Goal: Task Accomplishment & Management: Use online tool/utility

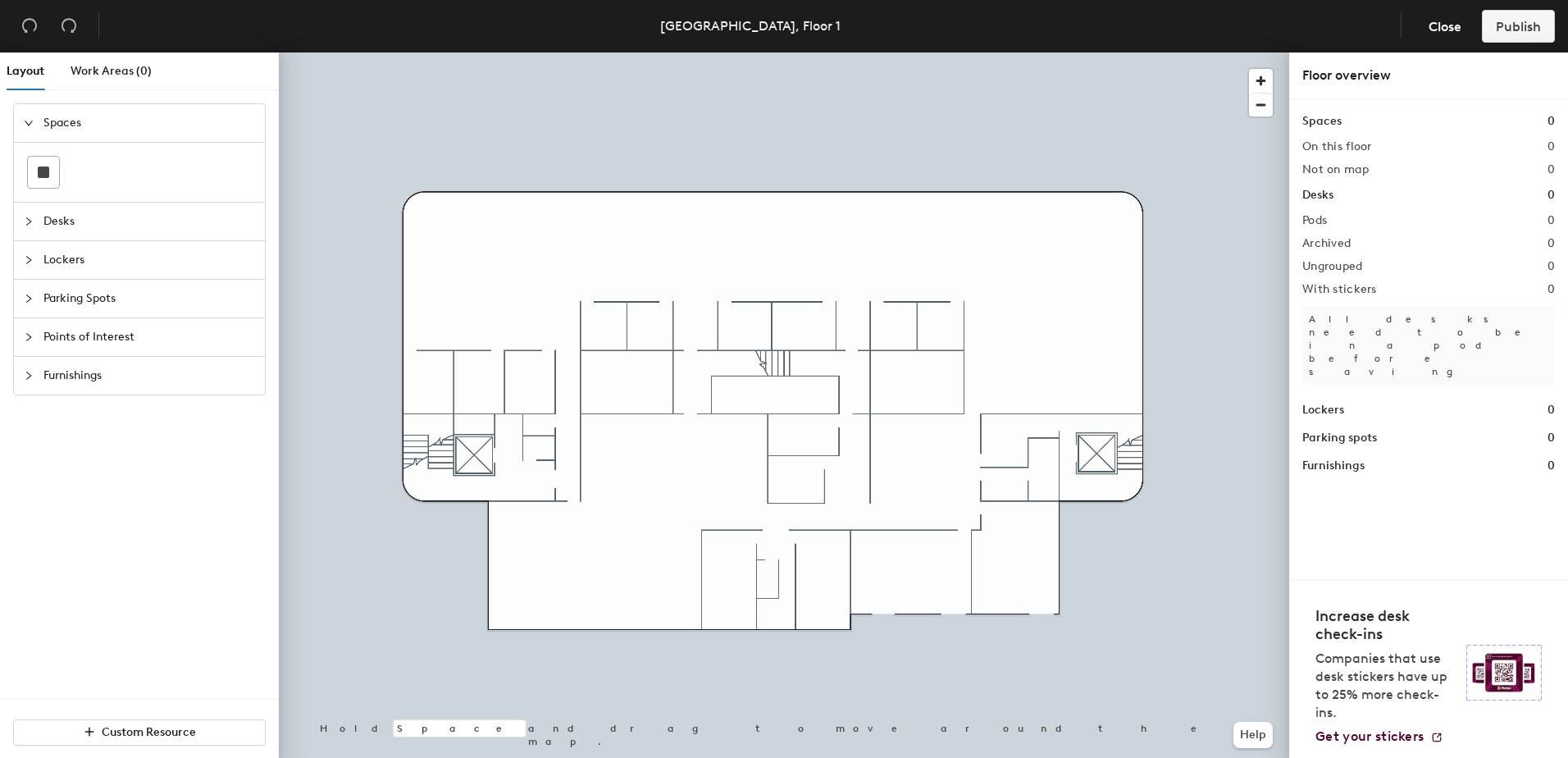
click at [58, 225] on span "Desks" at bounding box center [149, 221] width 212 height 37
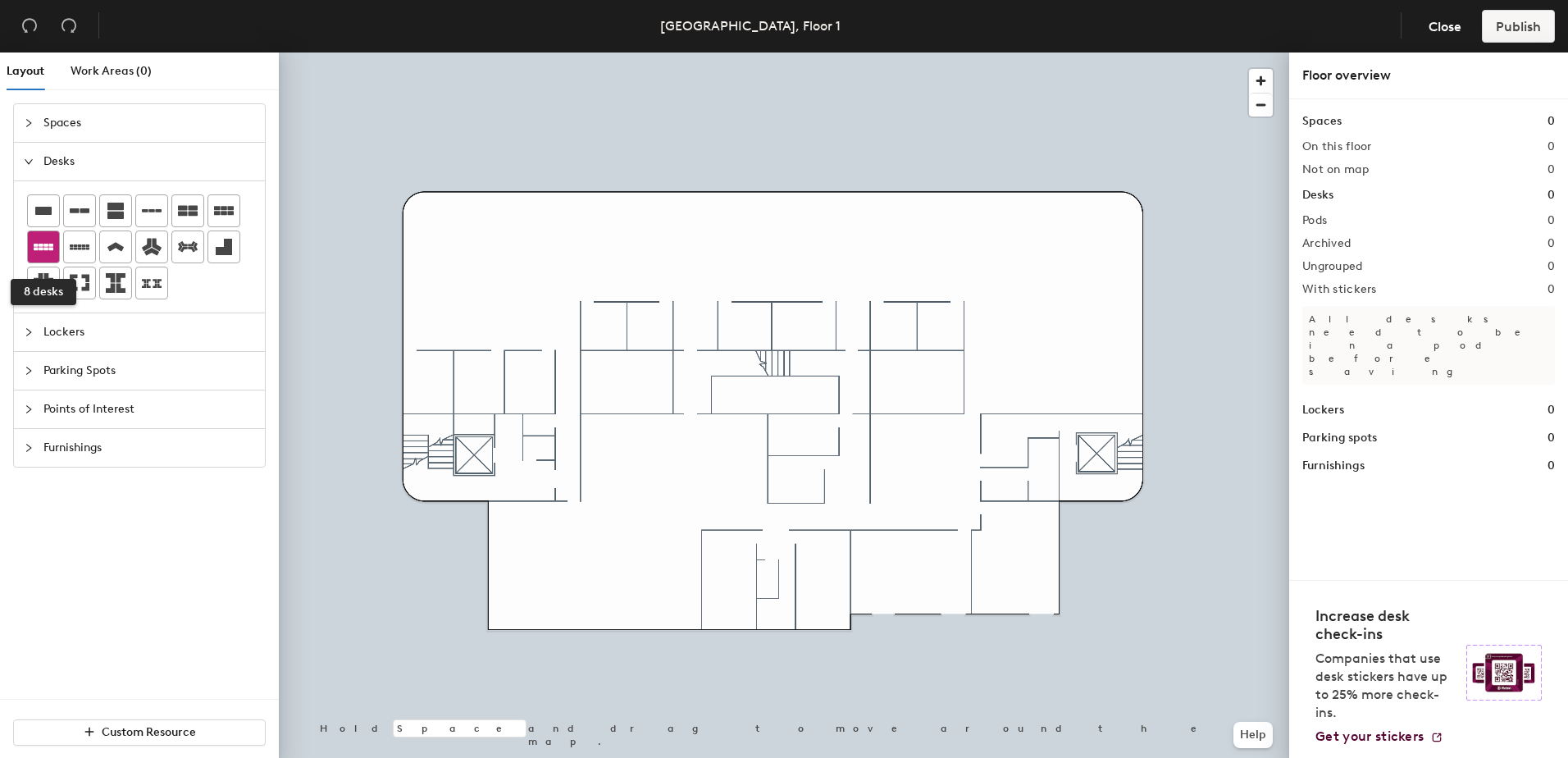
click at [50, 250] on icon at bounding box center [44, 246] width 20 height 6
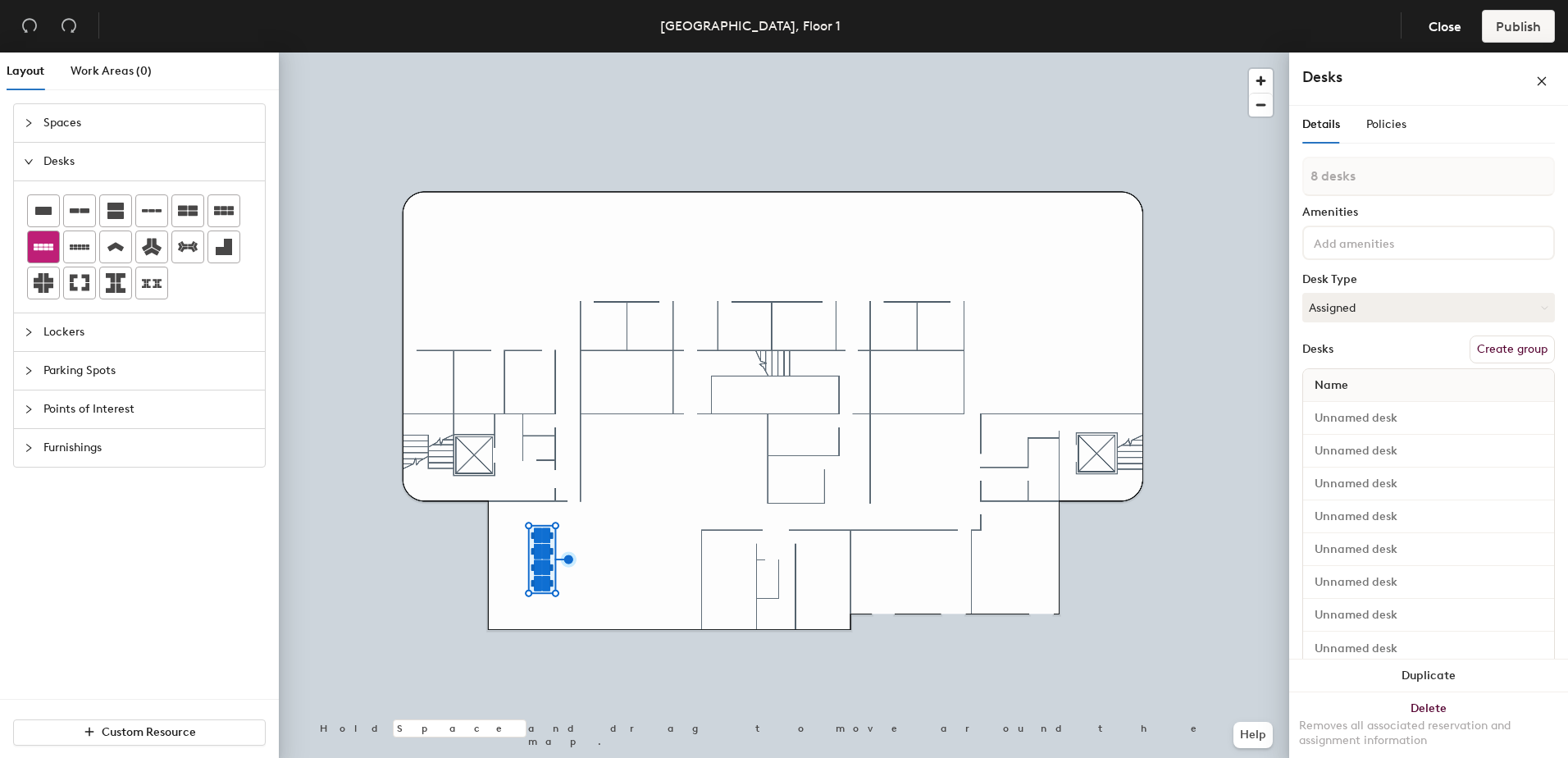
click at [50, 254] on icon at bounding box center [44, 246] width 20 height 20
click at [46, 250] on icon at bounding box center [44, 246] width 20 height 6
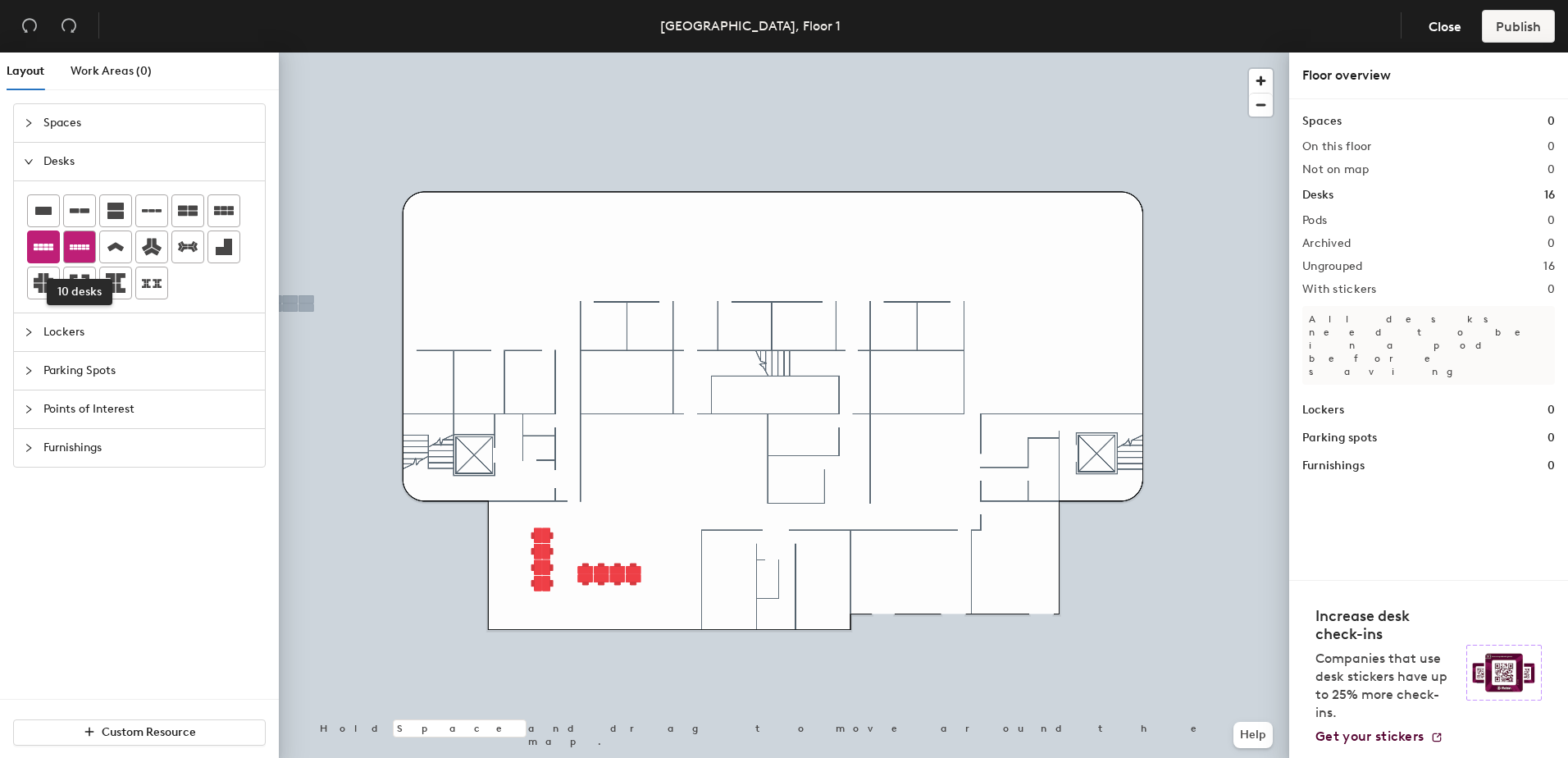
click at [74, 243] on icon at bounding box center [79, 246] width 20 height 20
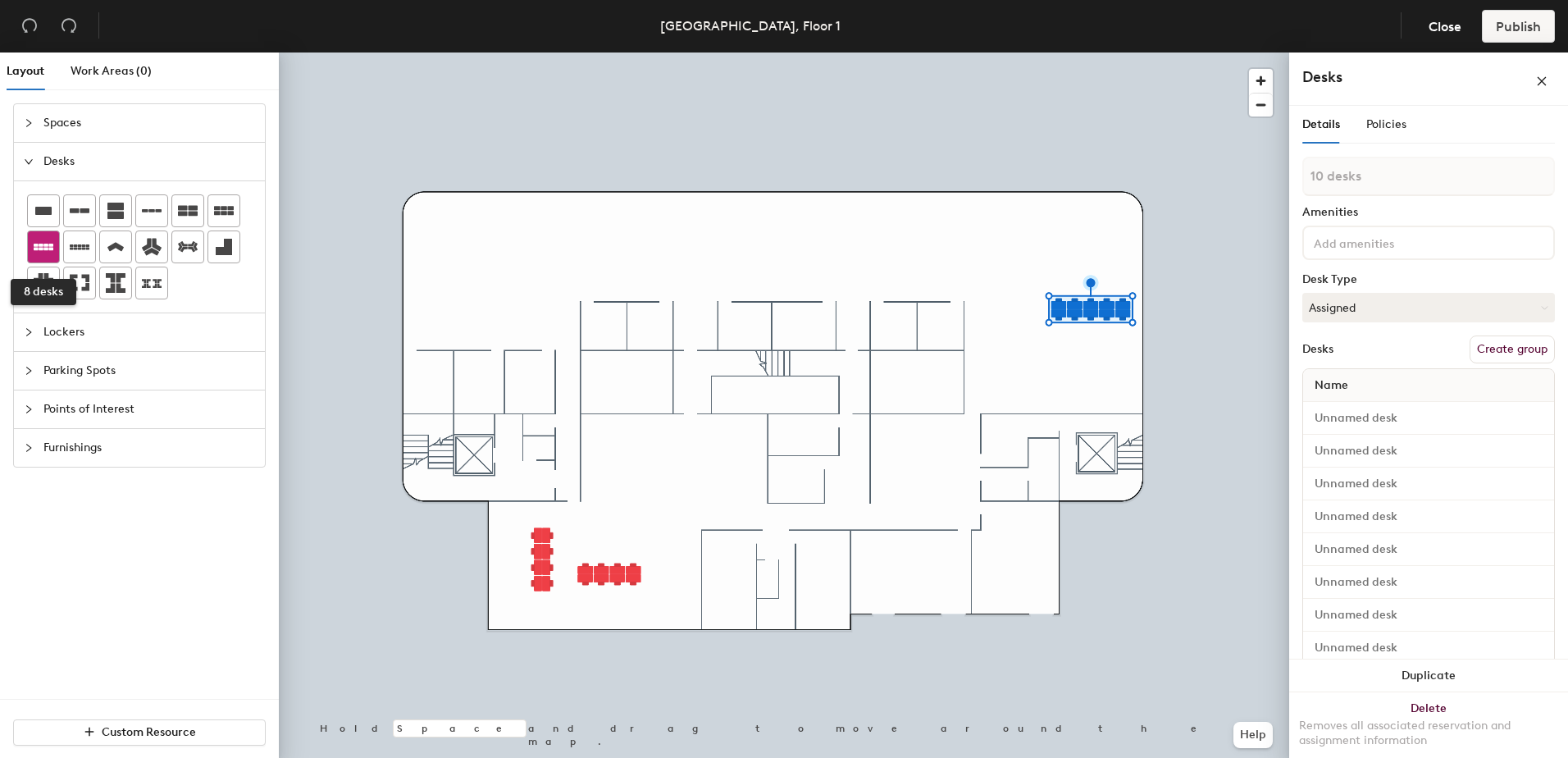
click at [46, 253] on icon at bounding box center [44, 246] width 20 height 20
type input "1 desk"
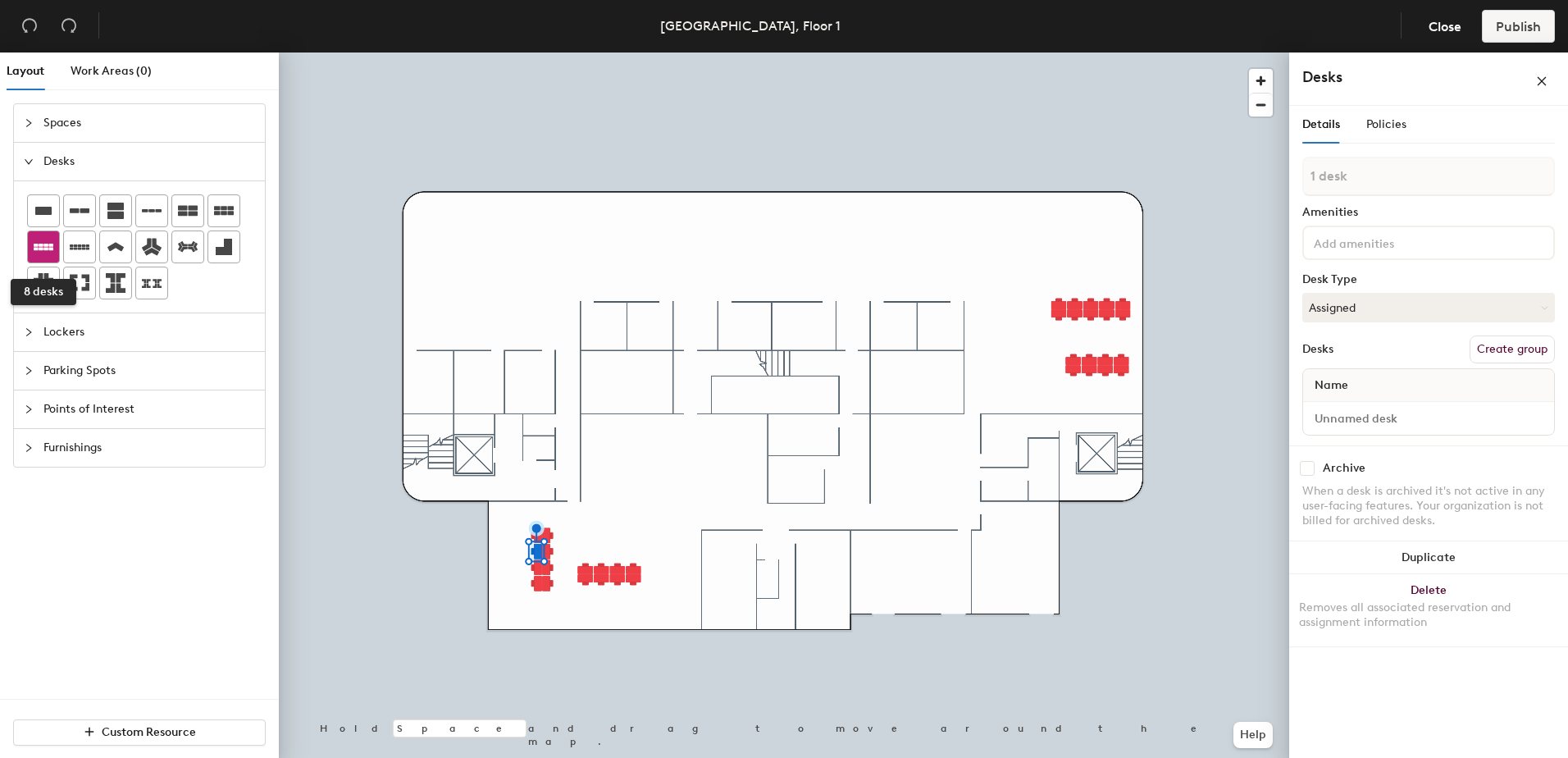
click at [43, 246] on icon at bounding box center [44, 246] width 20 height 6
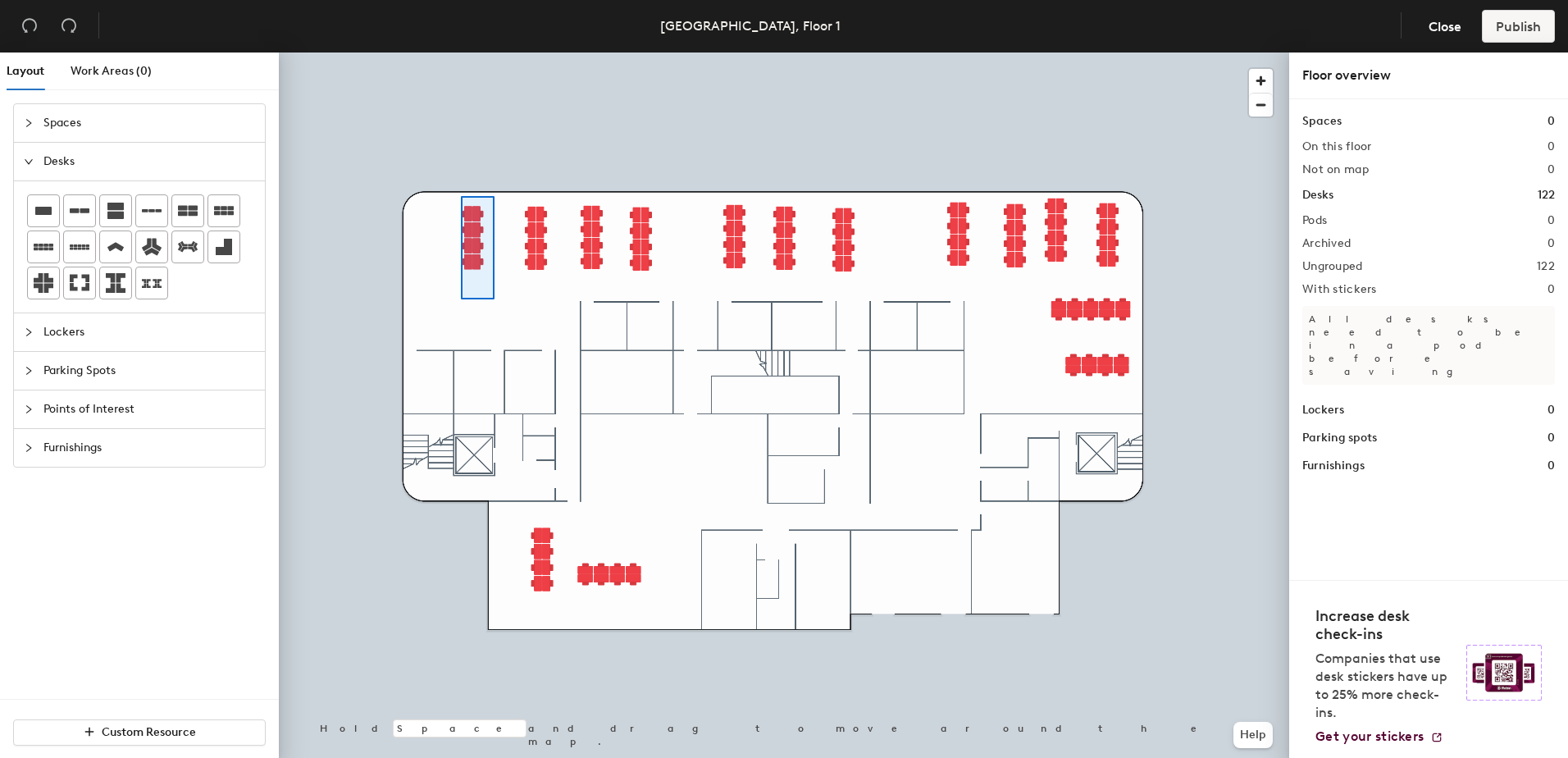
click at [461, 53] on div at bounding box center [783, 53] width 1010 height 0
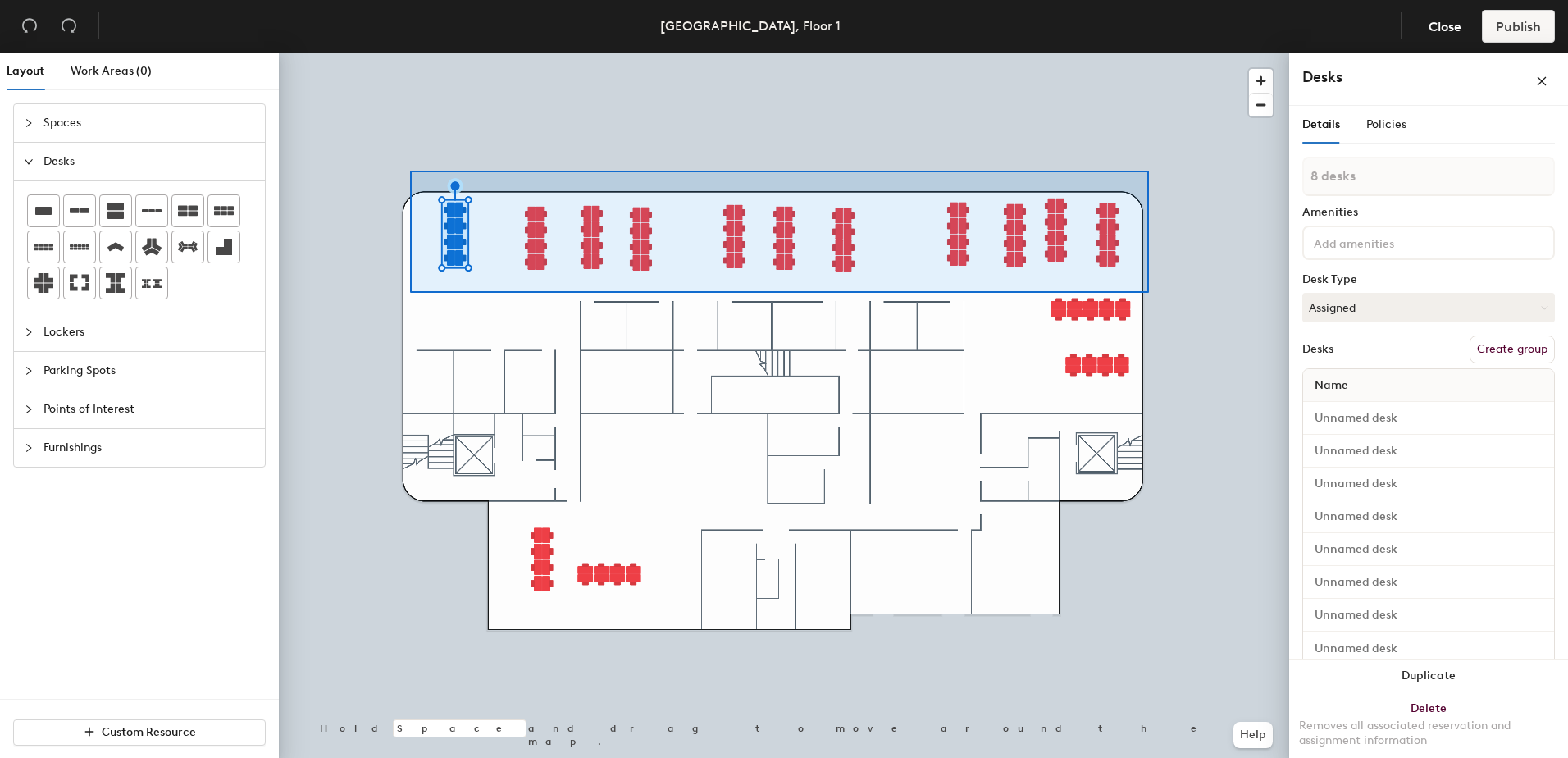
type input "88 desks"
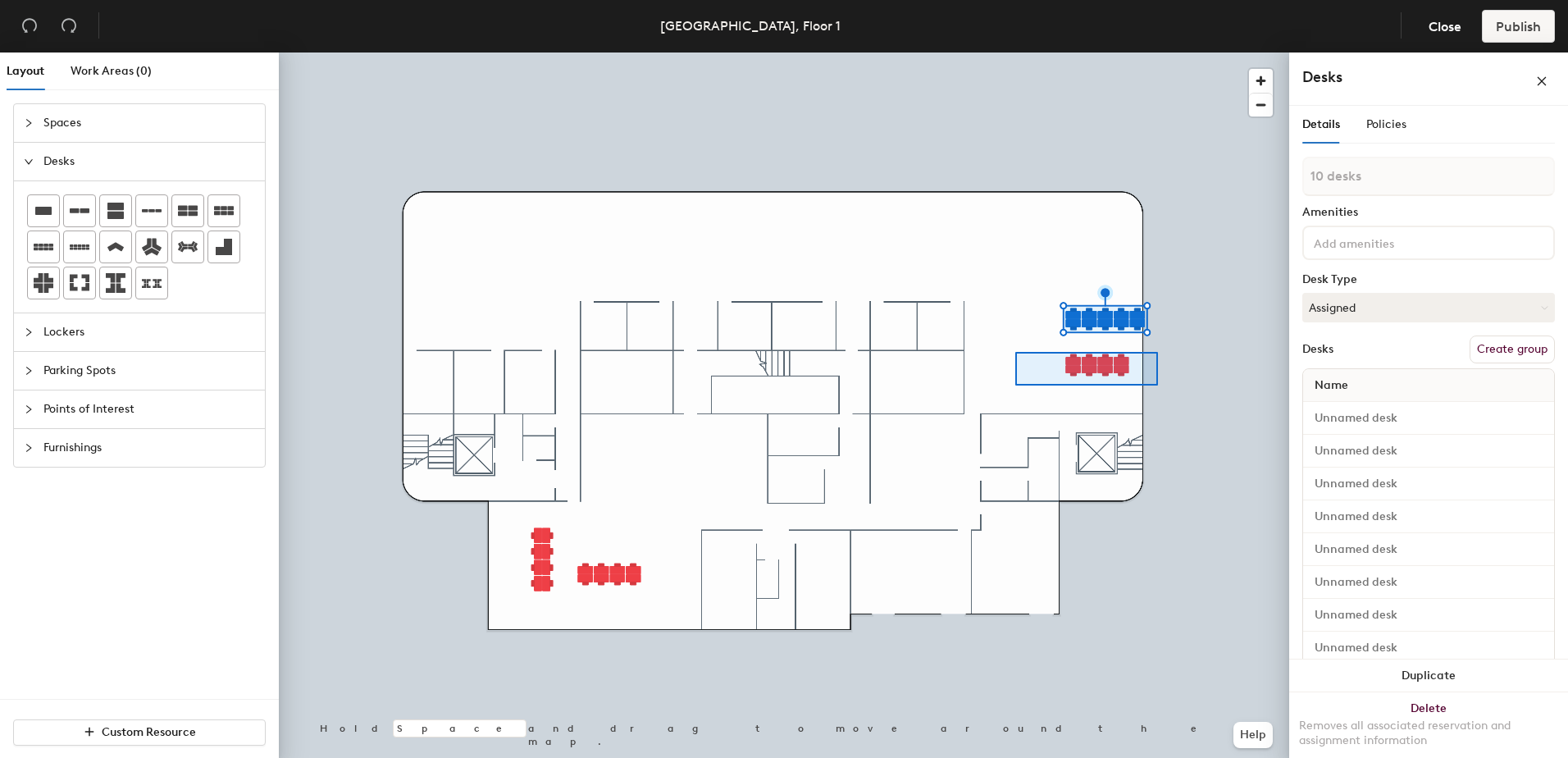
click at [1015, 53] on div at bounding box center [783, 53] width 1010 height 0
type input "8 desks"
click at [55, 258] on div at bounding box center [43, 246] width 31 height 31
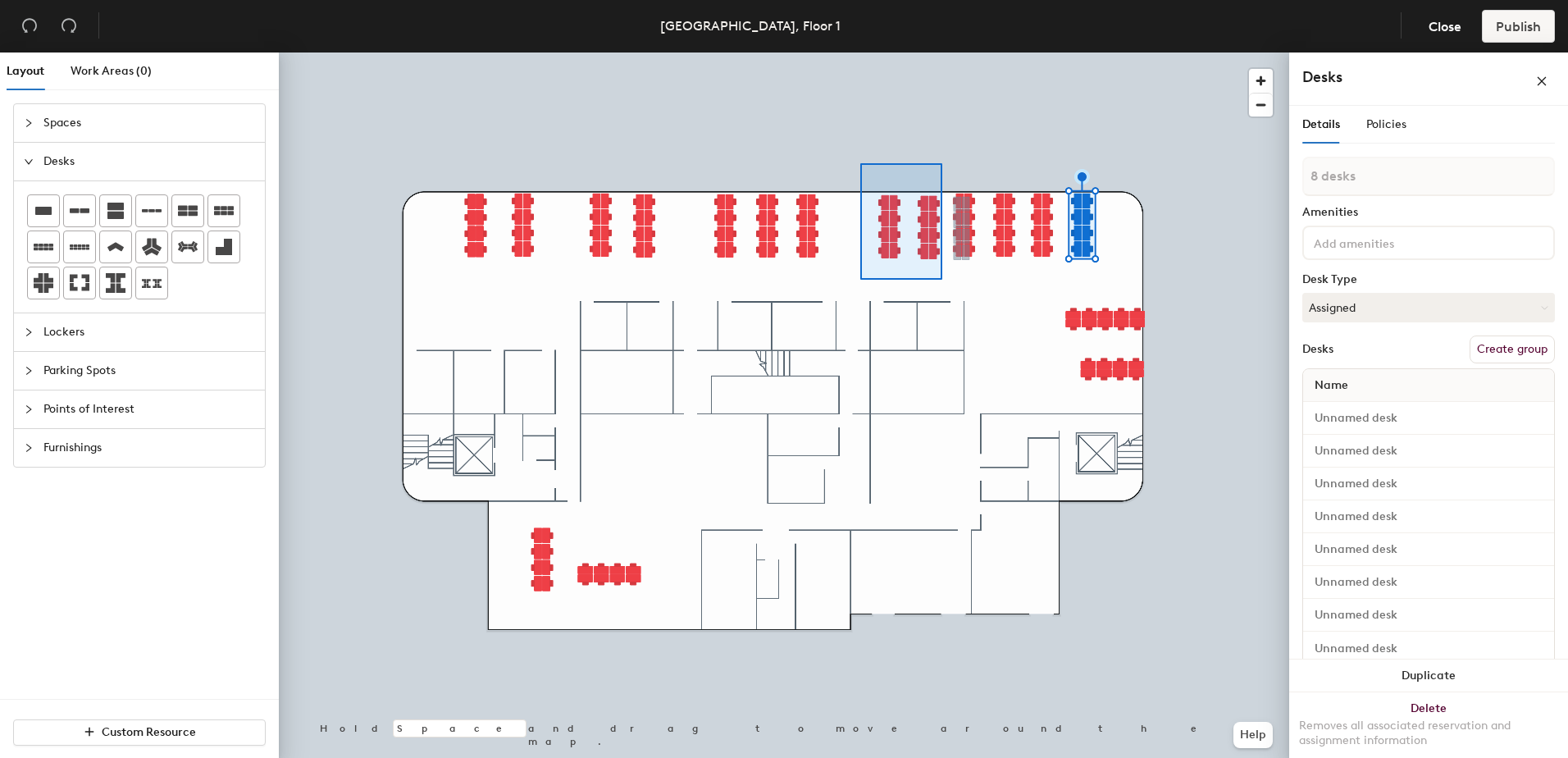
type input "16 desks"
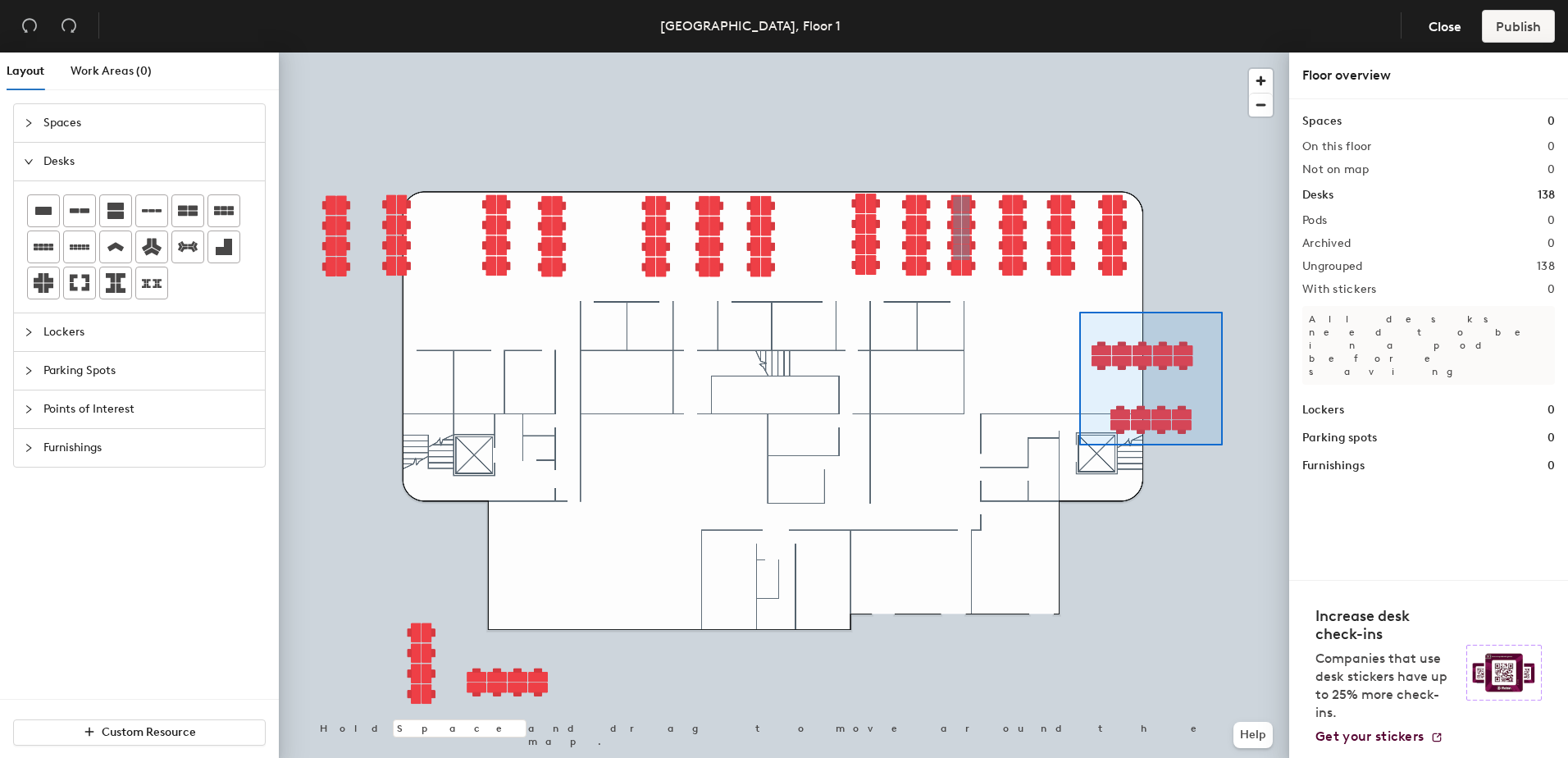
click at [1080, 53] on div at bounding box center [783, 53] width 1010 height 0
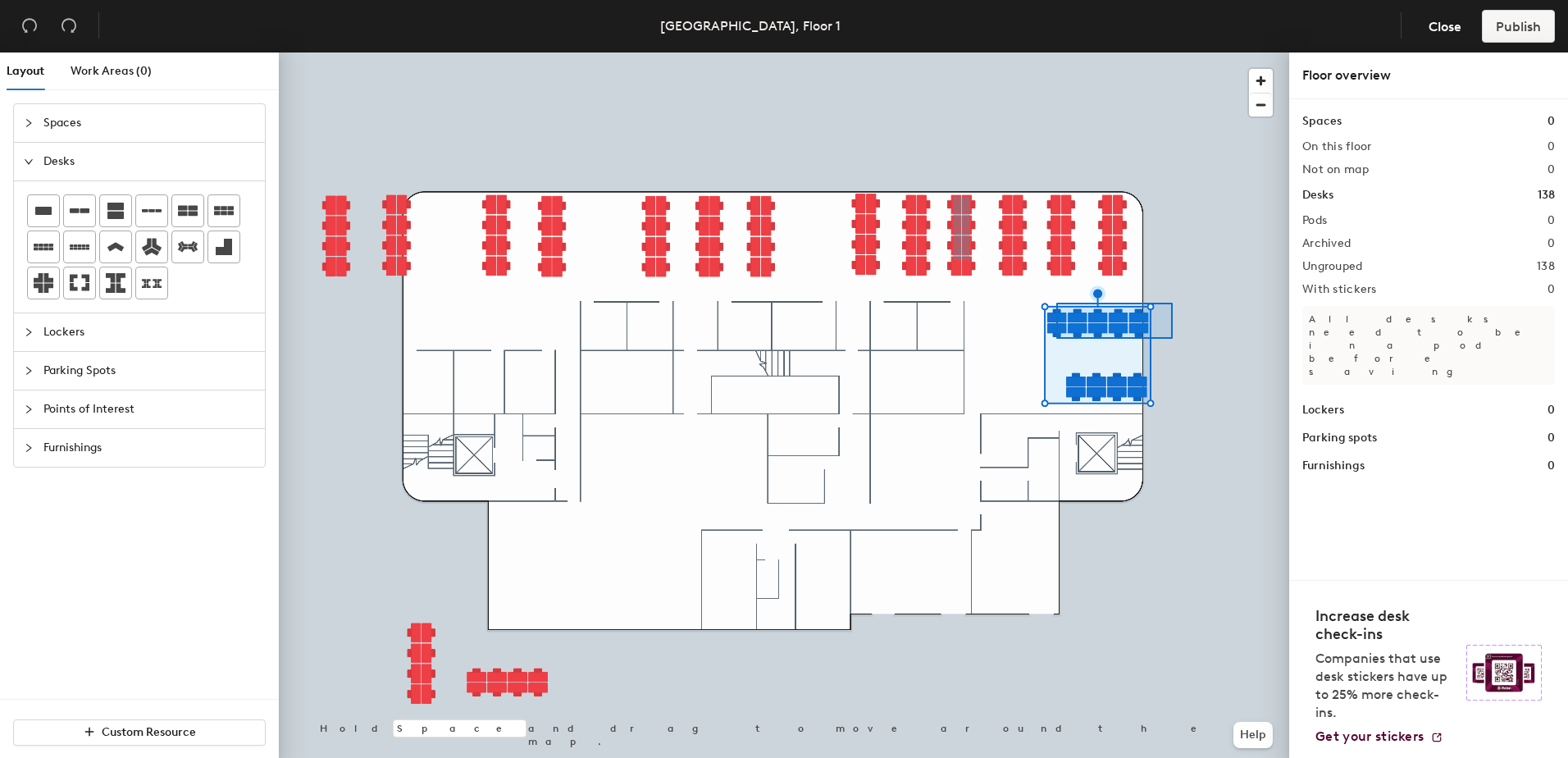
click at [1052, 53] on div at bounding box center [783, 53] width 1010 height 0
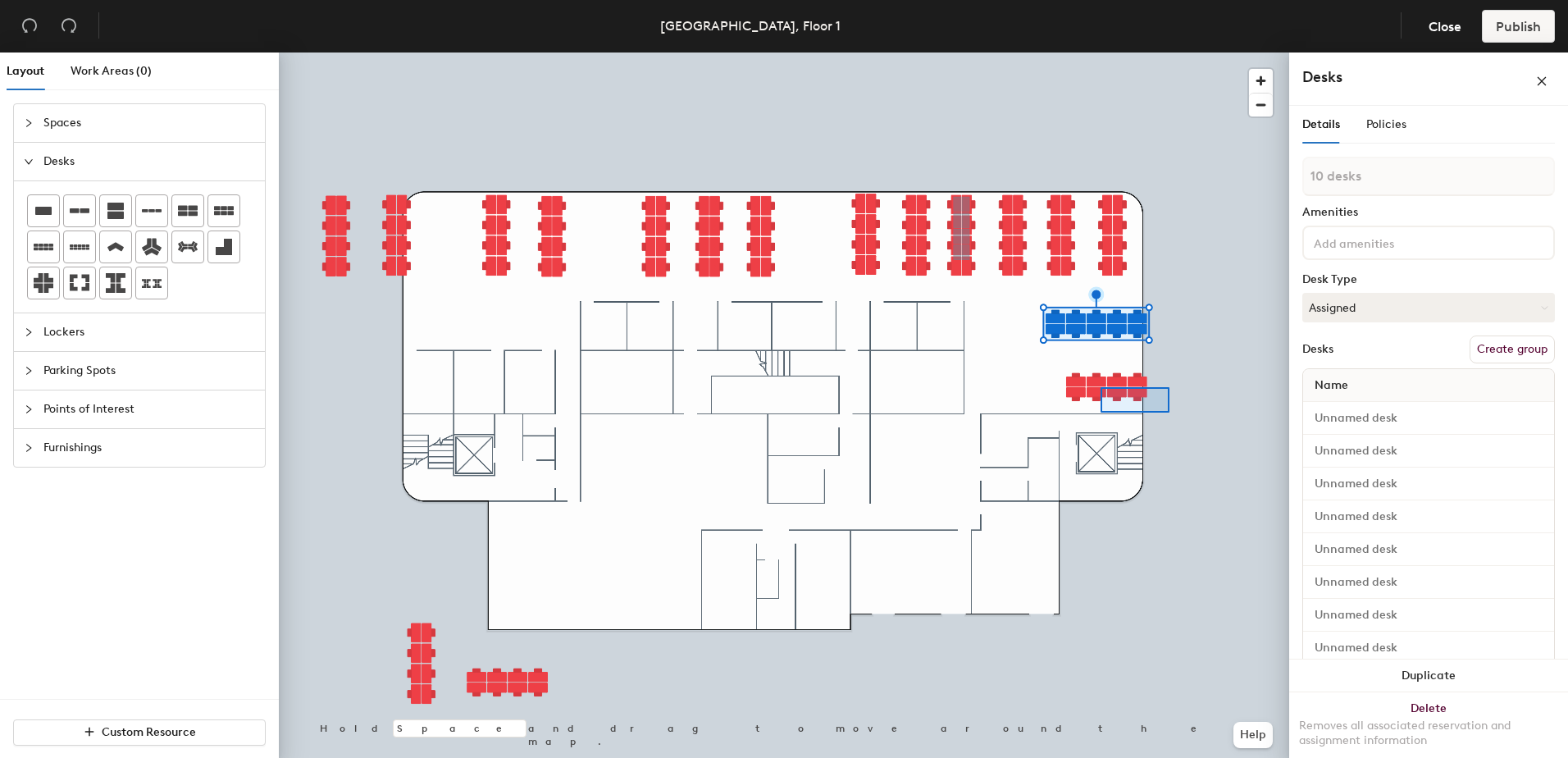
click at [1054, 53] on div at bounding box center [783, 53] width 1010 height 0
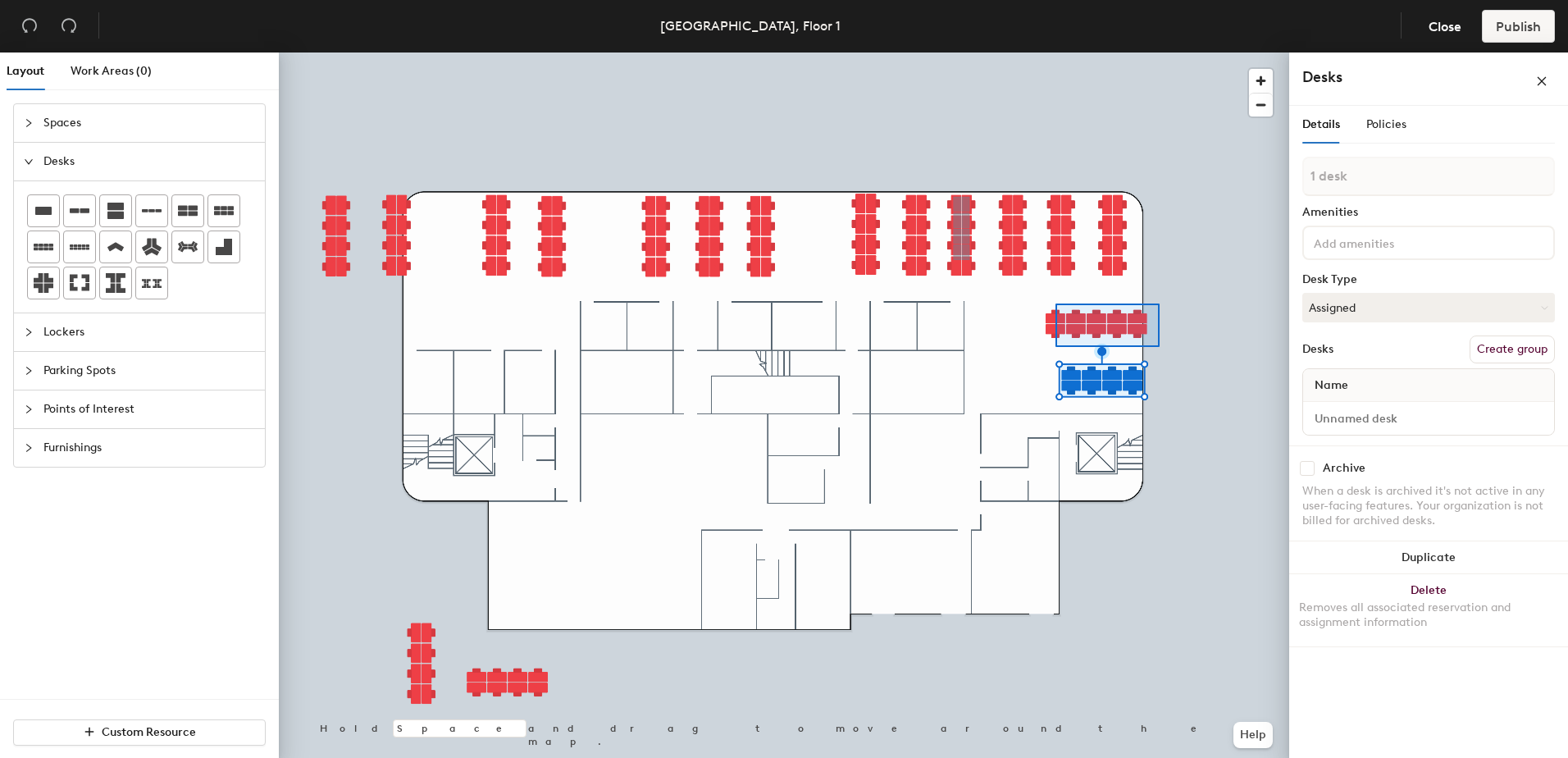
click at [1050, 53] on div at bounding box center [783, 53] width 1010 height 0
type input "10 desks"
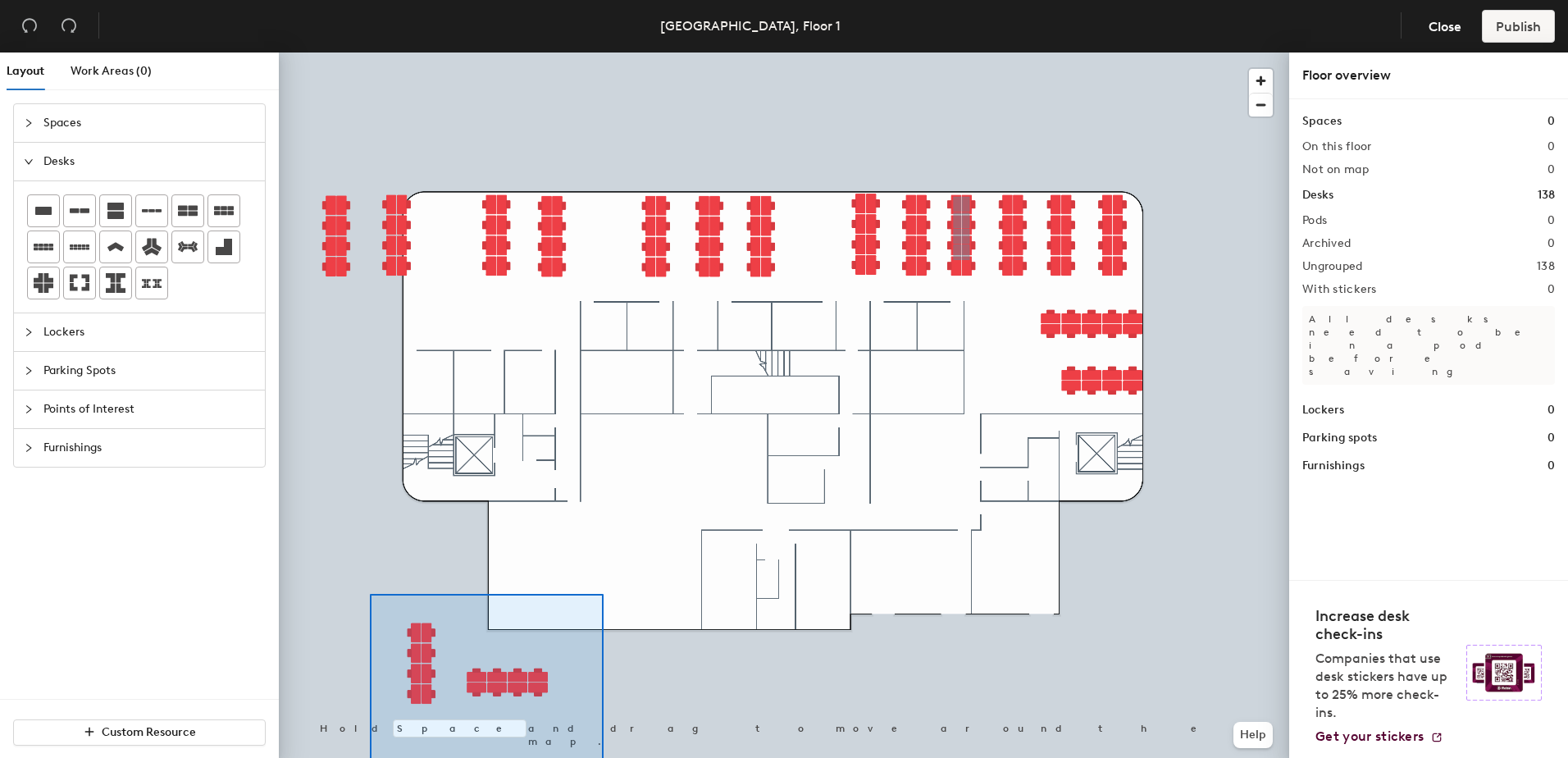
click at [637, 757] on html "Skip navigation Schedule Office People Analytics Visits Deliveries Services Man…" at bounding box center [784, 379] width 1568 height 758
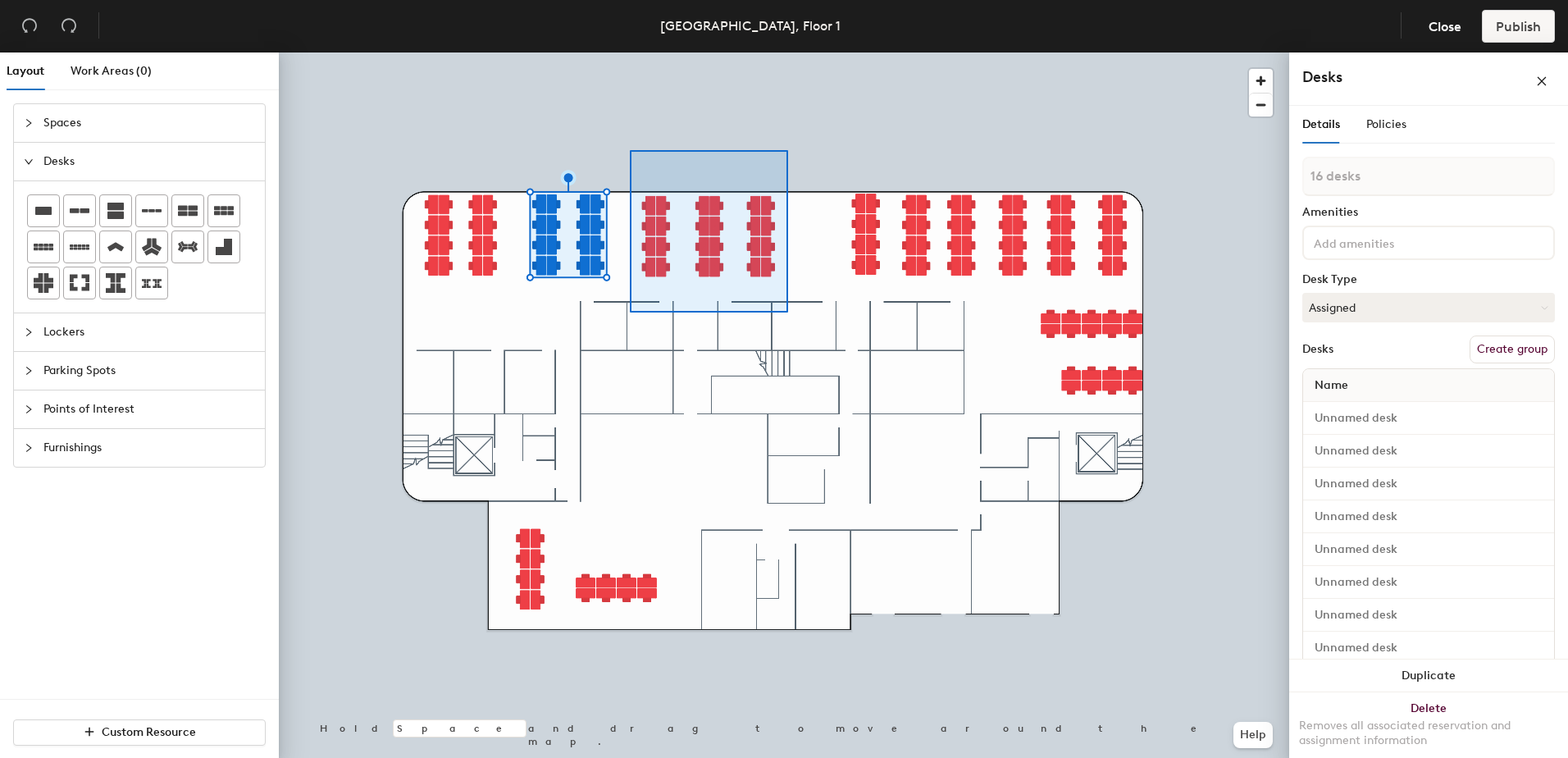
type input "24 desks"
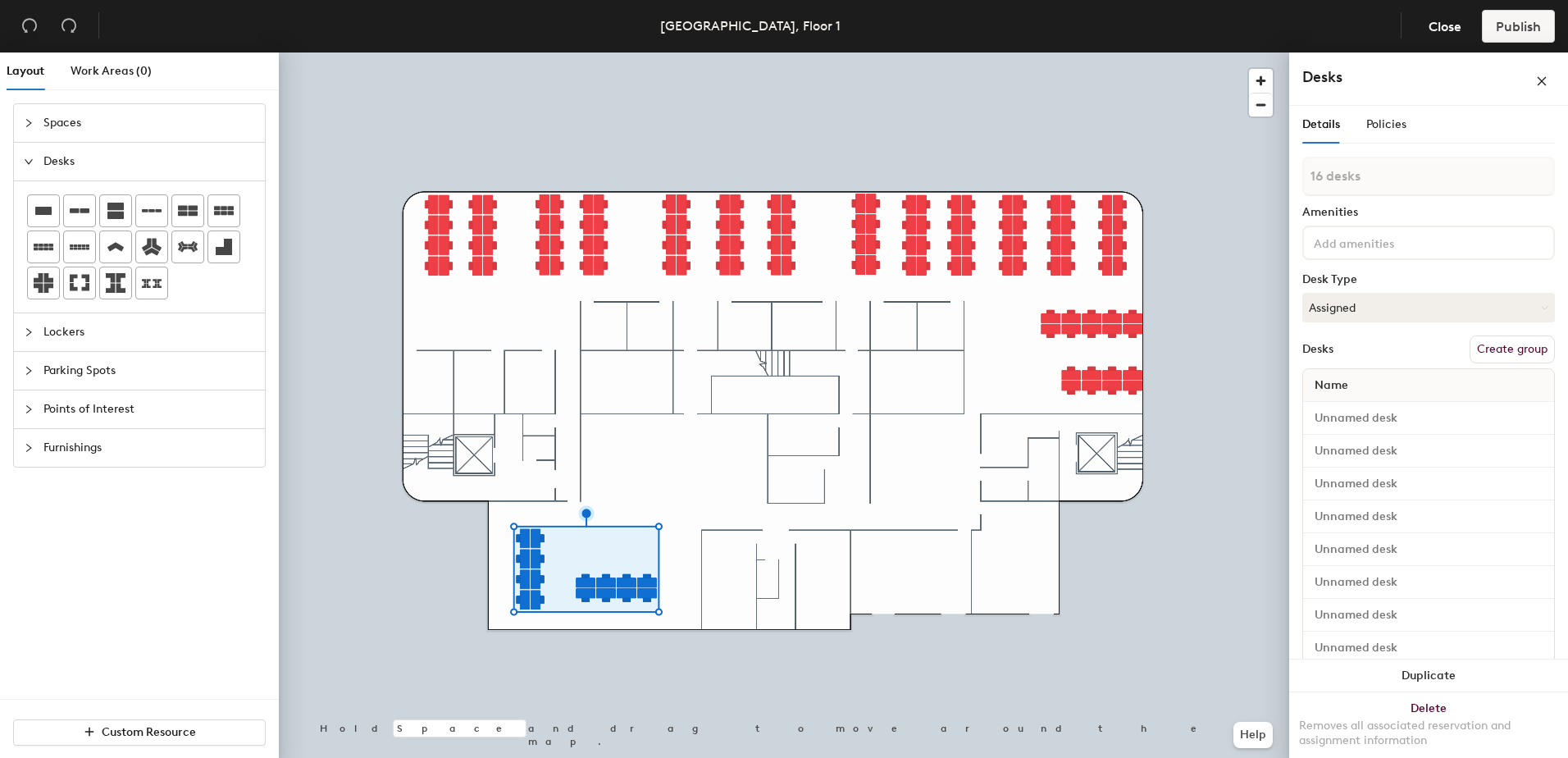
click at [1489, 354] on button "Create group" at bounding box center [1513, 349] width 86 height 28
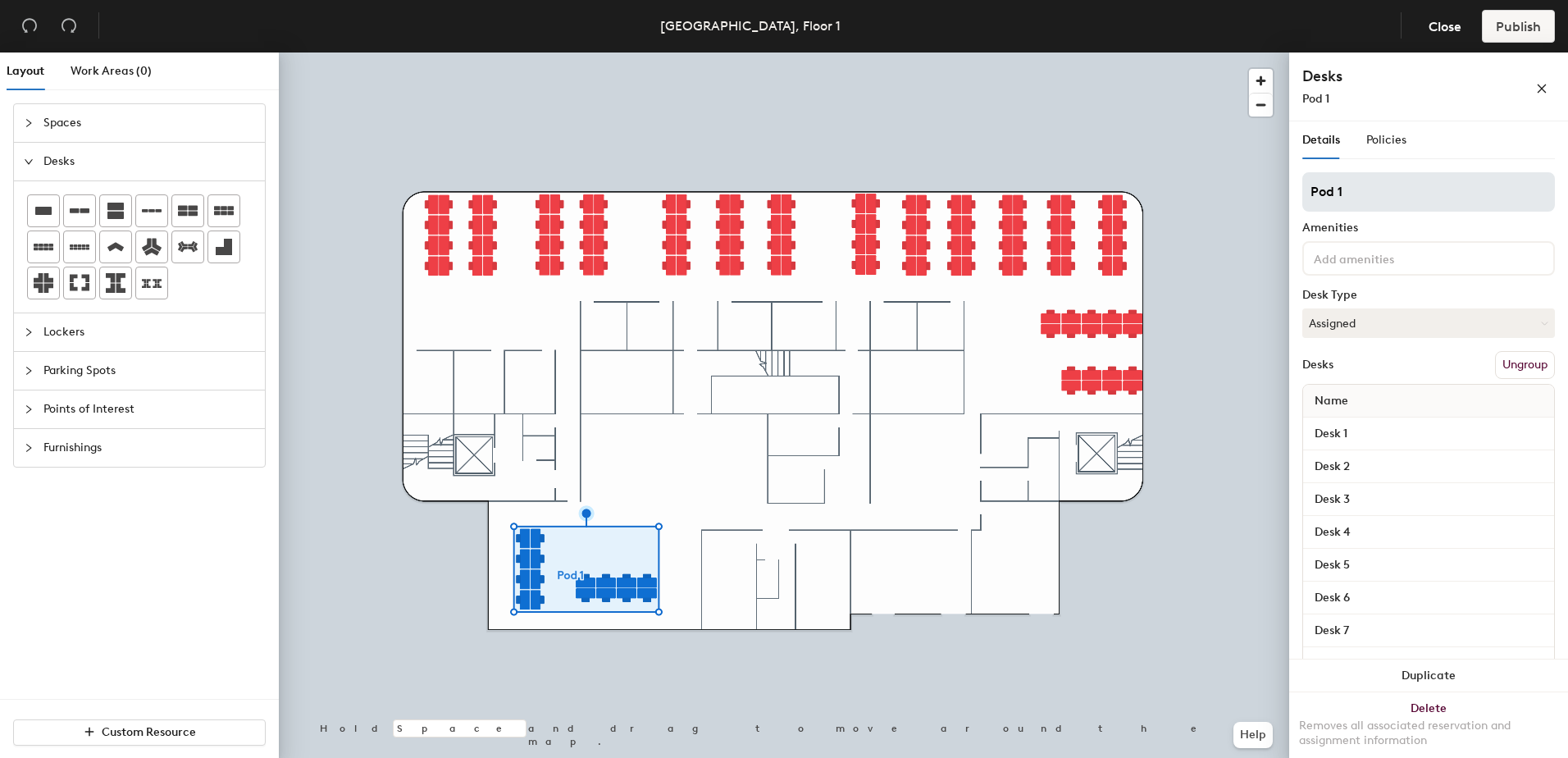
click at [1241, 196] on div "Layout Work Areas (0) Spaces Desks Lockers Parking Spots Points of Interest Fur…" at bounding box center [784, 408] width 1568 height 712
type input "HR, Finance, IT & Marketing"
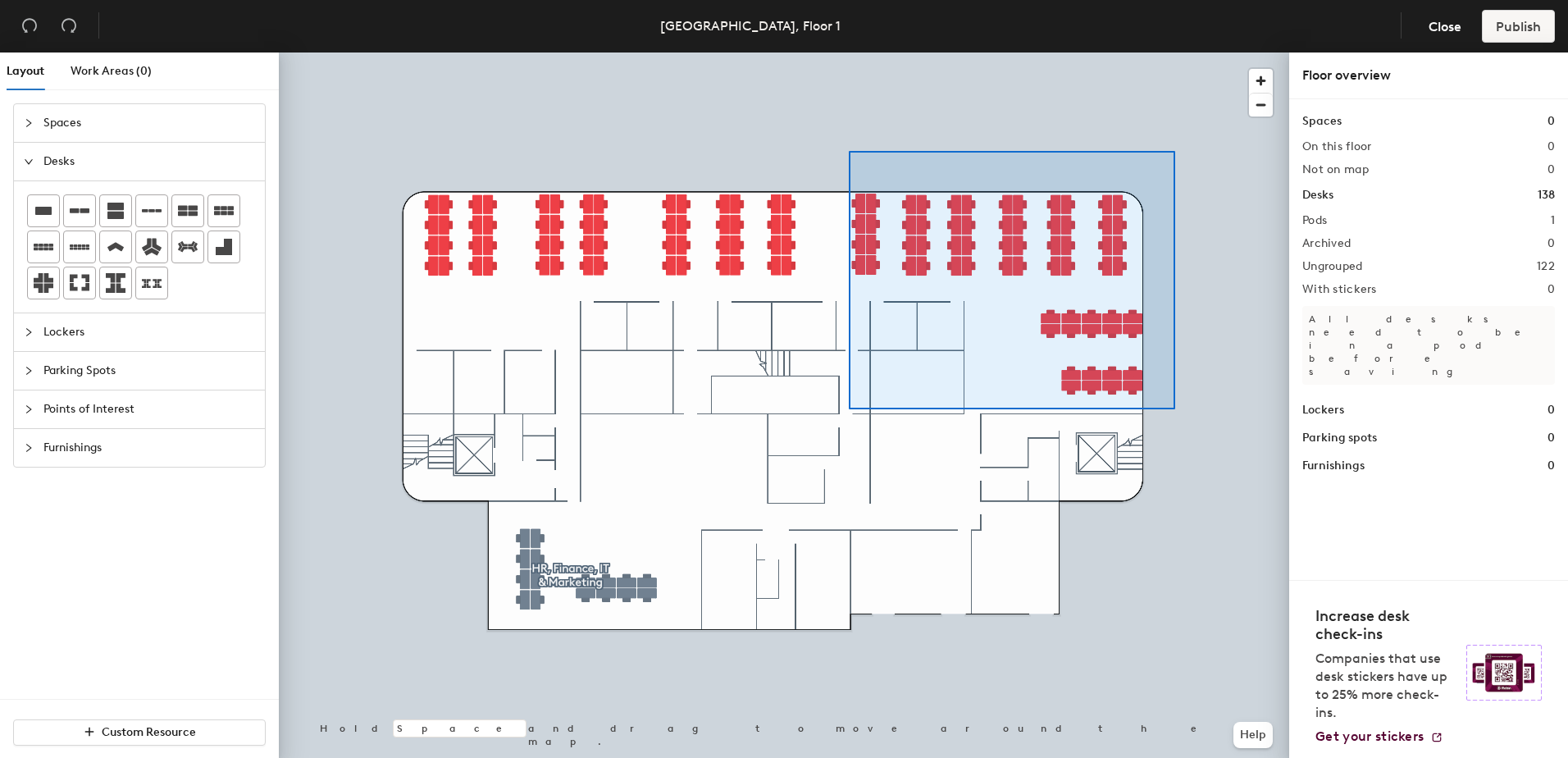
drag, startPoint x: 1376, startPoint y: 200, endPoint x: 271, endPoint y: 345, distance: 1114.5
click at [849, 53] on div at bounding box center [783, 53] width 1010 height 0
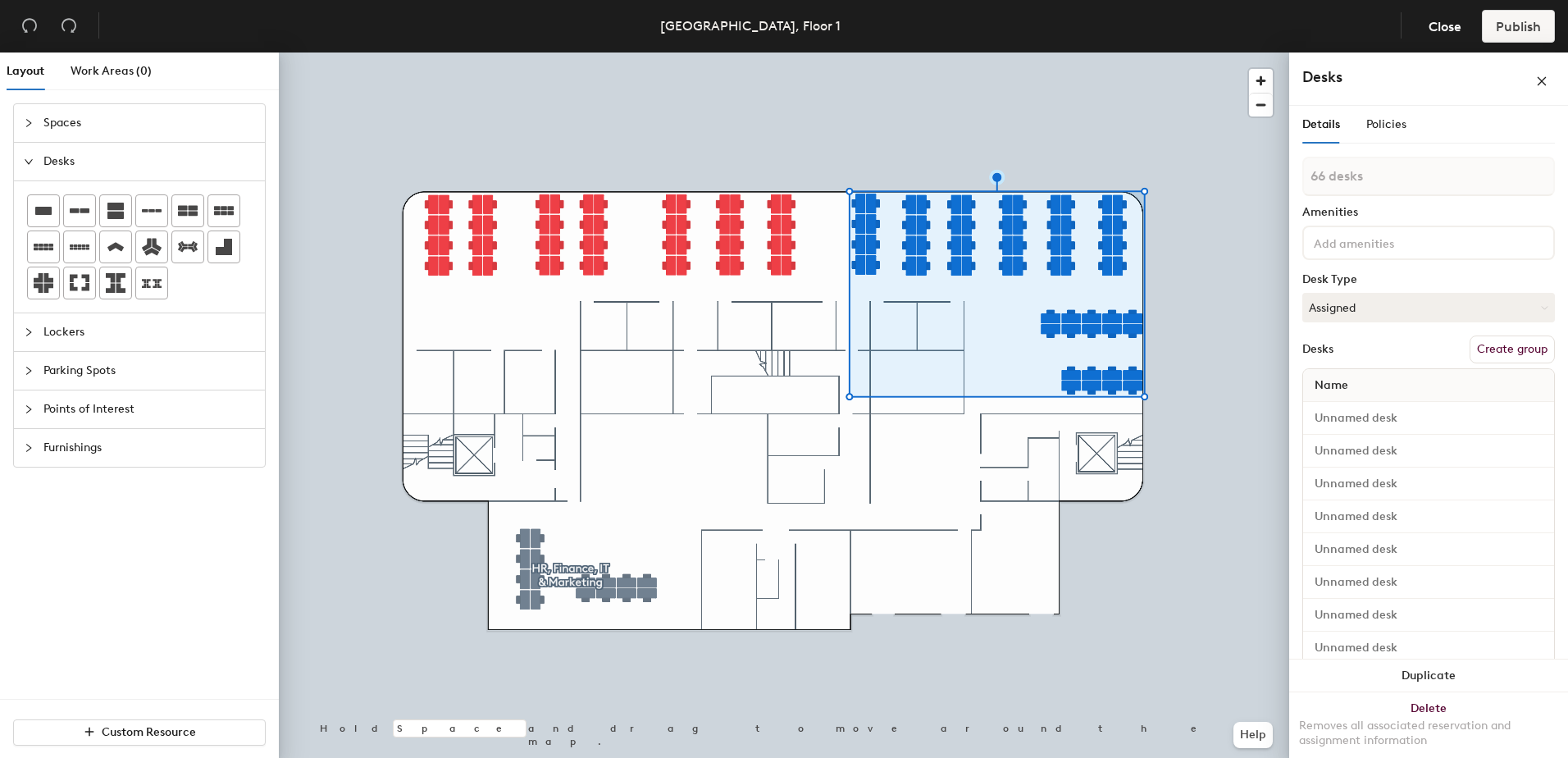
click at [1472, 350] on button "Create group" at bounding box center [1513, 349] width 86 height 28
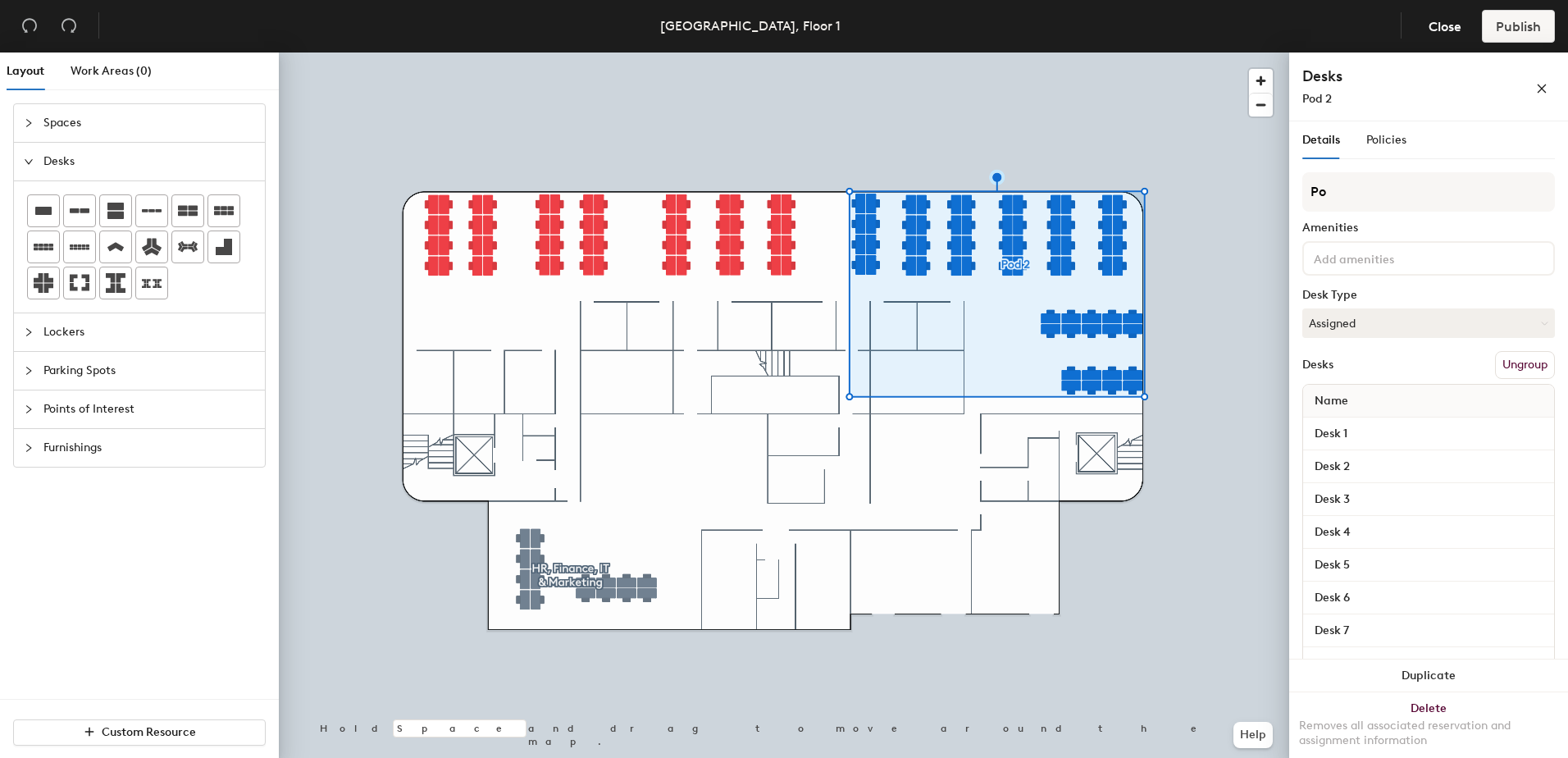
type input "P"
type input "Audit"
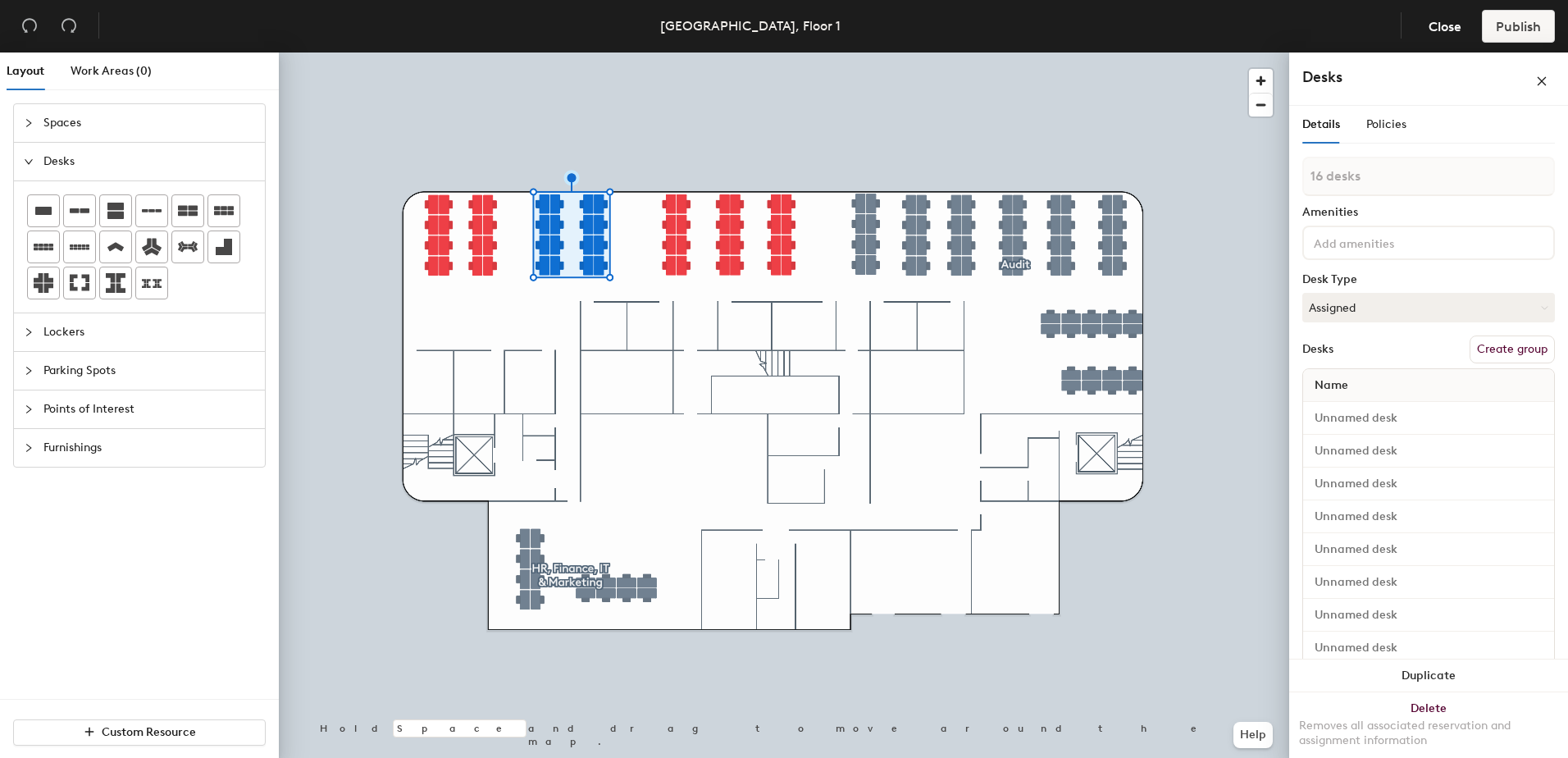
click at [1474, 346] on button "Create group" at bounding box center [1513, 349] width 86 height 28
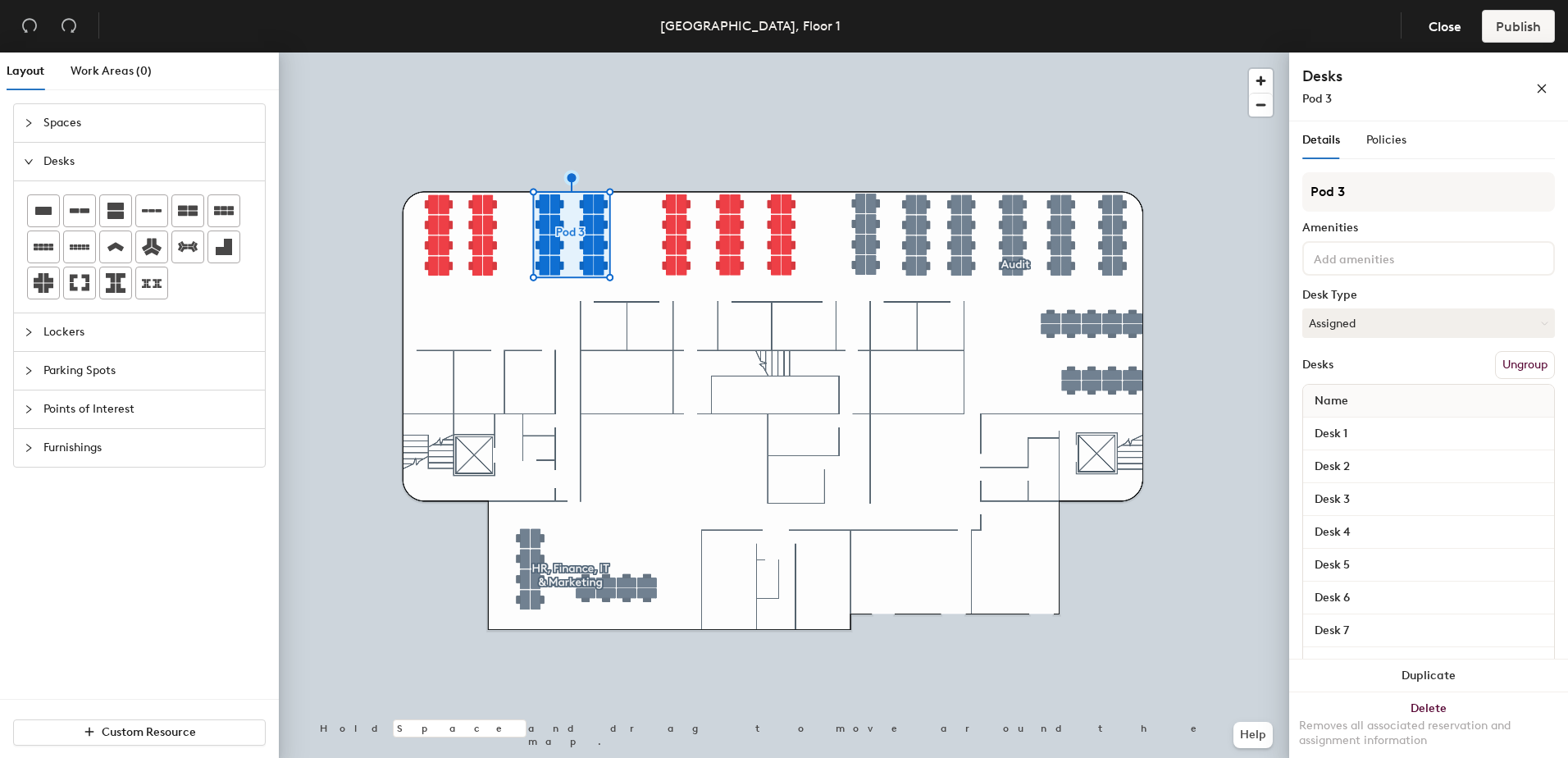
click at [1234, 187] on div "Layout Work Areas (0) Spaces Desks Lockers Parking Spots Points of Interest Fur…" at bounding box center [784, 408] width 1568 height 712
type input "Tax & Payroll"
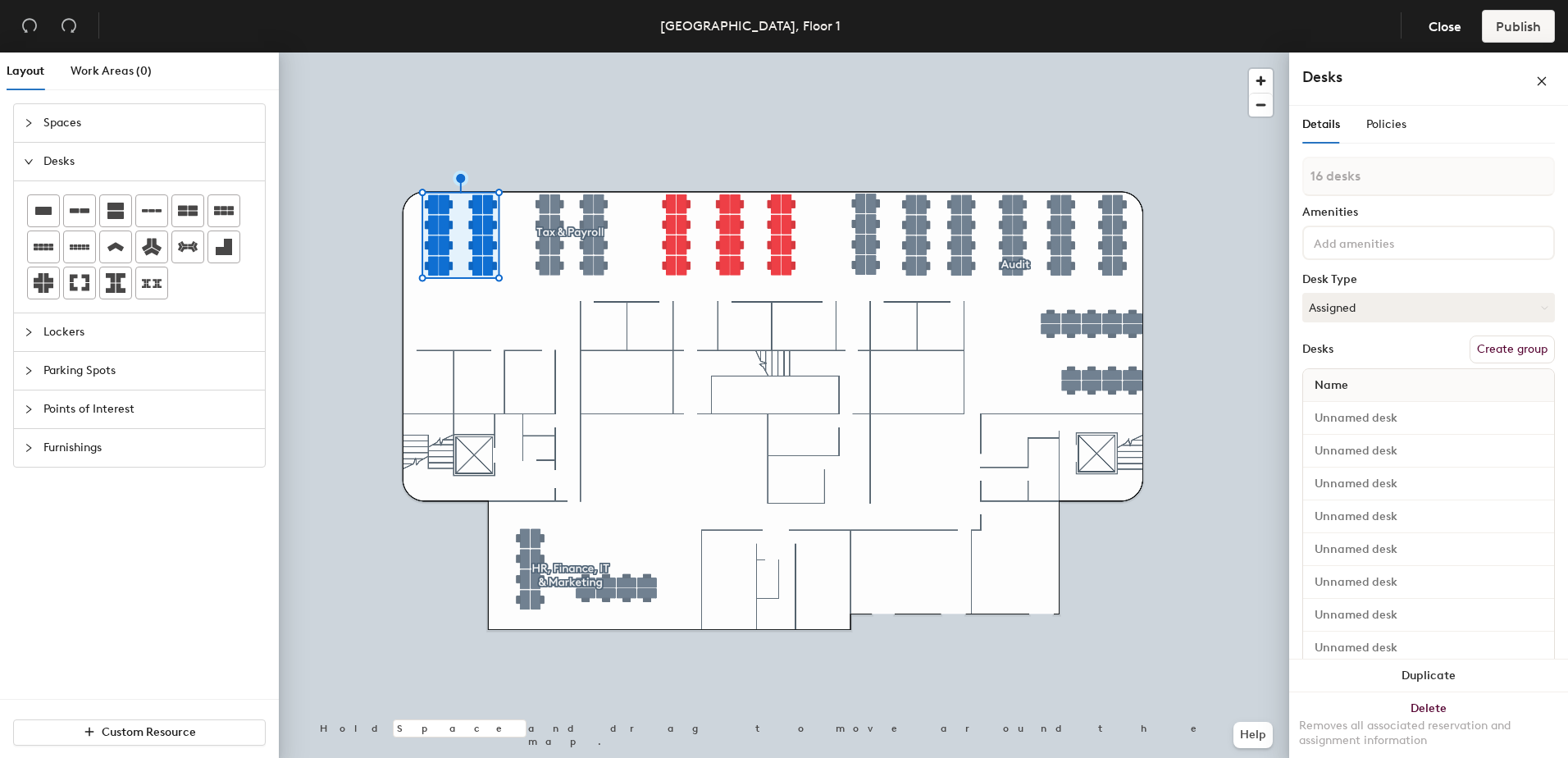
click at [1514, 350] on button "Create group" at bounding box center [1513, 349] width 86 height 28
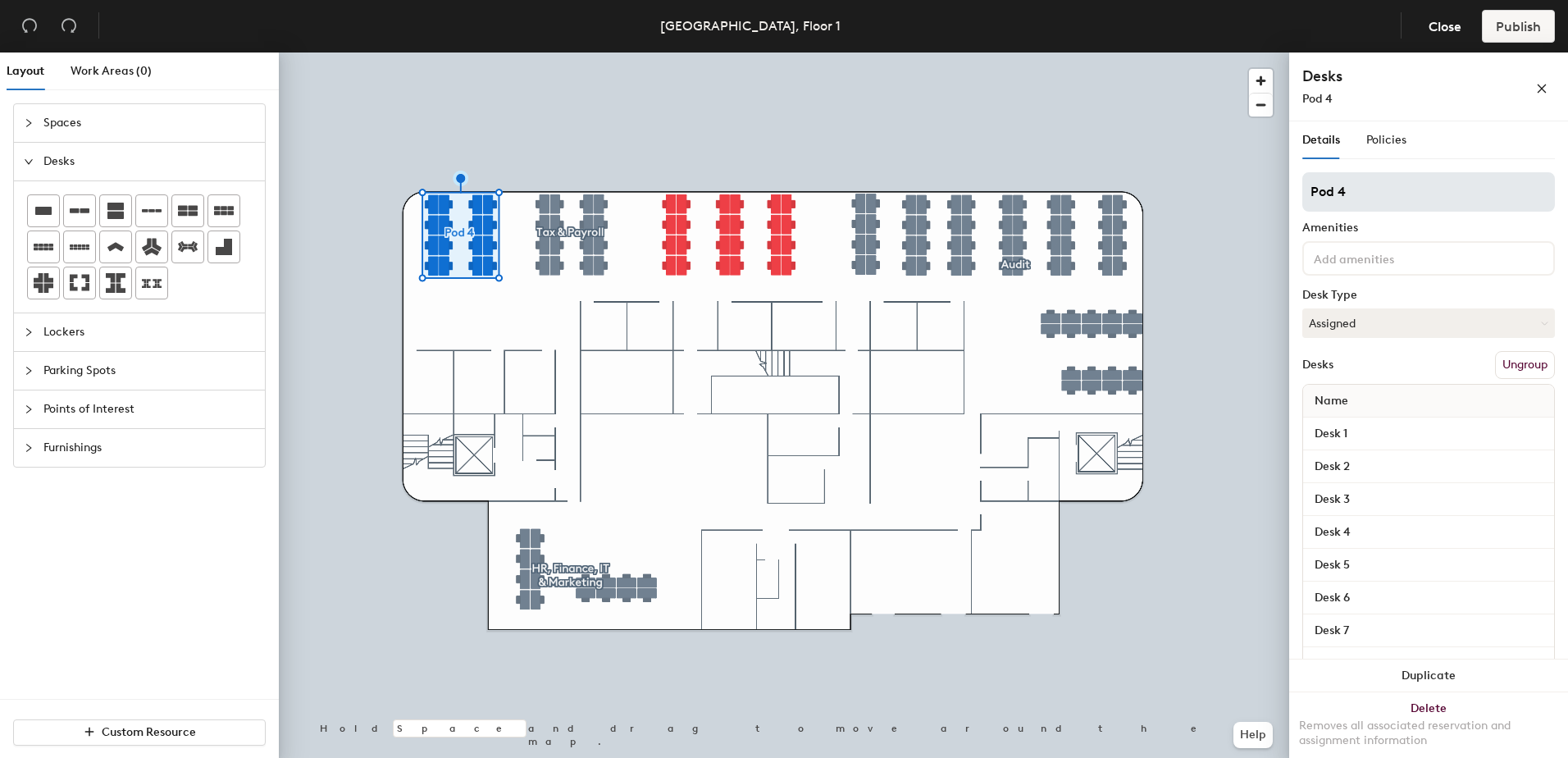
click at [1252, 189] on div "Layout Work Areas (0) Spaces Desks Lockers Parking Spots Points of Interest Fur…" at bounding box center [784, 408] width 1568 height 712
type input "Risk, Assurance & Advisory"
click at [1237, 53] on div at bounding box center [783, 53] width 1010 height 0
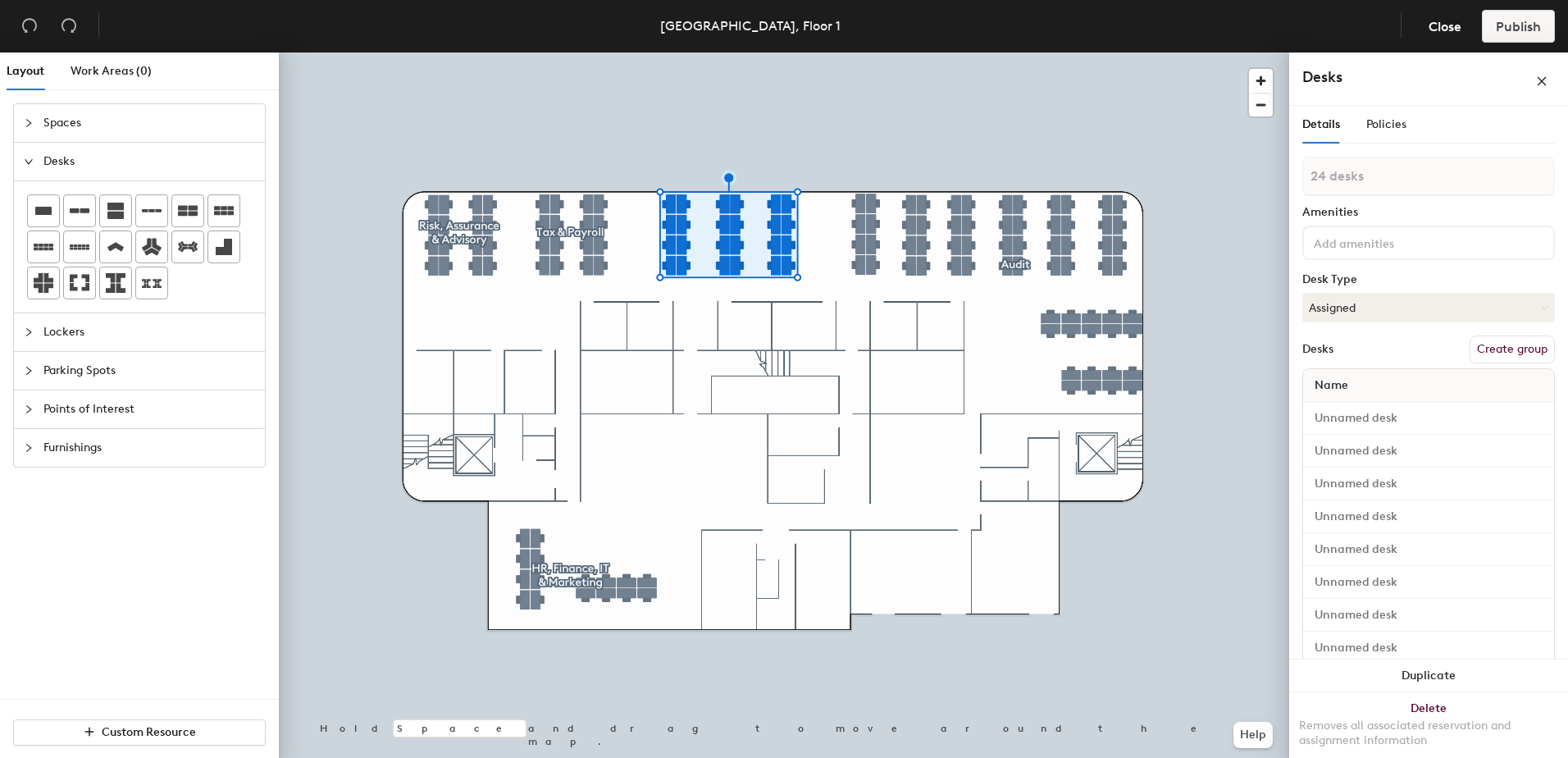
drag, startPoint x: 1522, startPoint y: 349, endPoint x: 1470, endPoint y: 344, distance: 52.2
click at [1522, 349] on button "Create group" at bounding box center [1513, 349] width 86 height 28
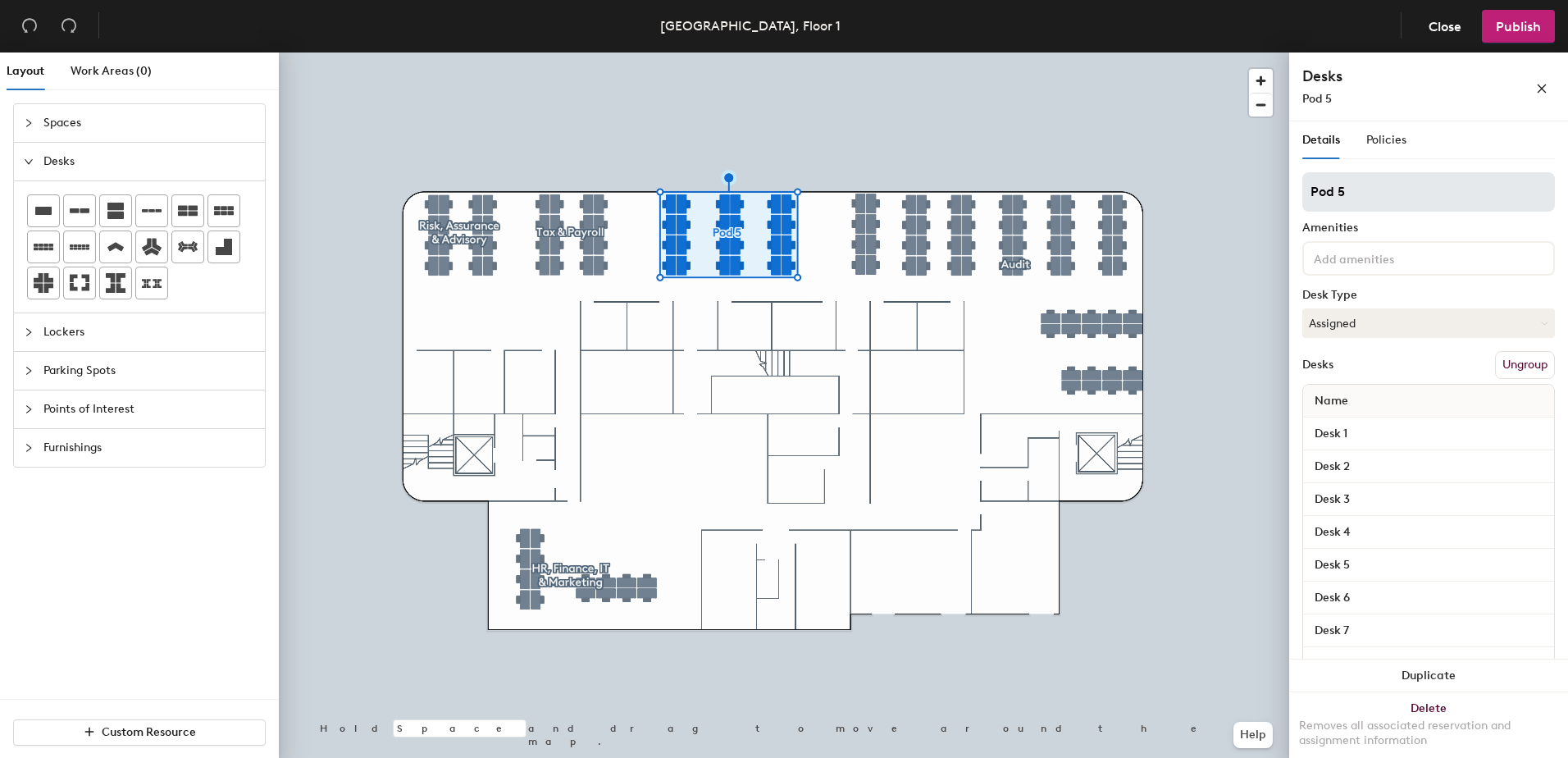
click at [1246, 196] on div "Layout Work Areas (0) Spaces Desks Lockers Parking Spots Points of Interest Fur…" at bounding box center [784, 408] width 1568 height 712
type input "SME, Deal Advisory & R&I"
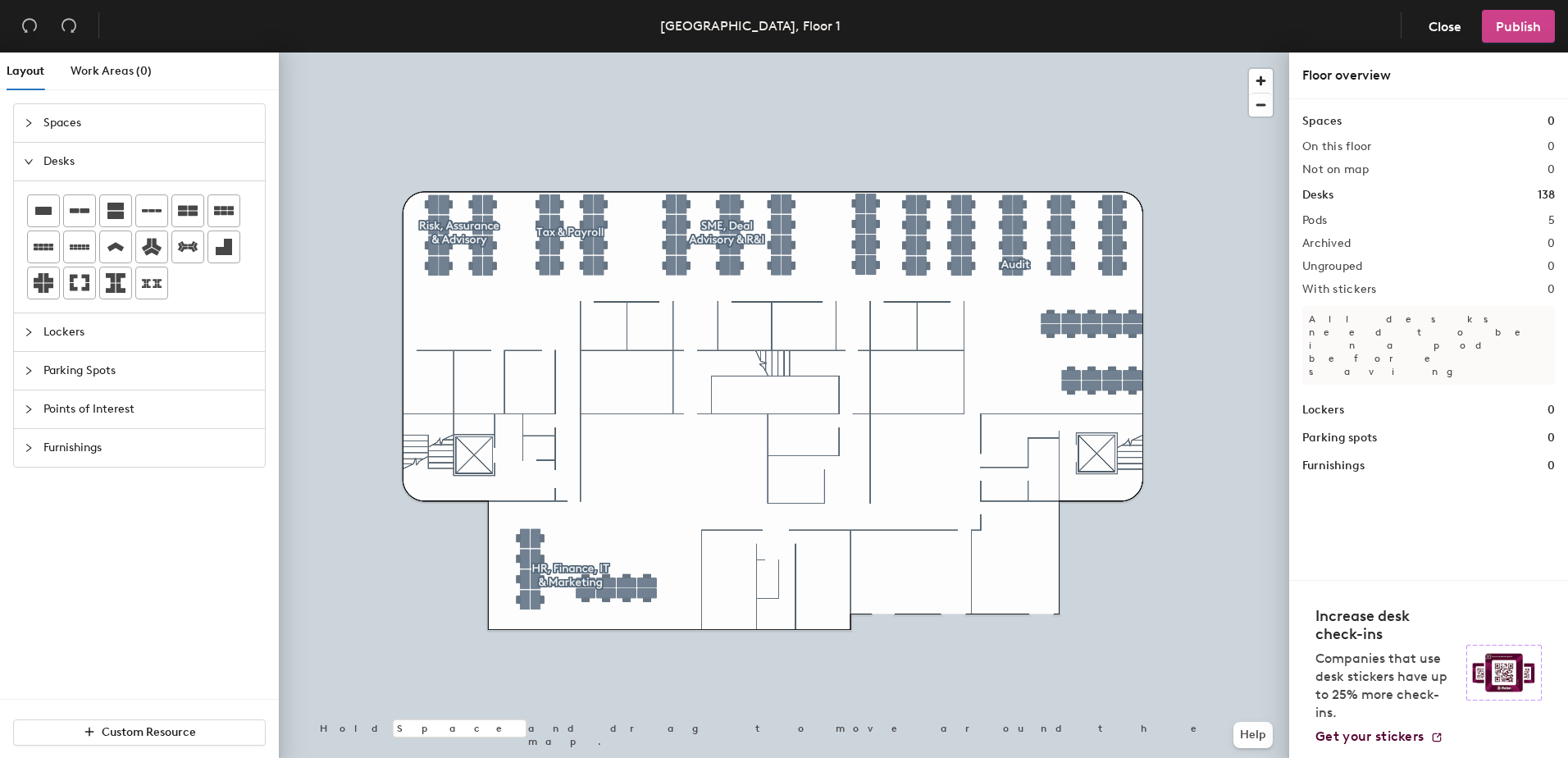
click at [1506, 21] on span "Publish" at bounding box center [1518, 26] width 46 height 15
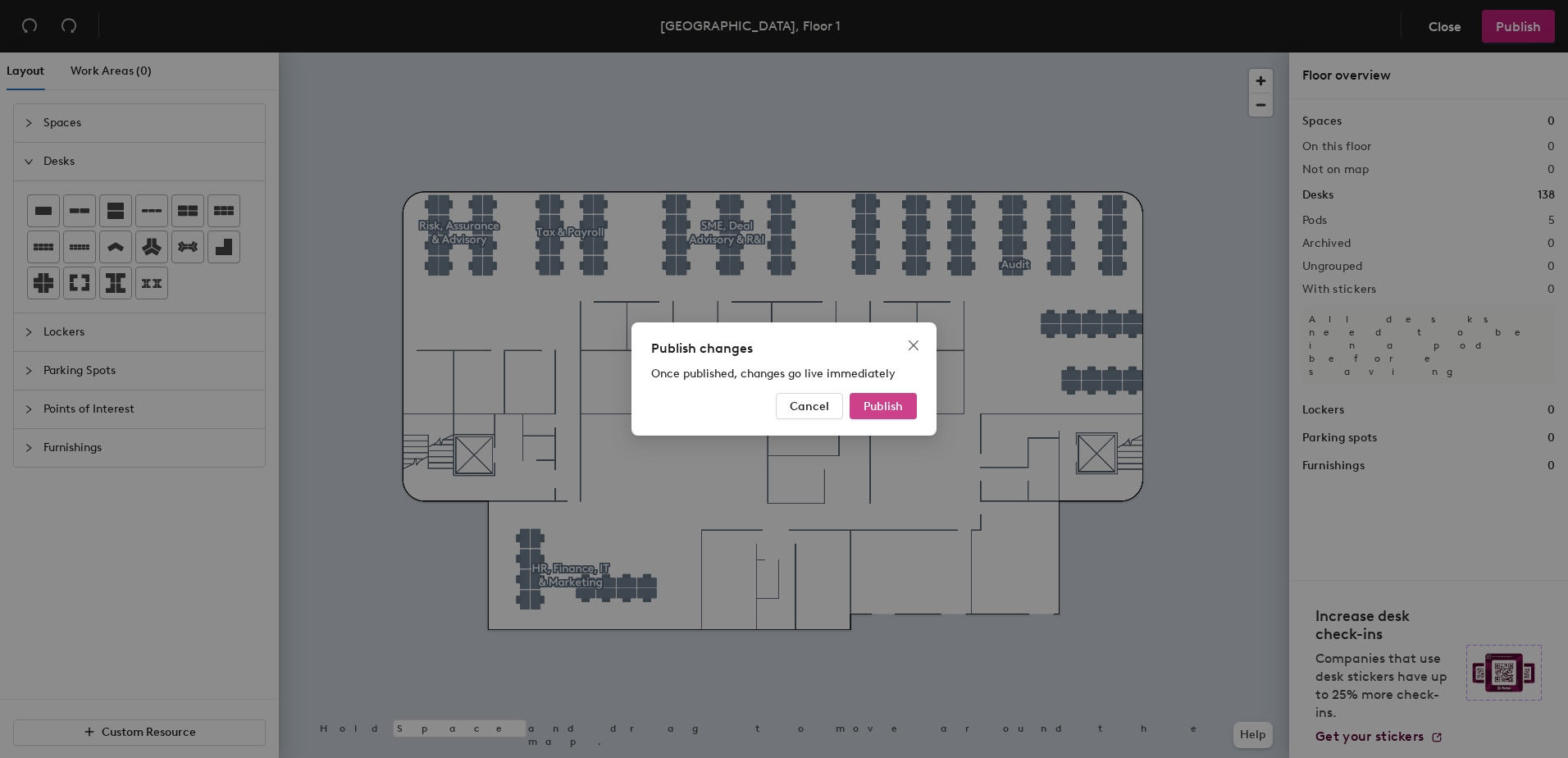
click at [896, 397] on button "Publish" at bounding box center [882, 405] width 67 height 26
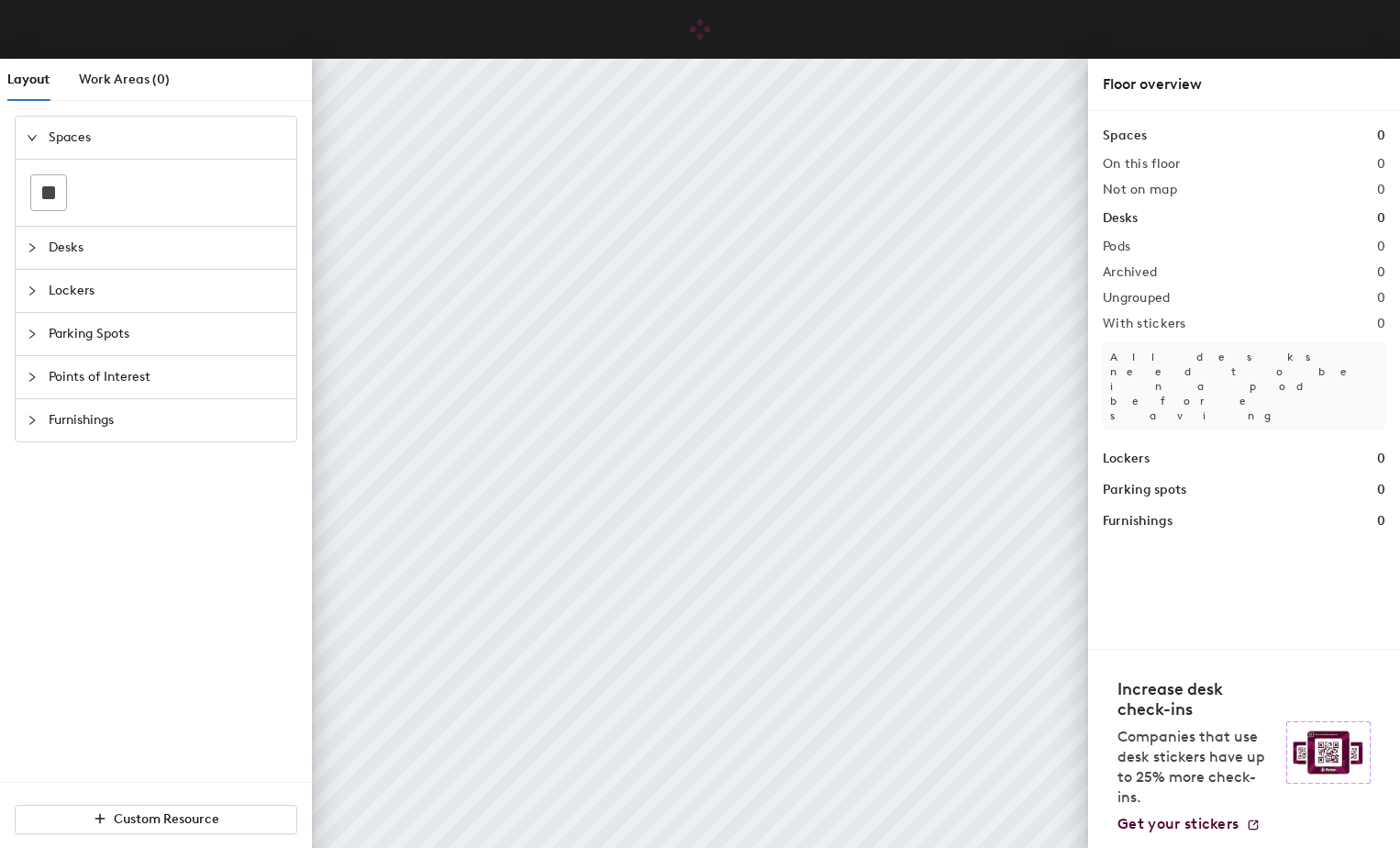
click at [50, 246] on span "Desks" at bounding box center [167, 248] width 237 height 42
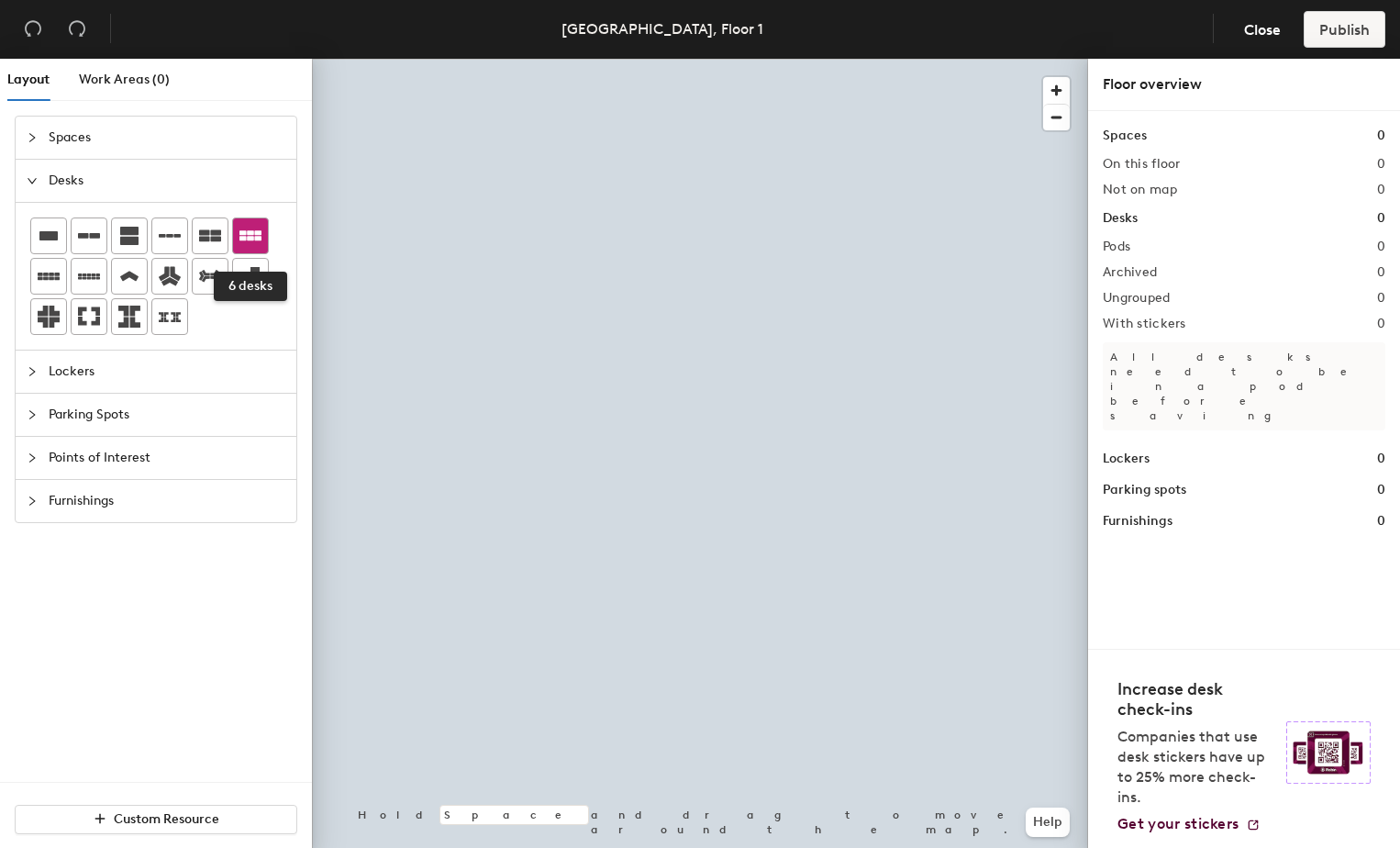
click at [258, 235] on icon at bounding box center [251, 236] width 22 height 10
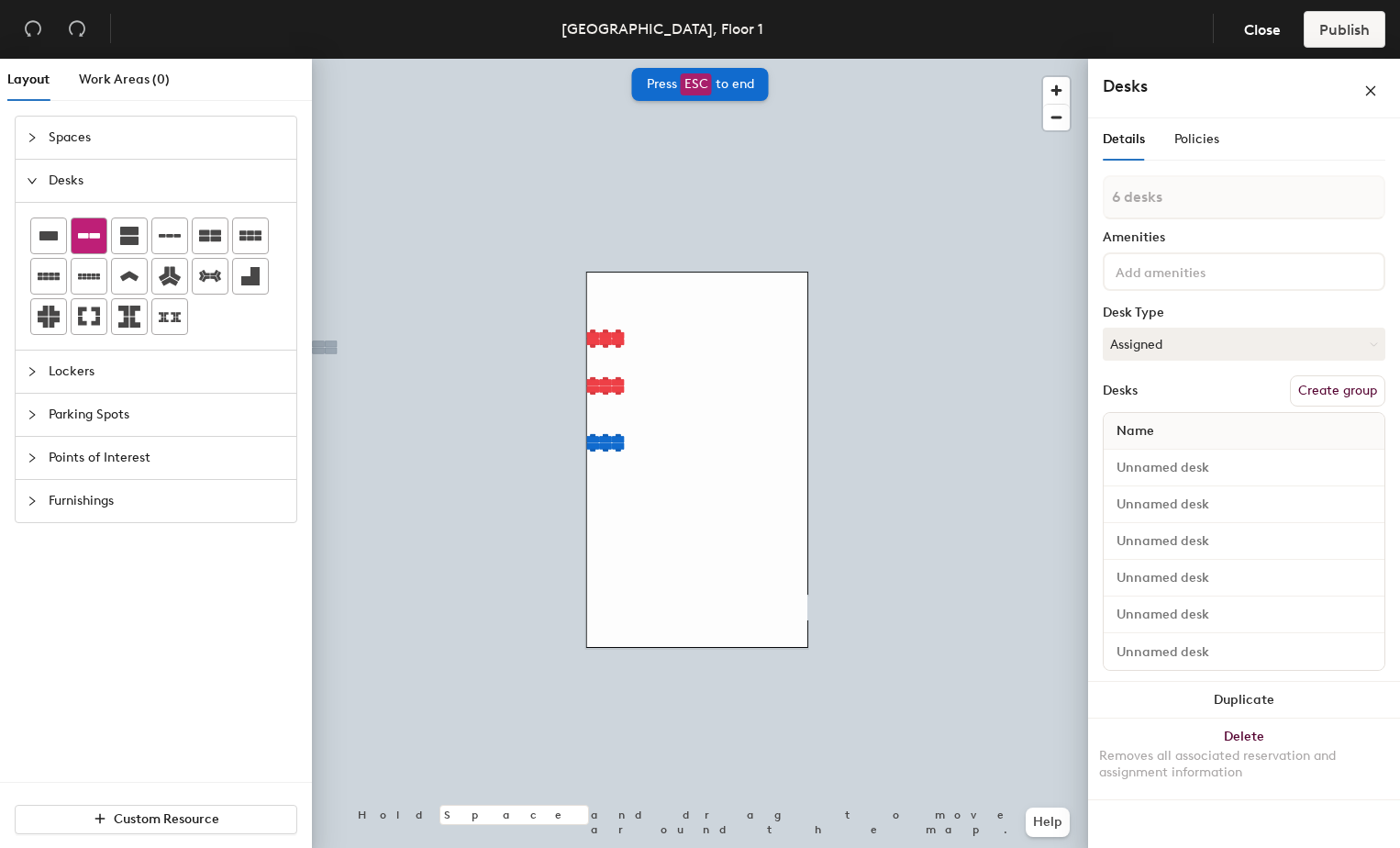
click at [89, 242] on icon at bounding box center [89, 236] width 22 height 22
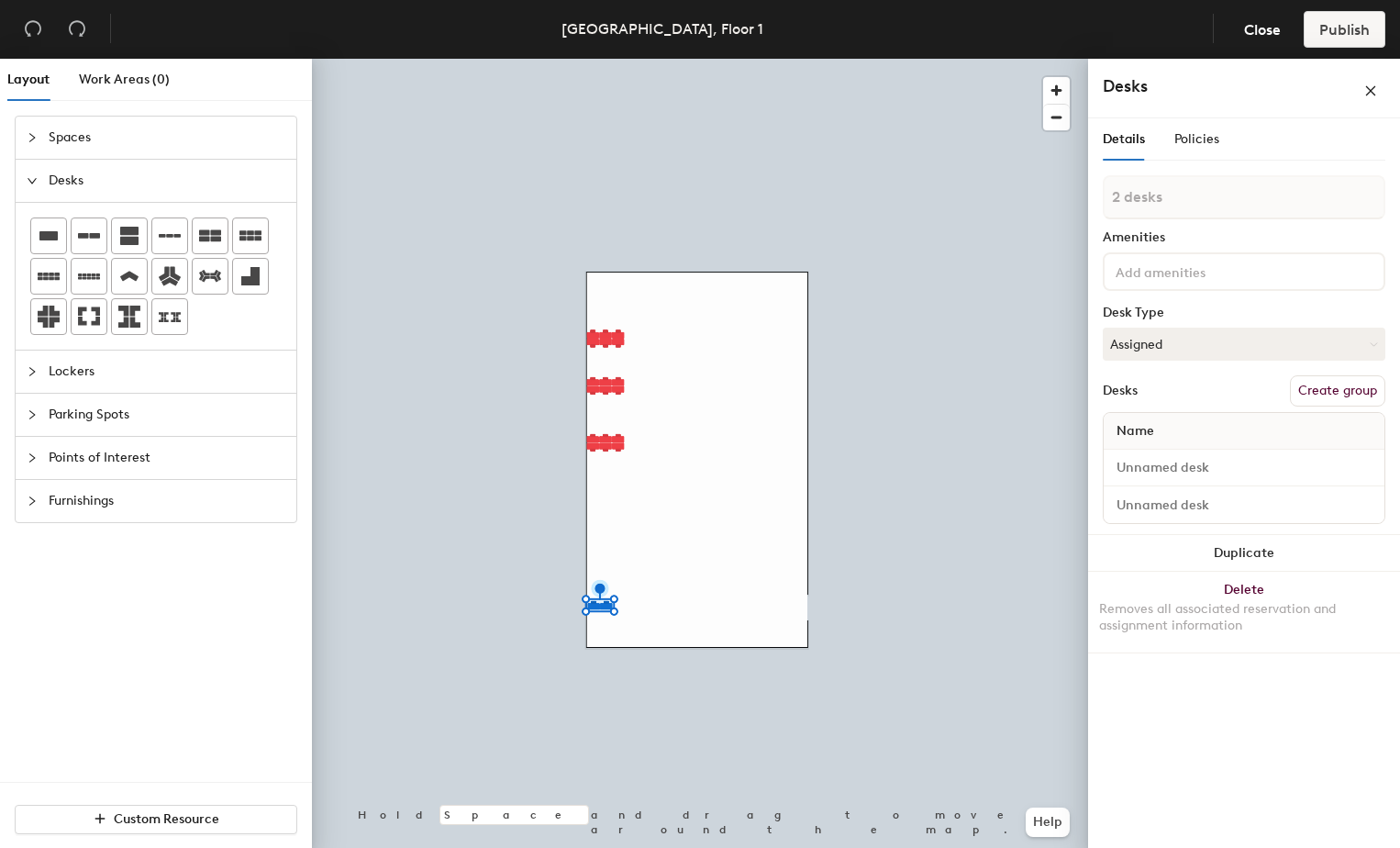
click at [39, 147] on div at bounding box center [38, 138] width 22 height 20
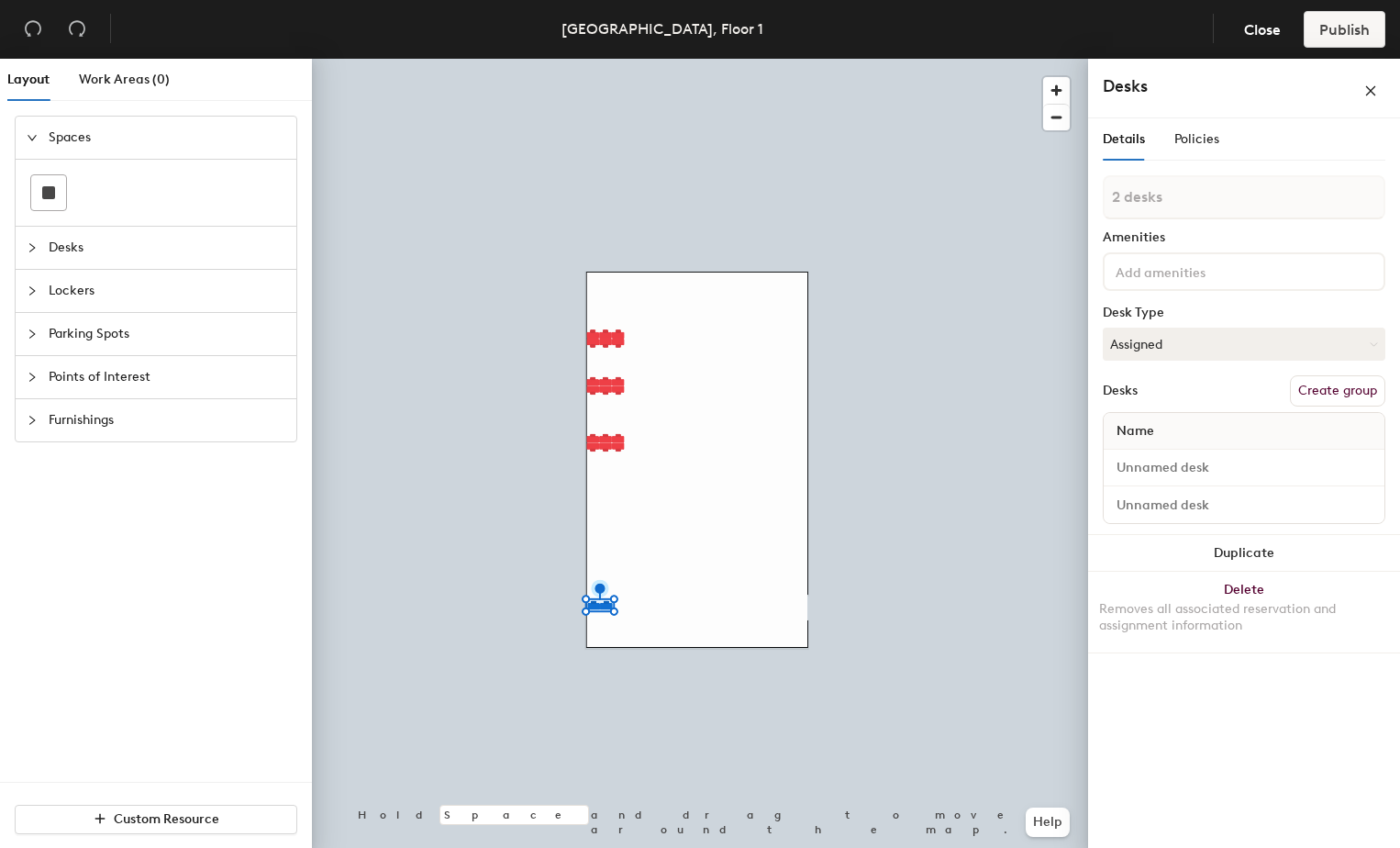
click at [39, 221] on div at bounding box center [156, 193] width 281 height 66
click at [39, 235] on div "Desks" at bounding box center [156, 248] width 281 height 42
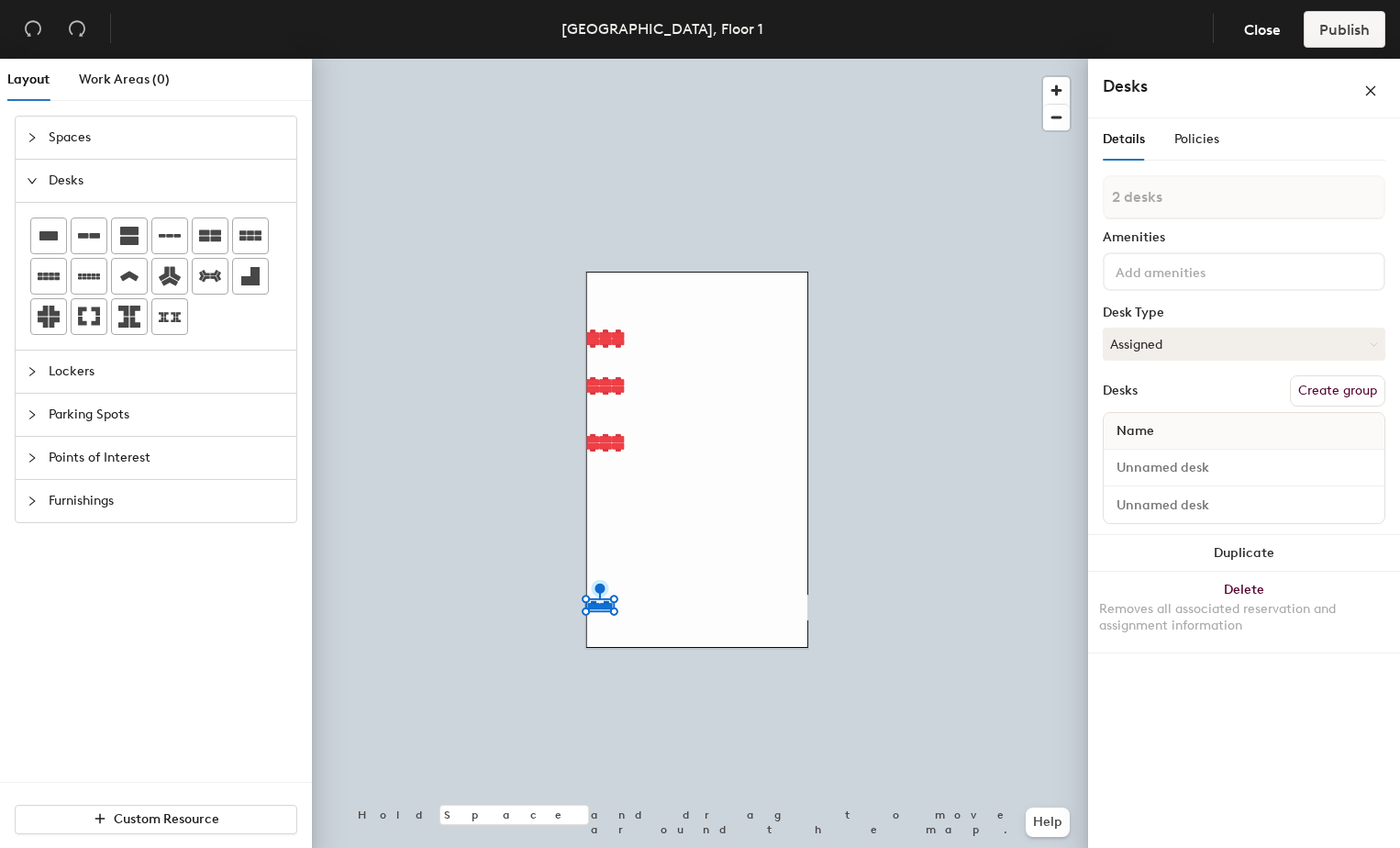
click at [53, 510] on span "Furnishings" at bounding box center [167, 500] width 237 height 42
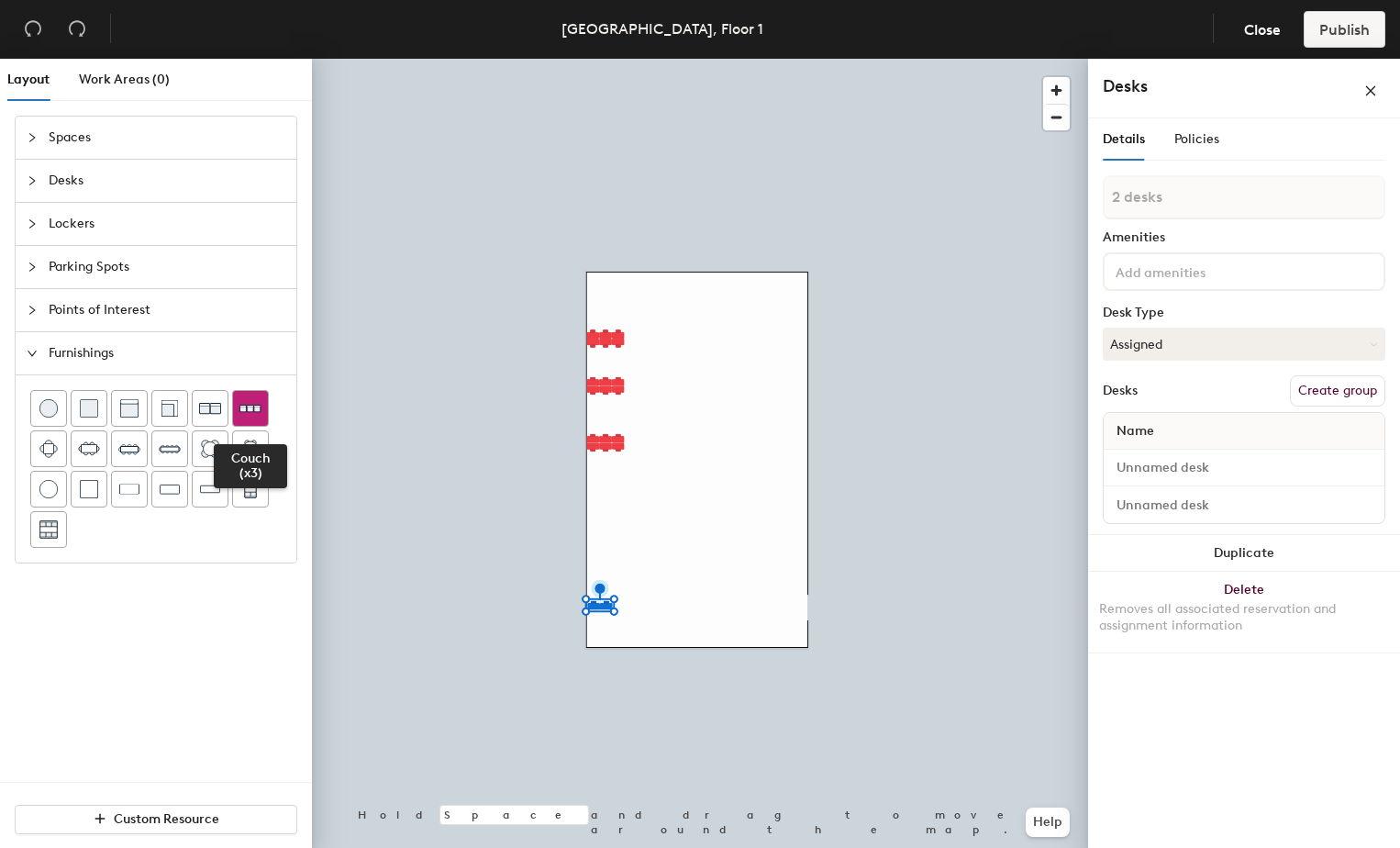
click at [249, 413] on img at bounding box center [251, 408] width 22 height 21
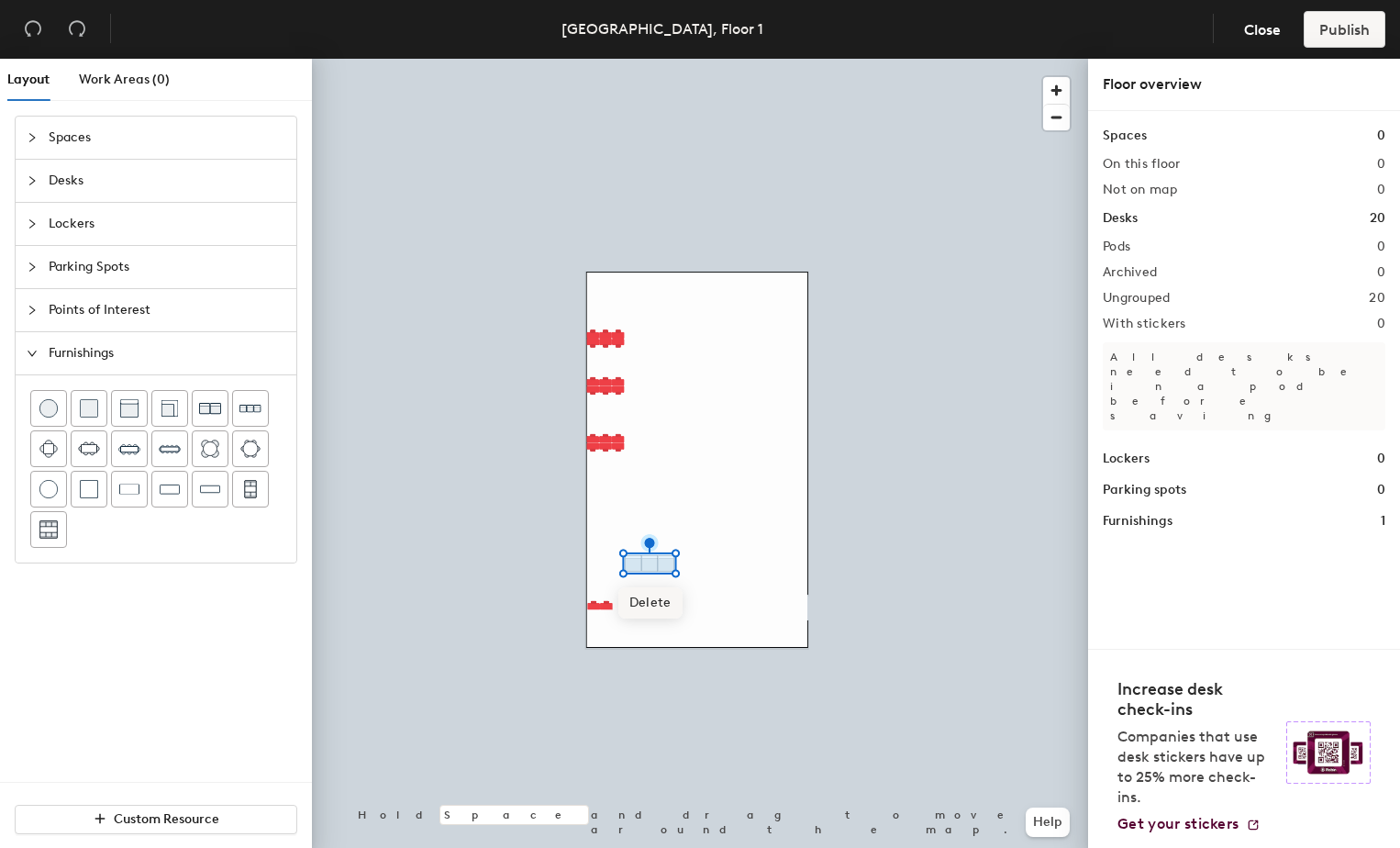
click at [658, 609] on span "Delete" at bounding box center [650, 602] width 64 height 31
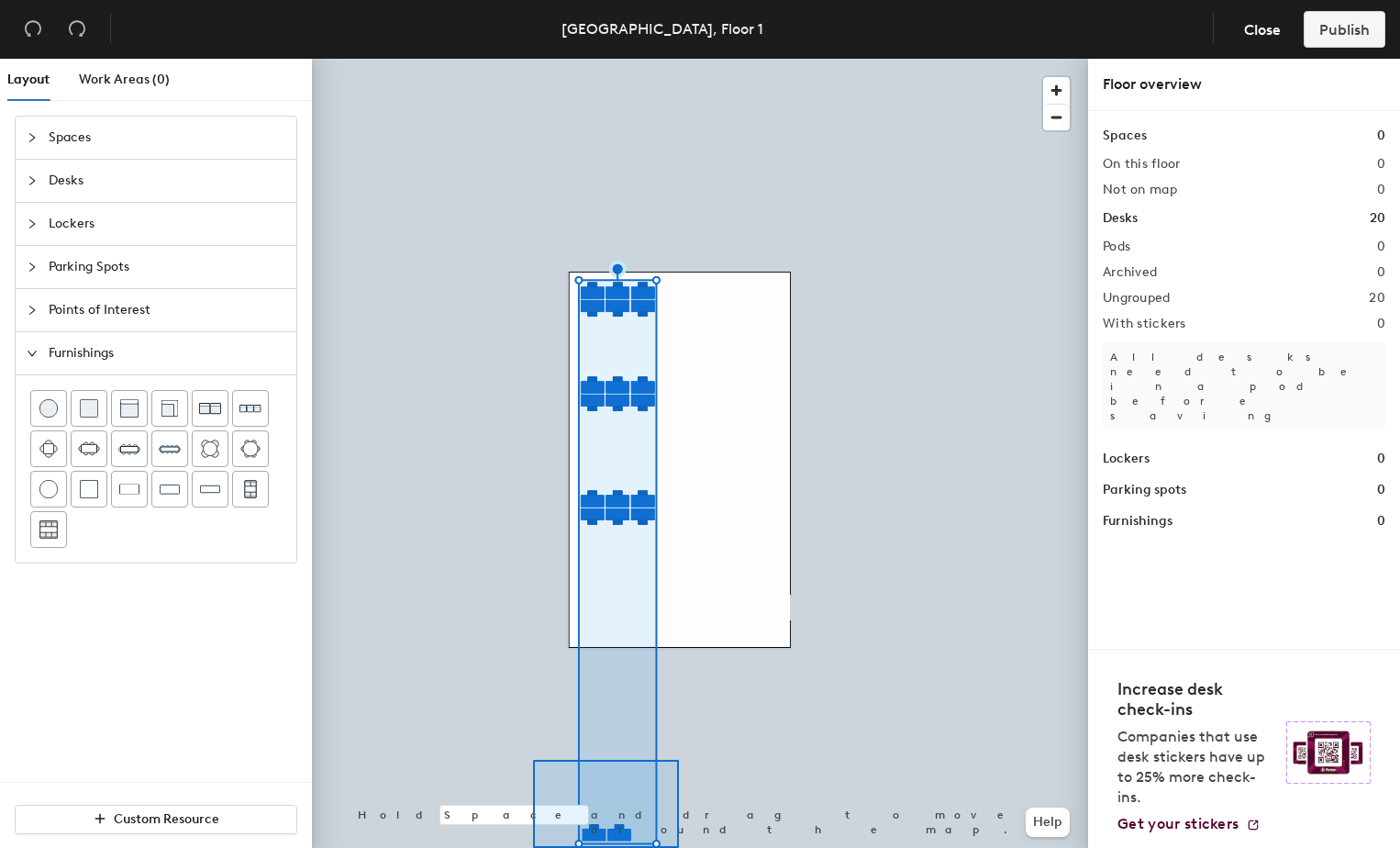
click at [679, 847] on html "Skip navigation Schedule Office People Analytics Visits Deliveries Services Man…" at bounding box center [700, 424] width 1400 height 848
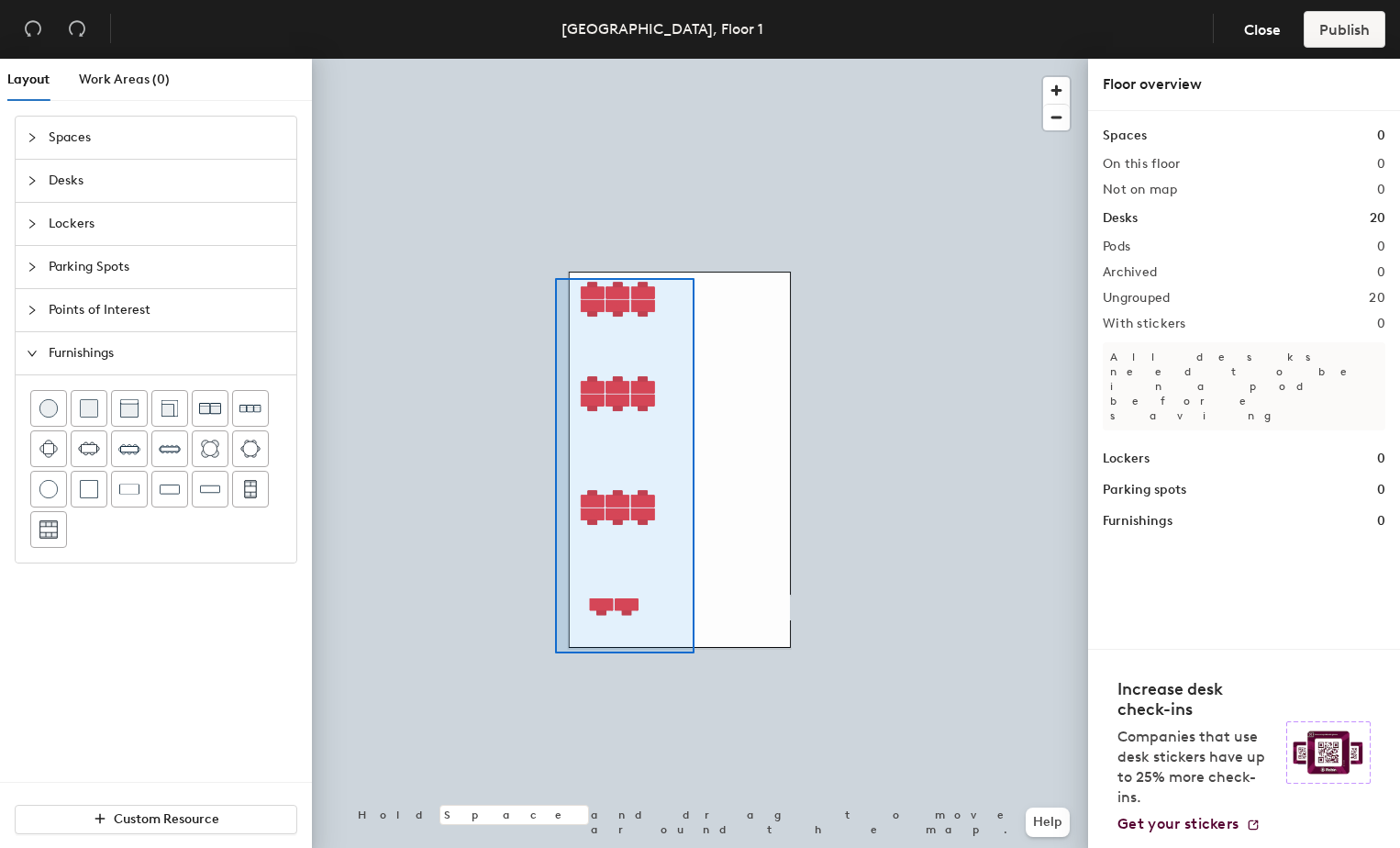
click at [555, 59] on div at bounding box center [699, 59] width 776 height 0
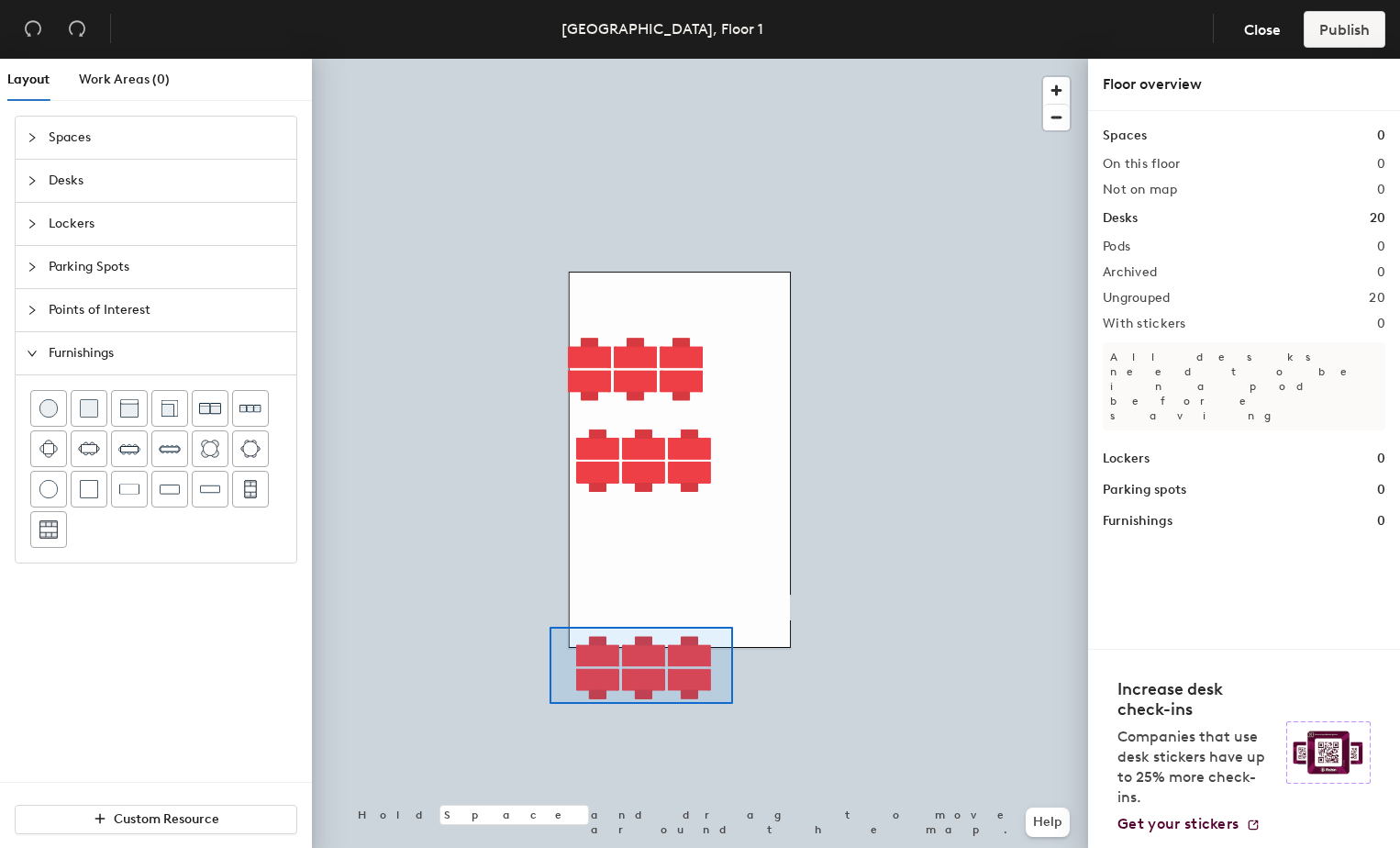
click at [549, 59] on div at bounding box center [699, 59] width 776 height 0
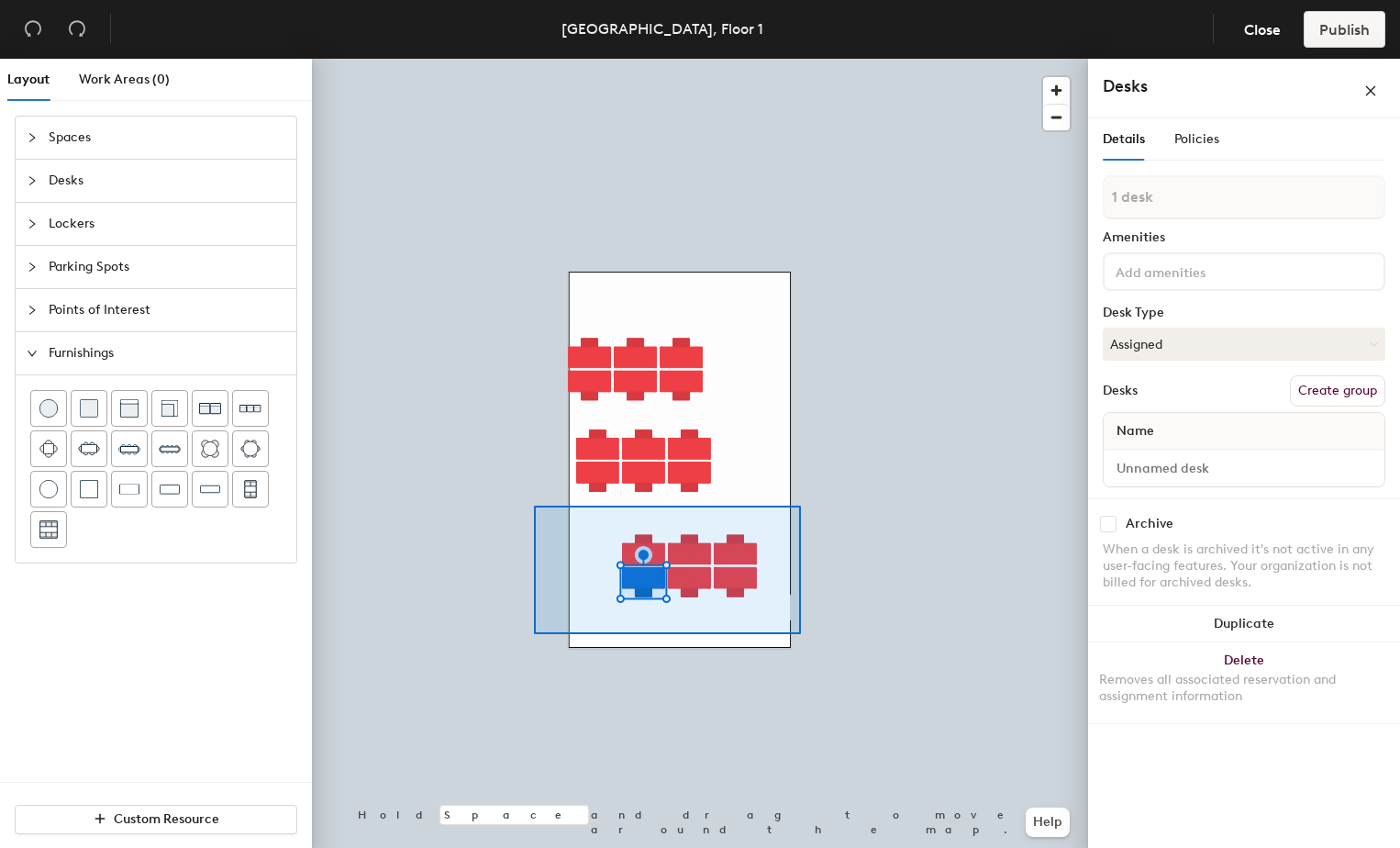
click at [534, 59] on div at bounding box center [699, 59] width 776 height 0
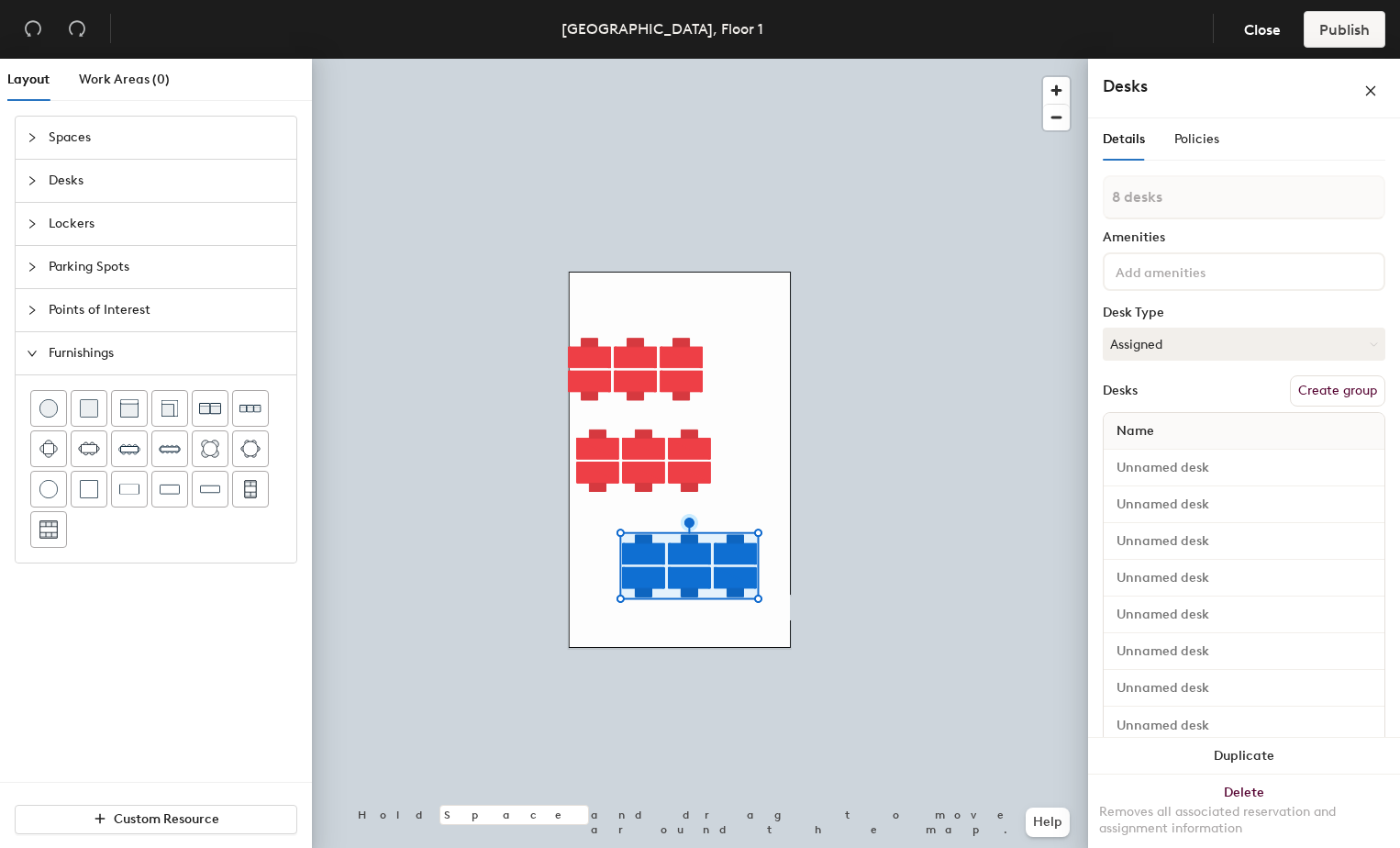
type input "1 desk"
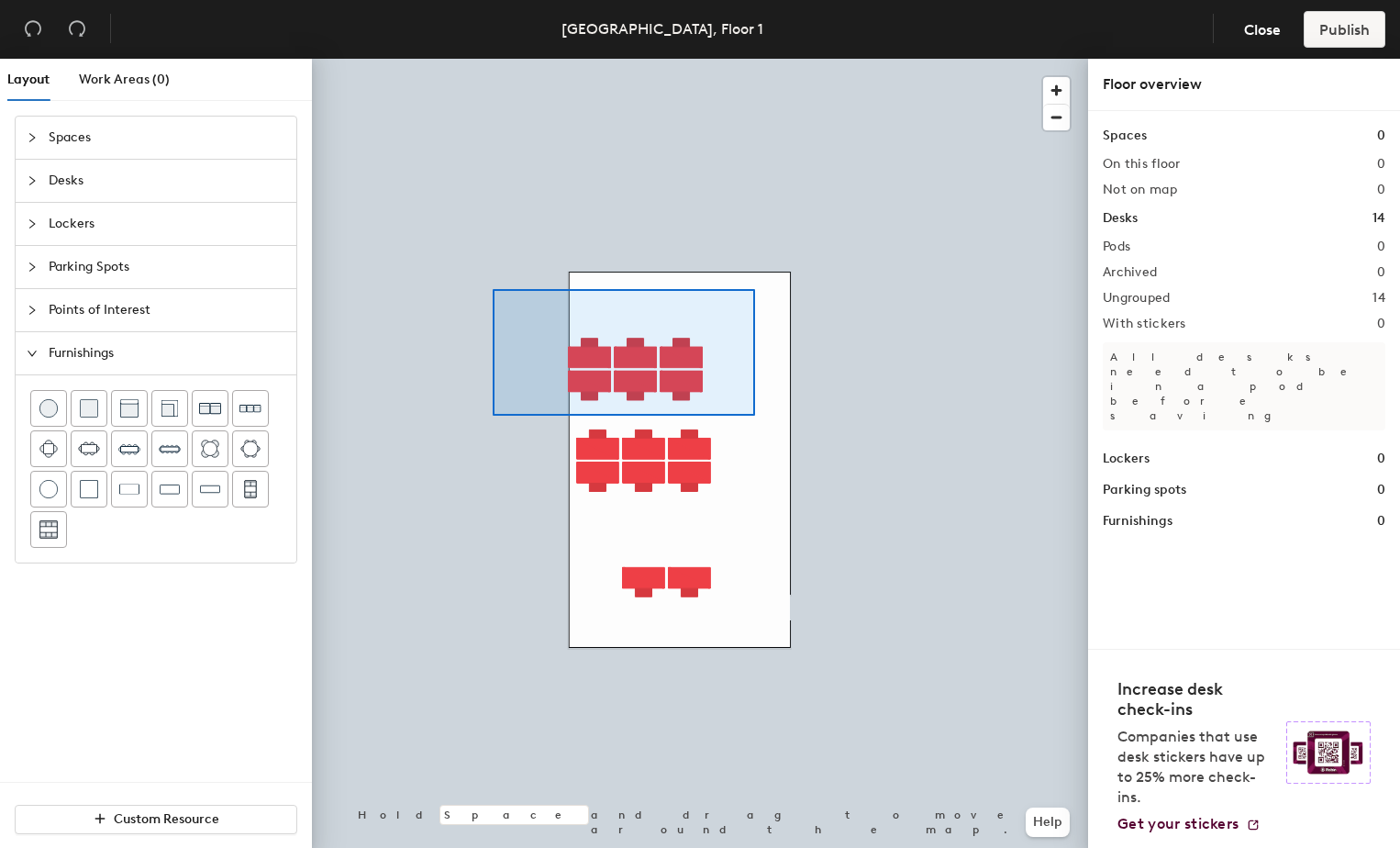
click at [500, 59] on div at bounding box center [699, 59] width 776 height 0
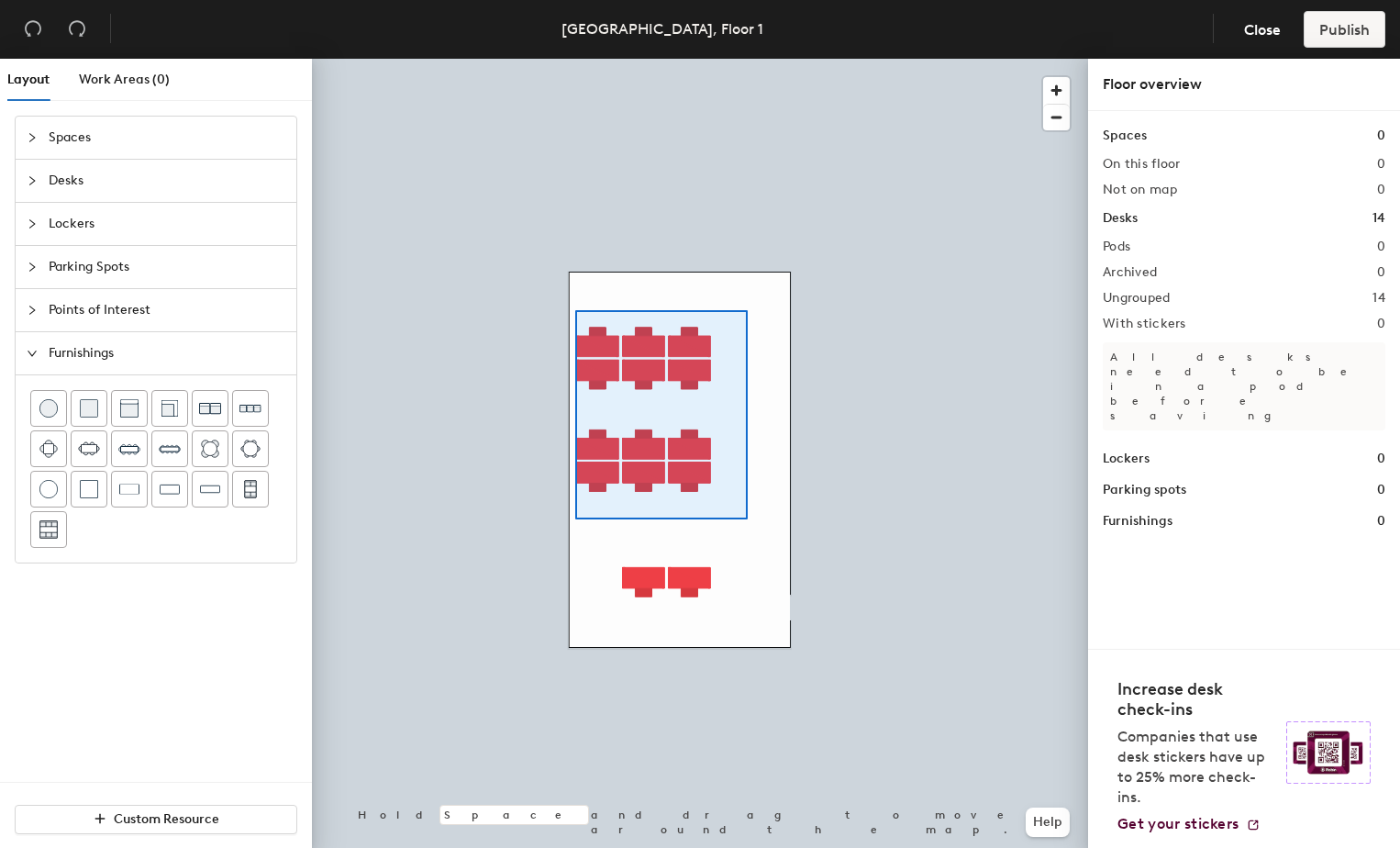
click at [575, 59] on div at bounding box center [699, 59] width 776 height 0
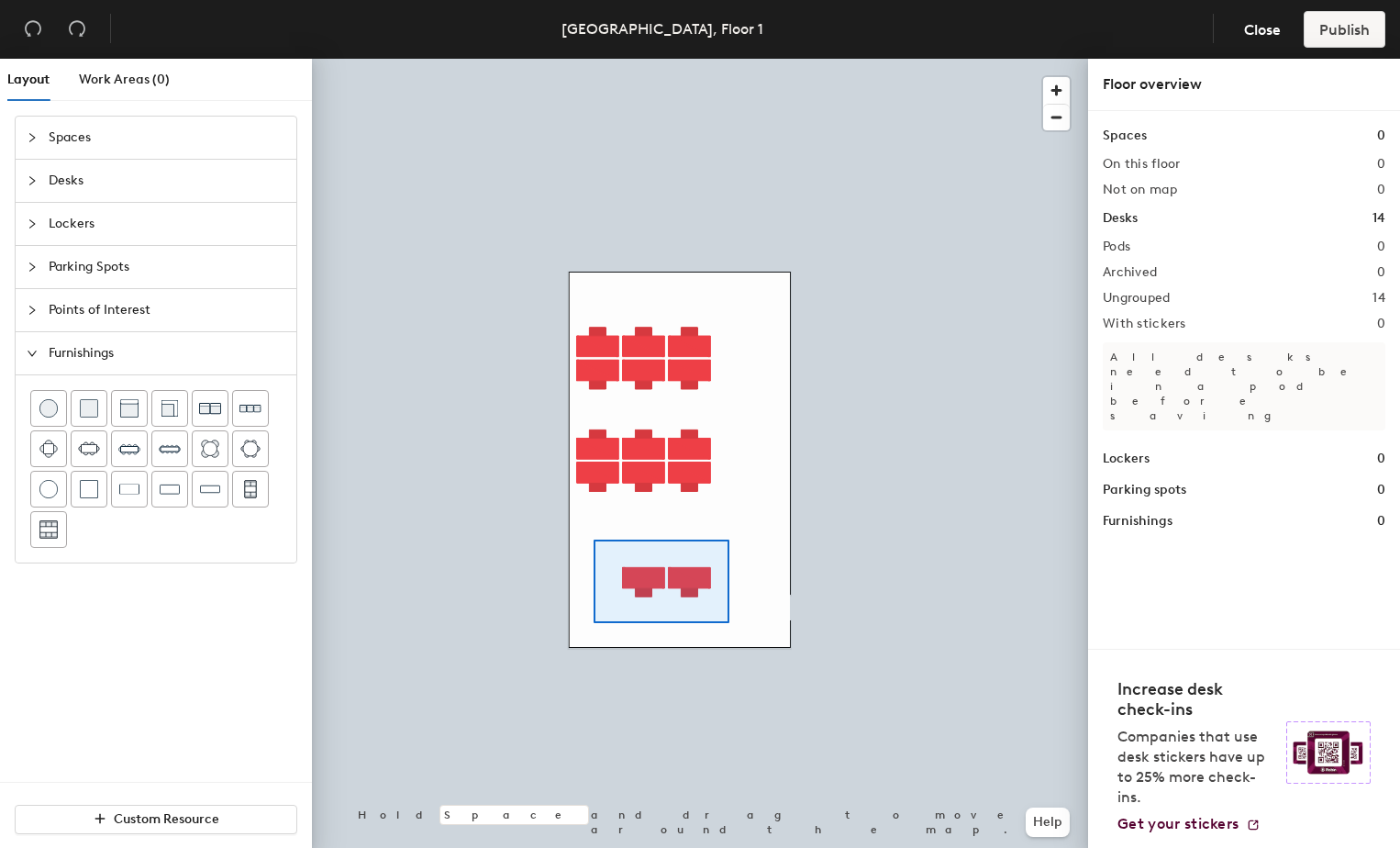
click at [593, 59] on div at bounding box center [699, 59] width 776 height 0
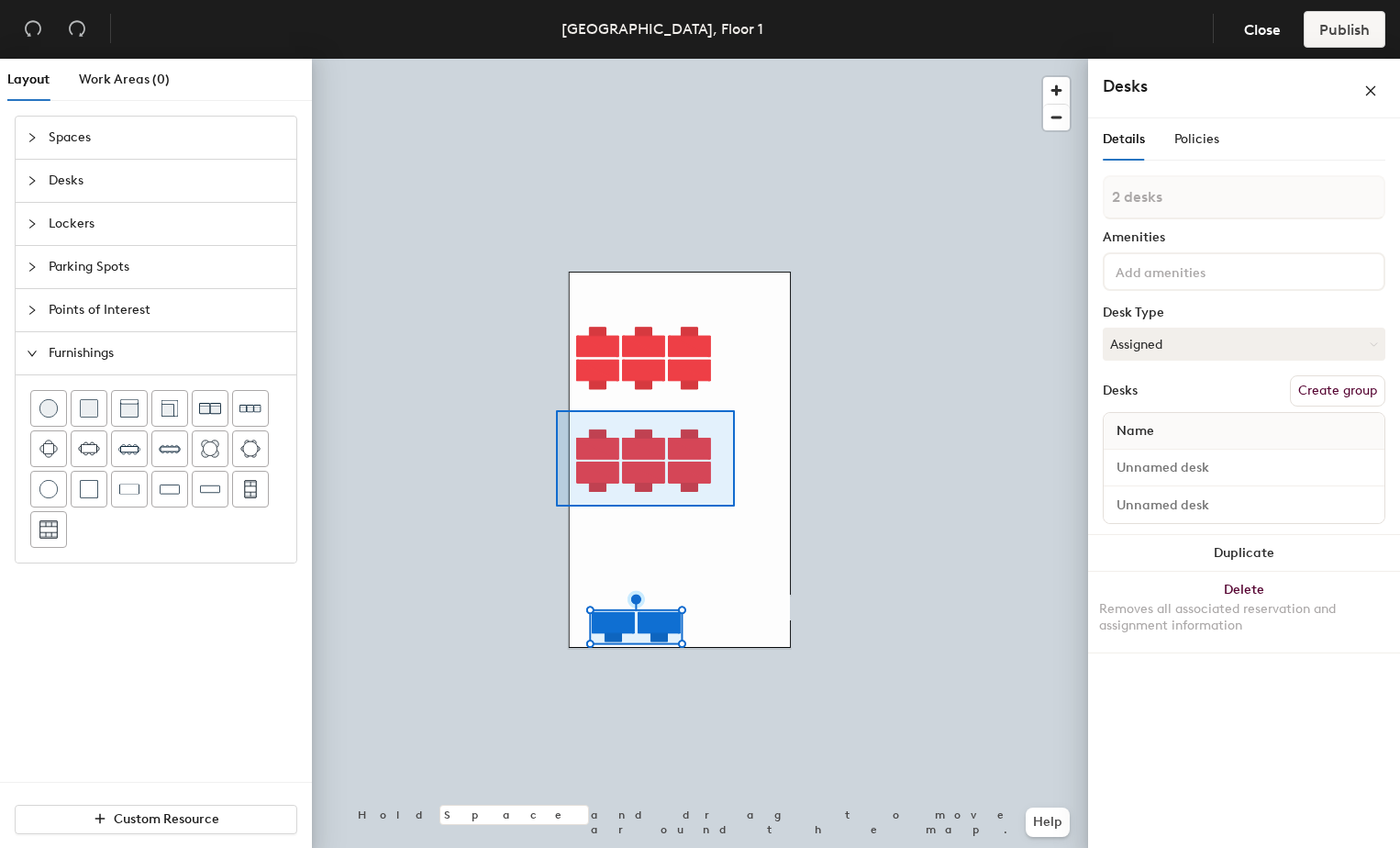
click at [556, 59] on div at bounding box center [699, 59] width 776 height 0
type input "6 desks"
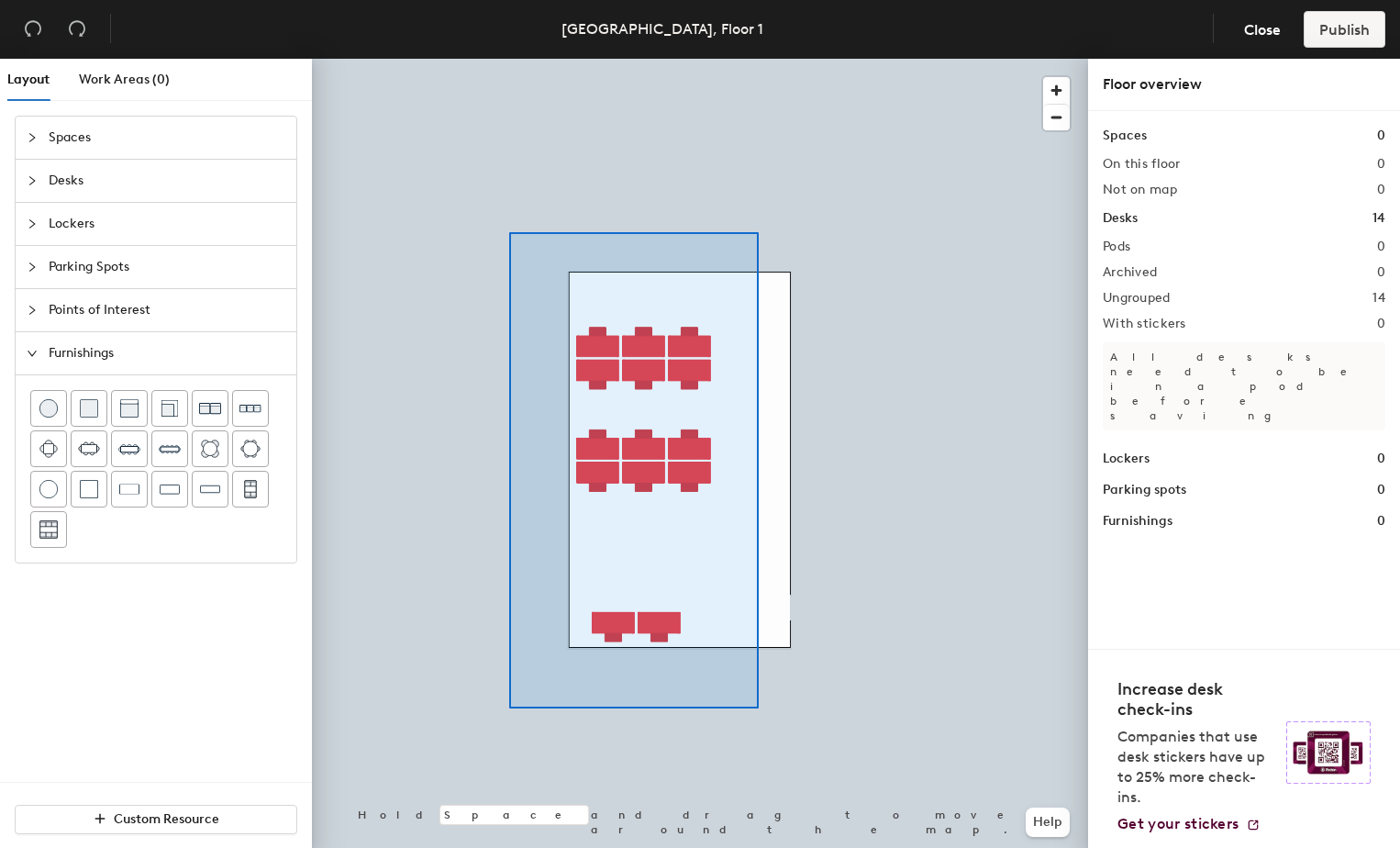
click at [509, 59] on div at bounding box center [699, 59] width 776 height 0
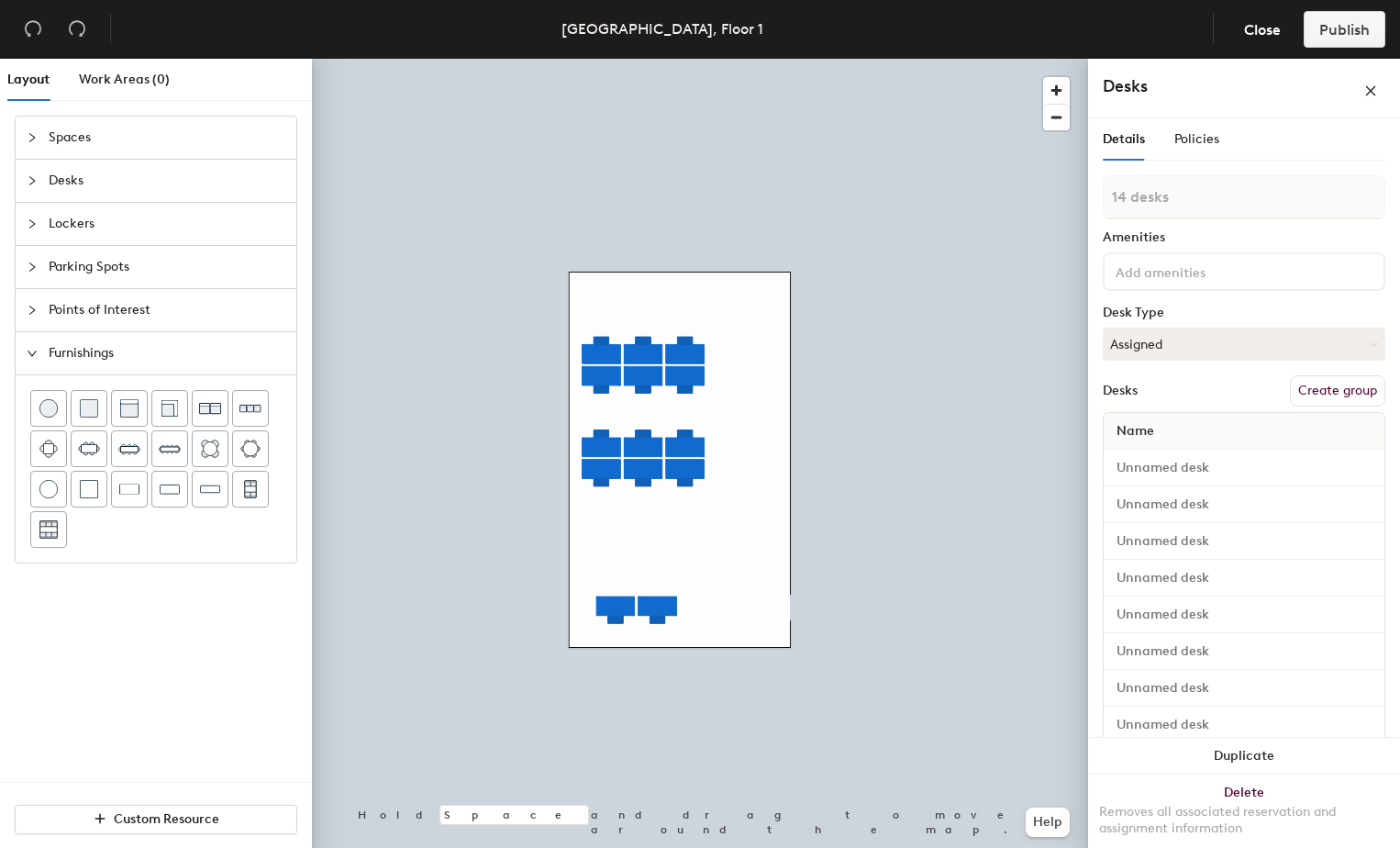
click at [769, 59] on div at bounding box center [699, 59] width 776 height 0
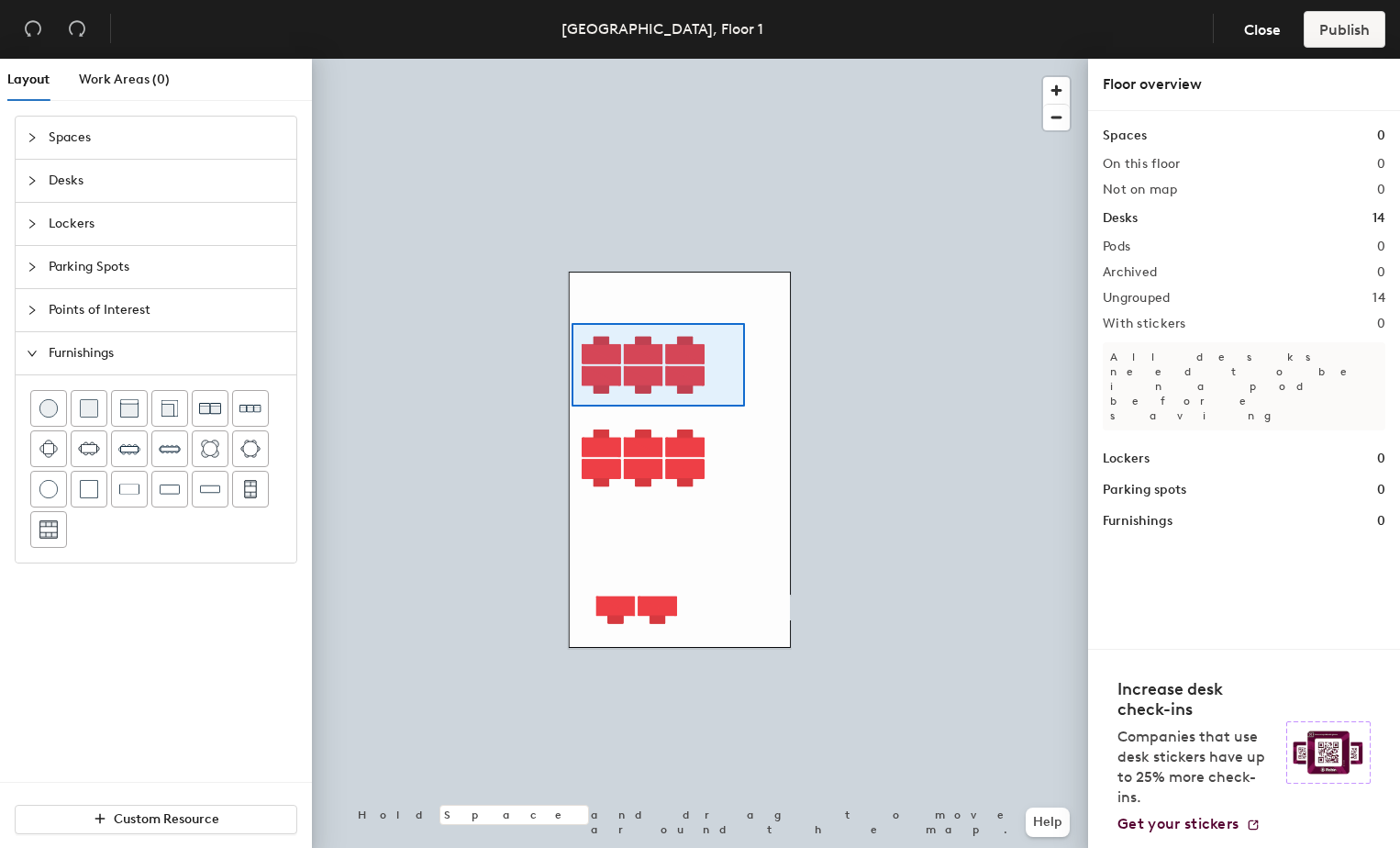
click at [570, 59] on div at bounding box center [699, 59] width 776 height 0
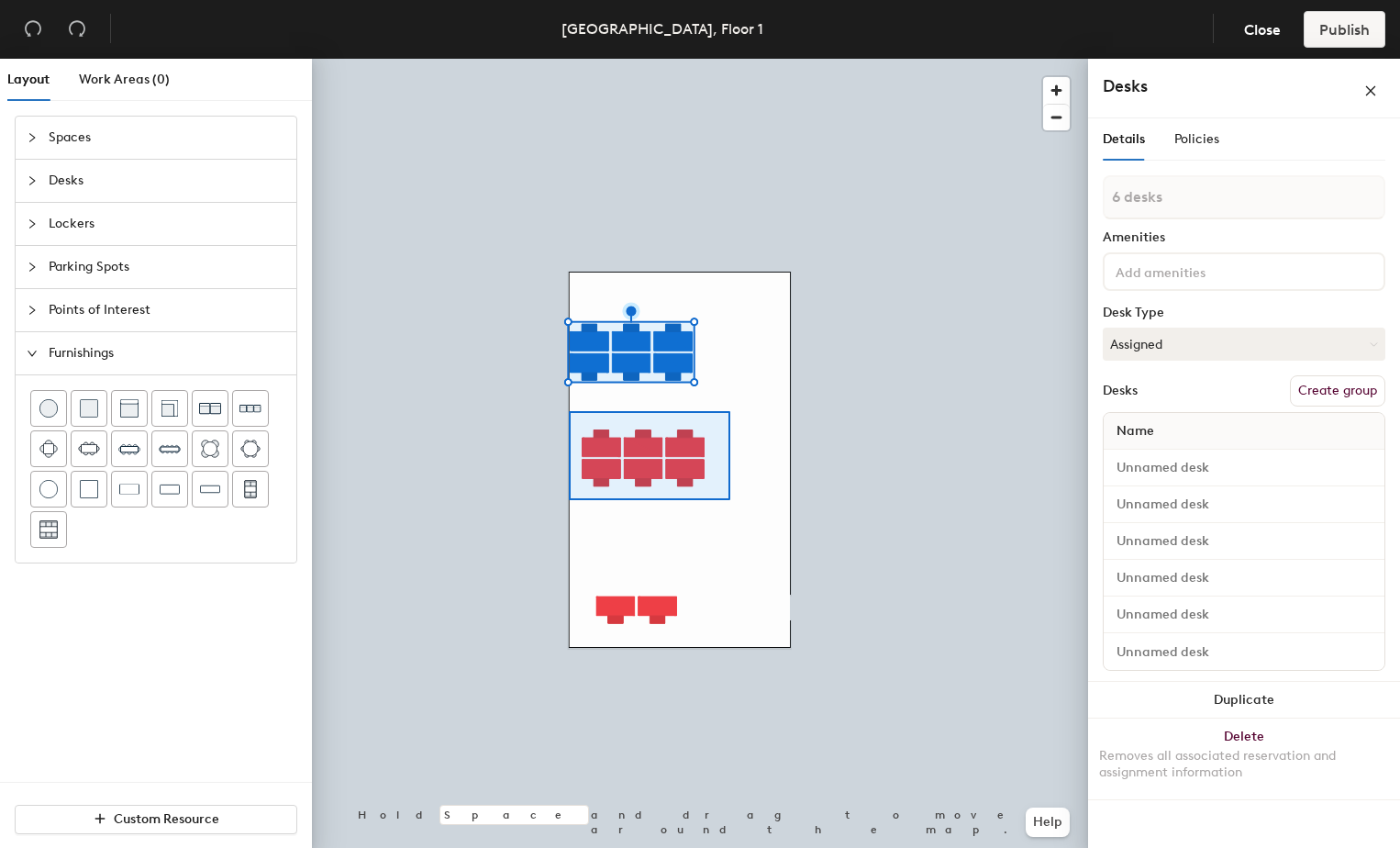
click at [568, 59] on div at bounding box center [699, 59] width 776 height 0
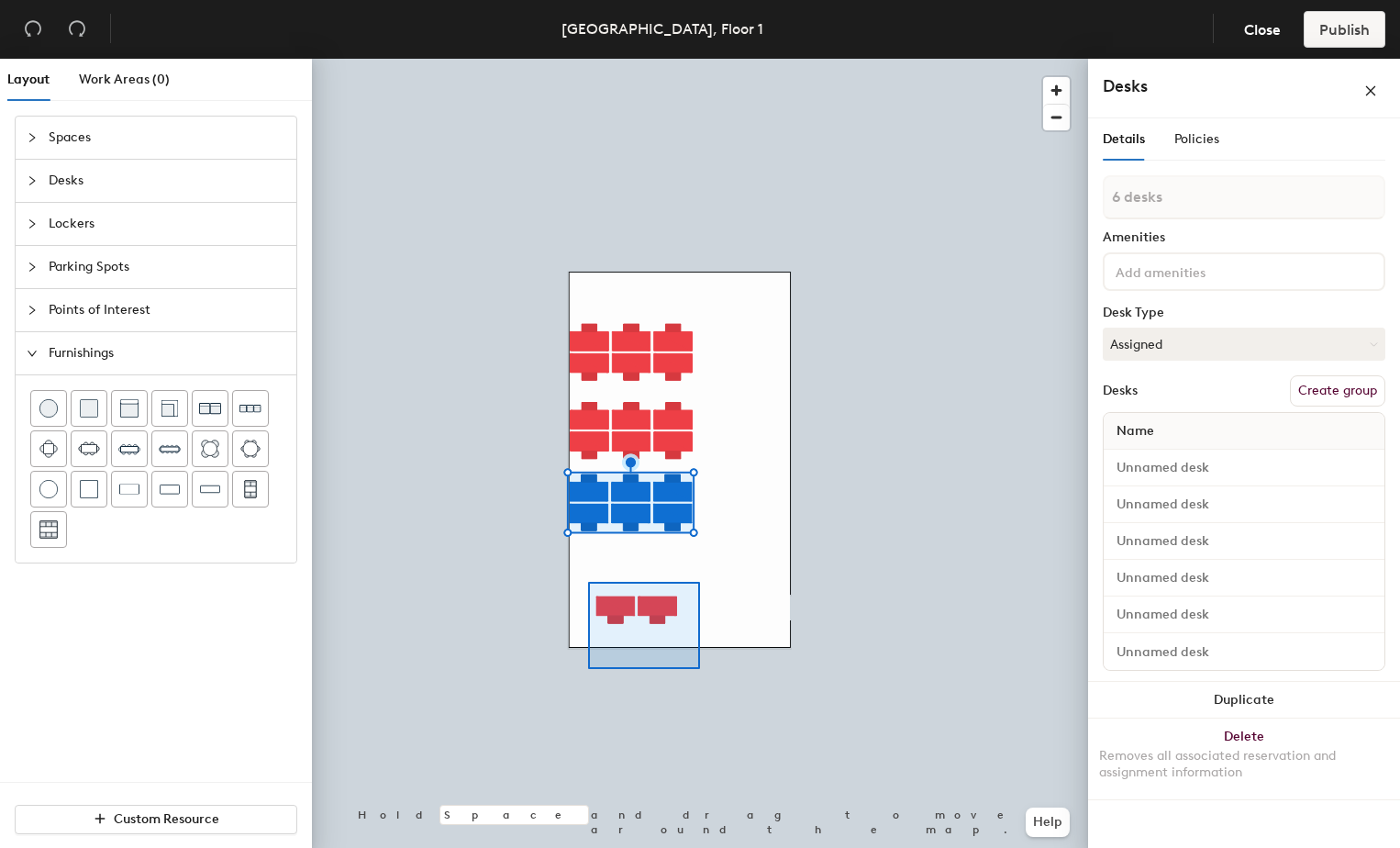
click at [588, 59] on div at bounding box center [699, 59] width 776 height 0
type input "2 desks"
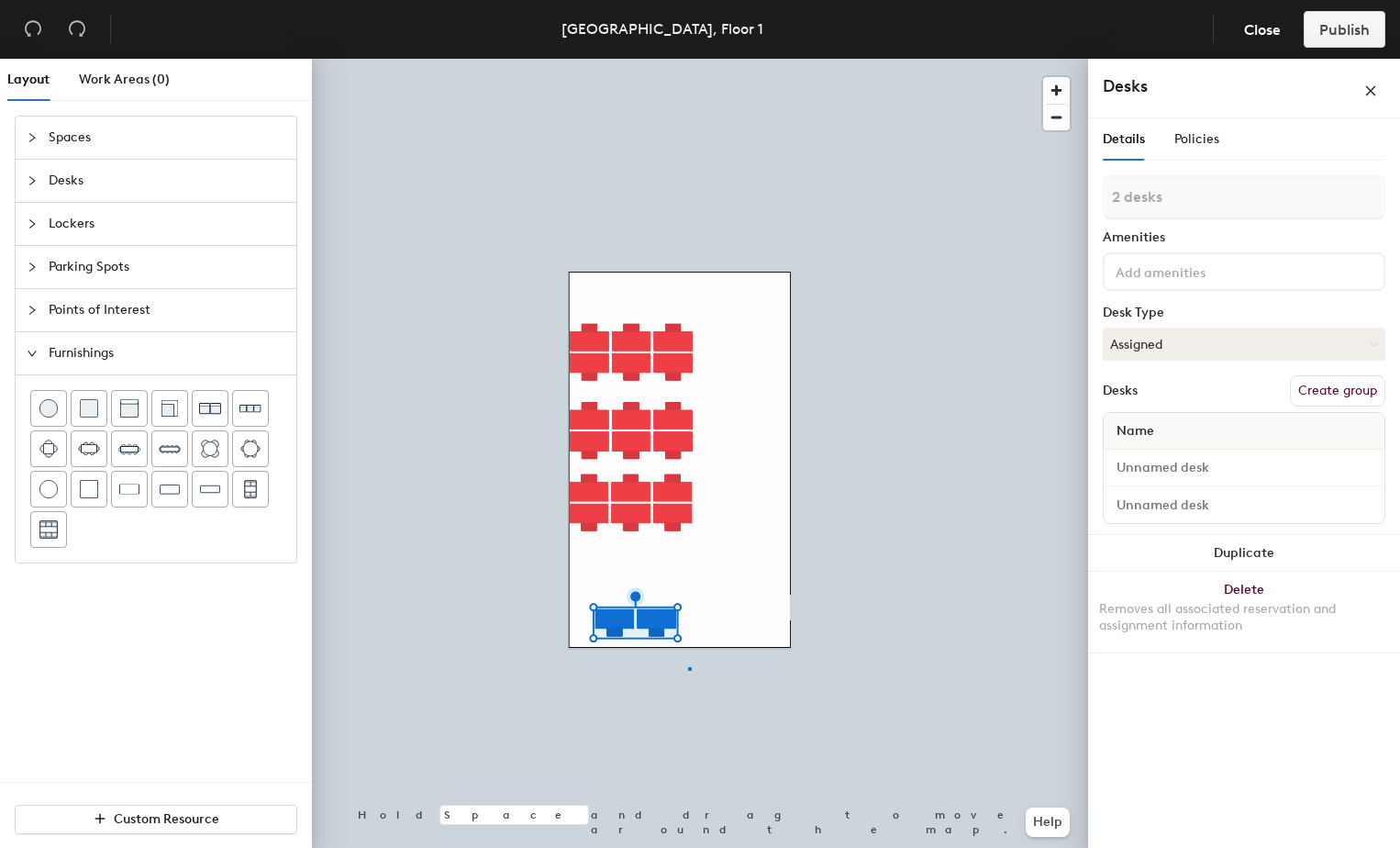
click at [689, 59] on div at bounding box center [699, 59] width 776 height 0
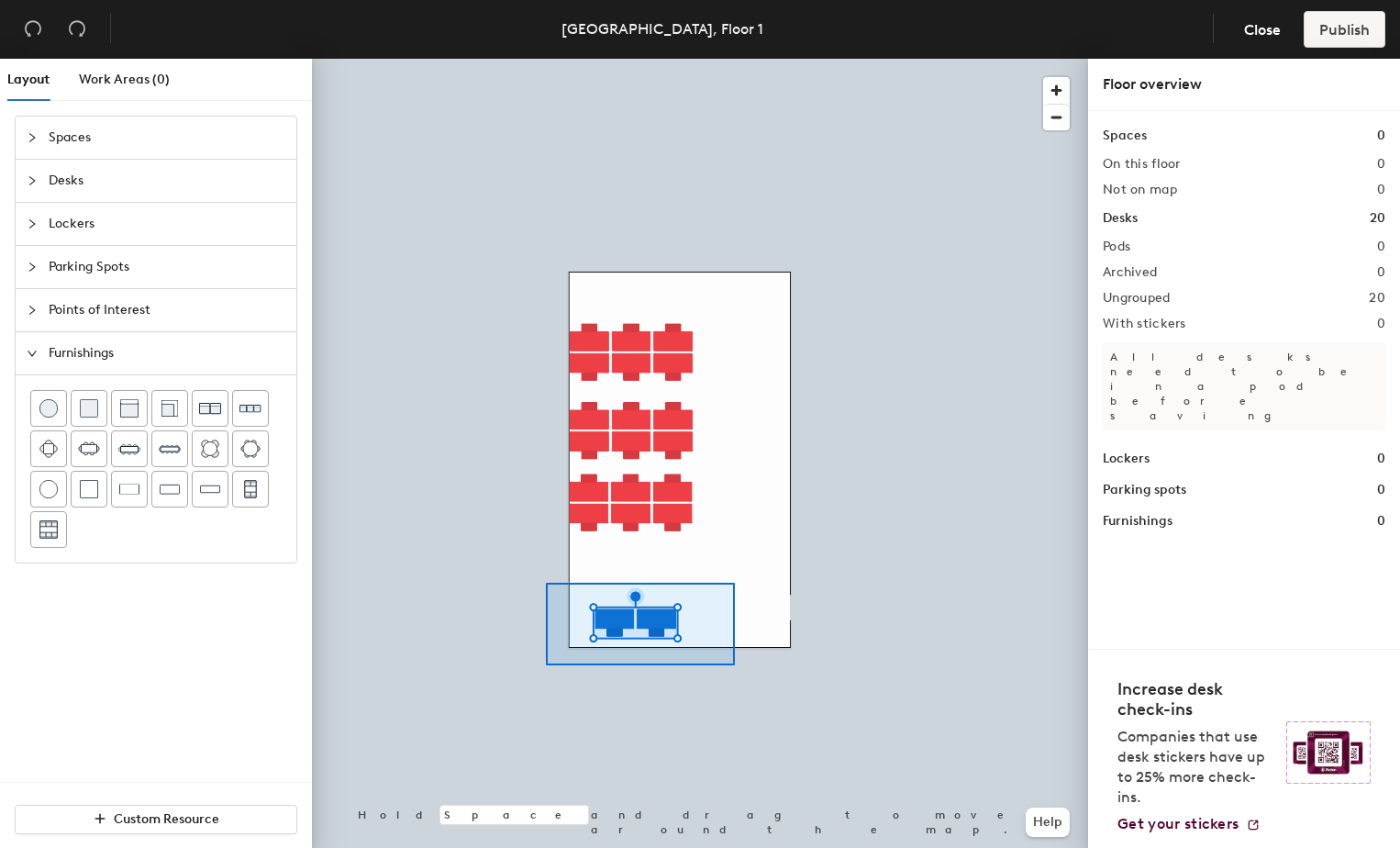
click at [545, 59] on div at bounding box center [699, 59] width 776 height 0
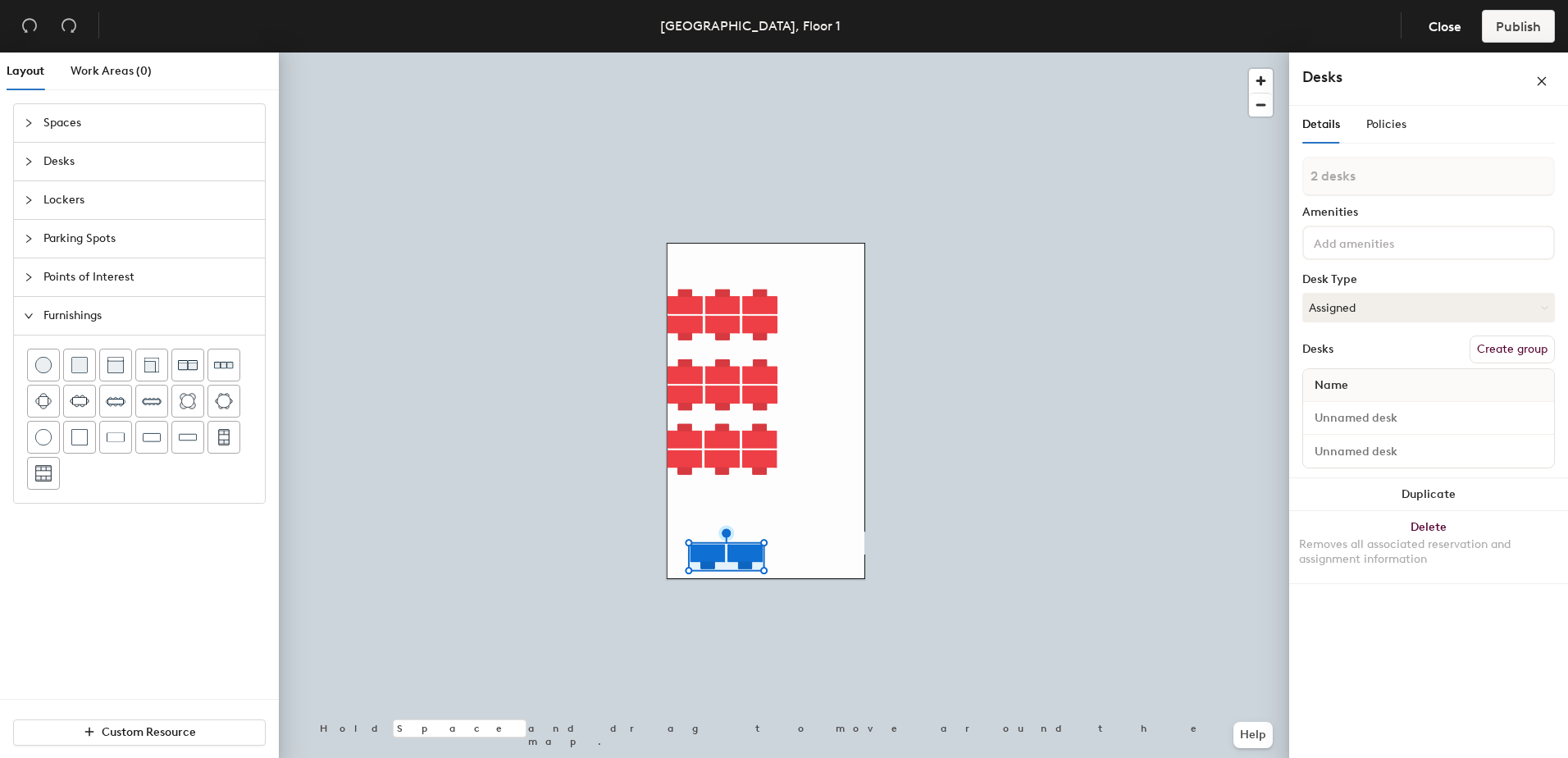
click at [1251, 353] on button "Create group" at bounding box center [1513, 349] width 86 height 28
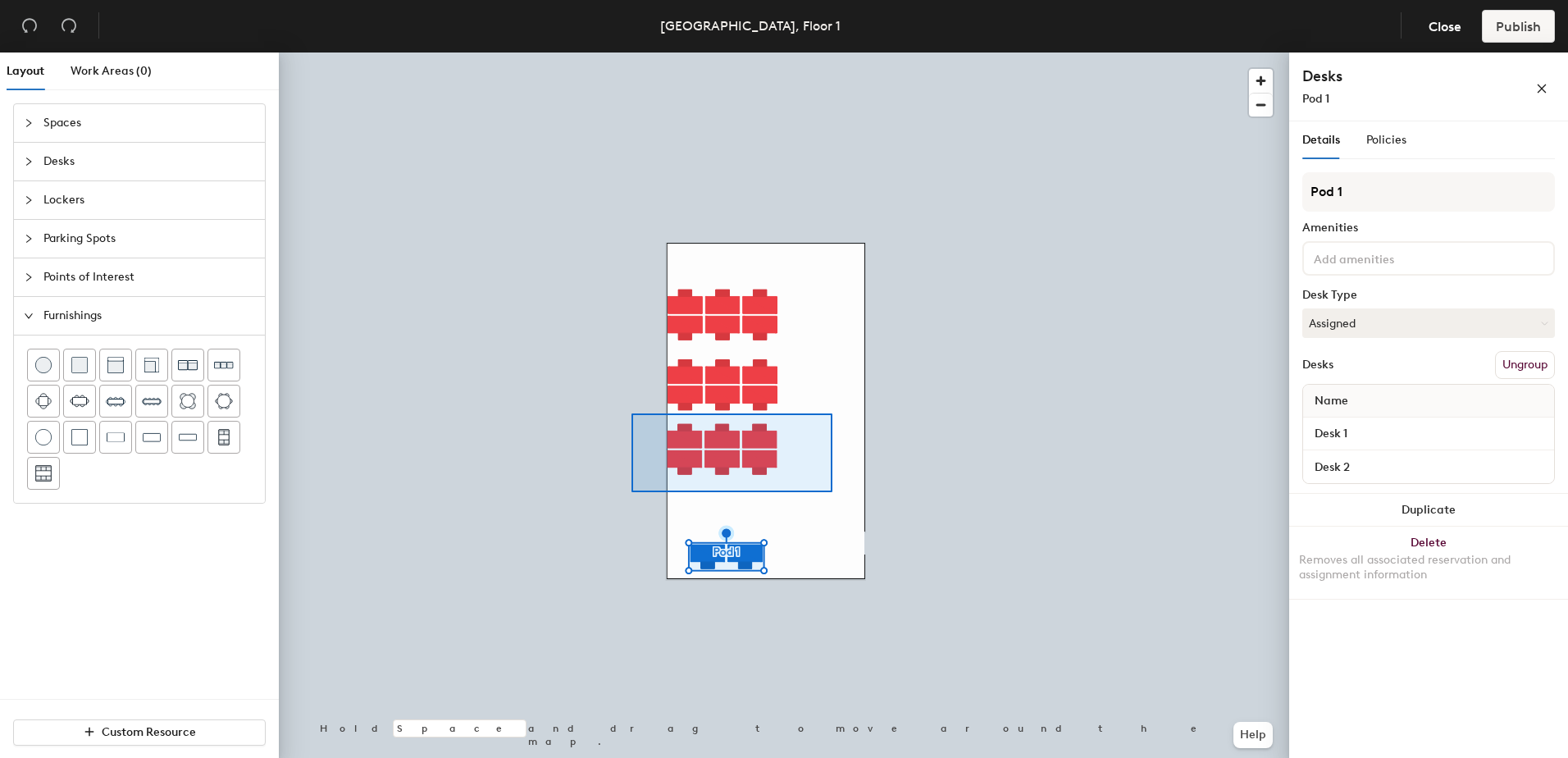
click at [631, 53] on div at bounding box center [783, 53] width 1010 height 0
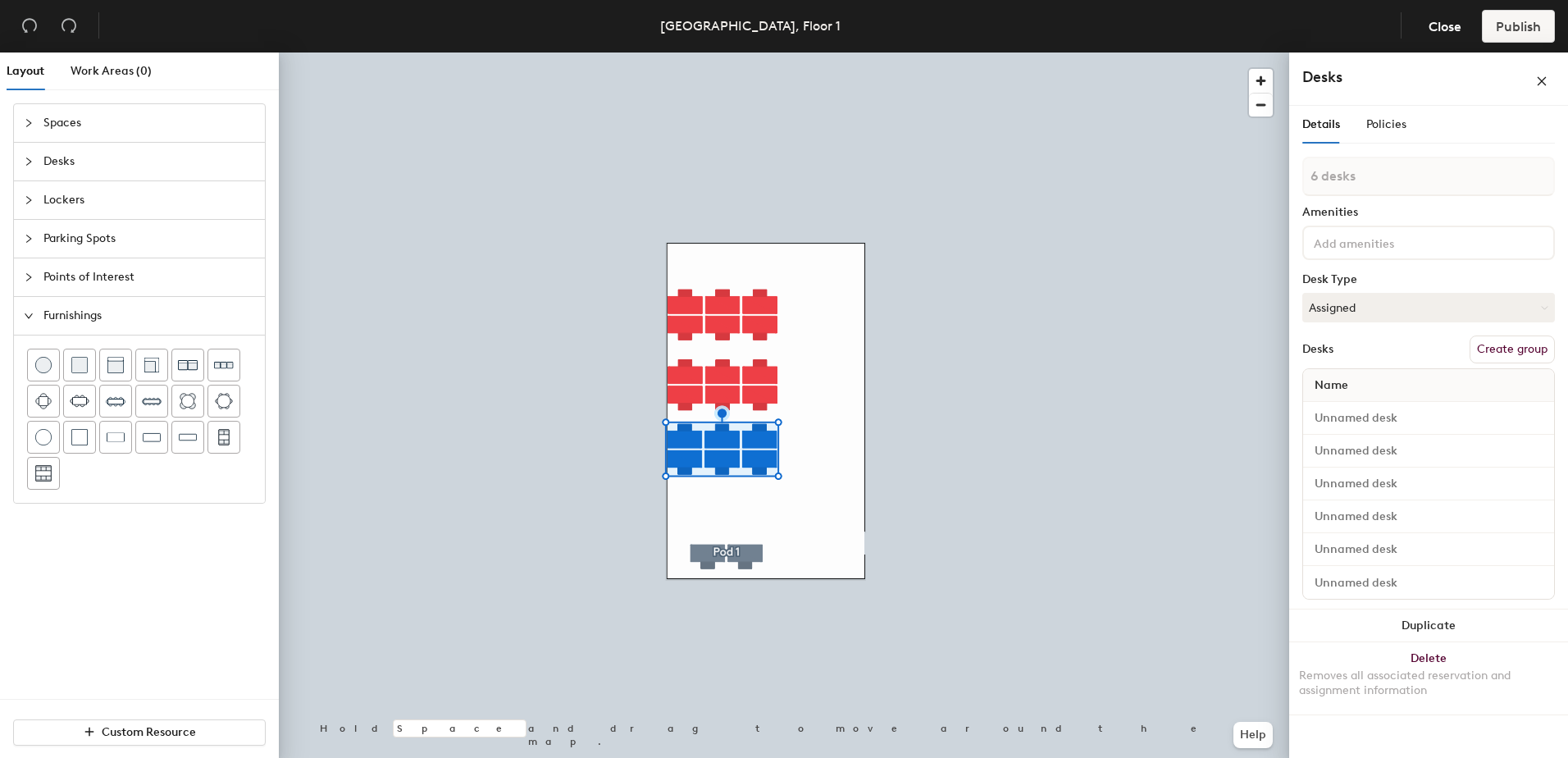
click at [1251, 345] on button "Create group" at bounding box center [1513, 349] width 86 height 28
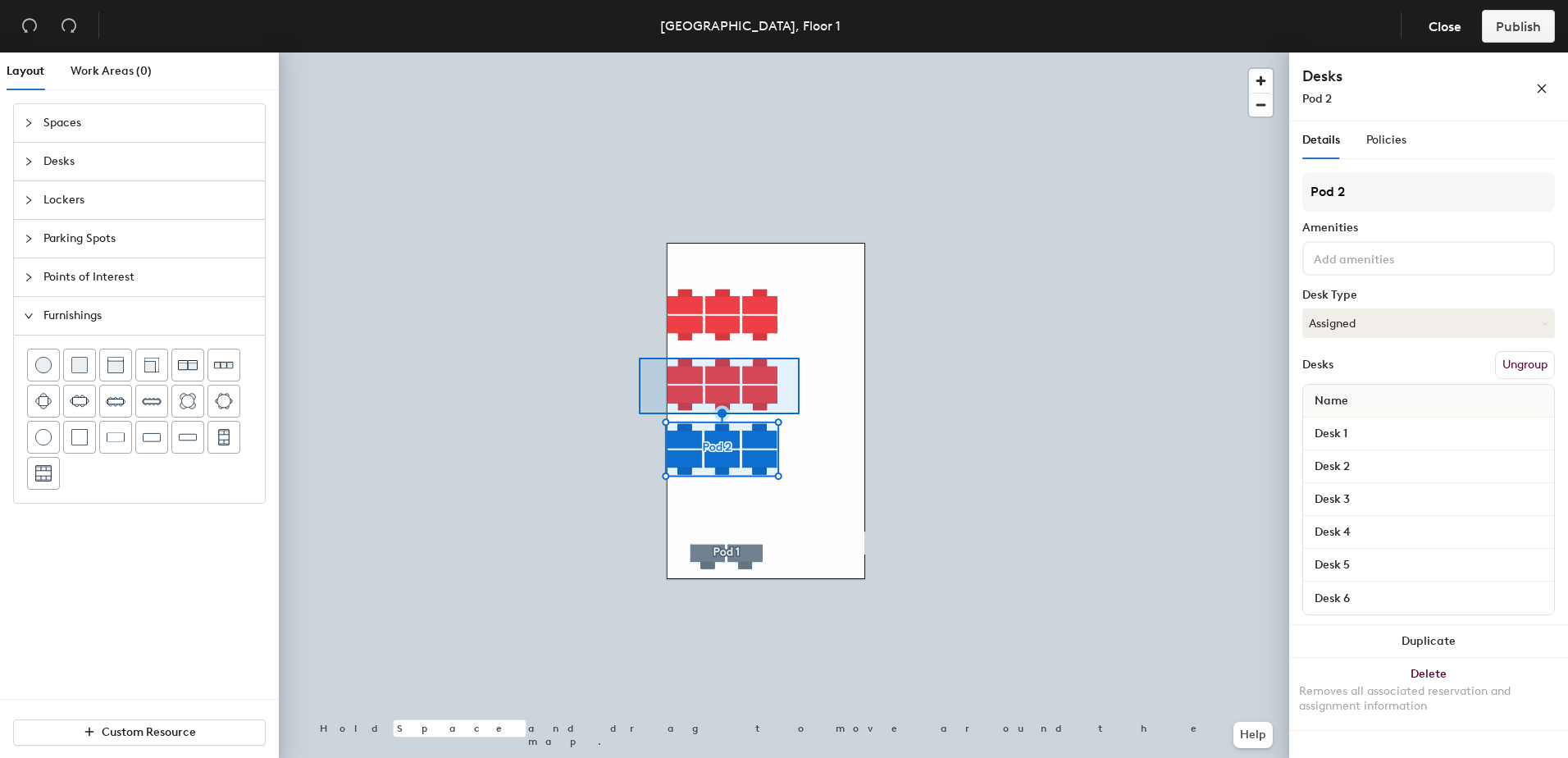
click at [637, 53] on div at bounding box center [783, 53] width 1010 height 0
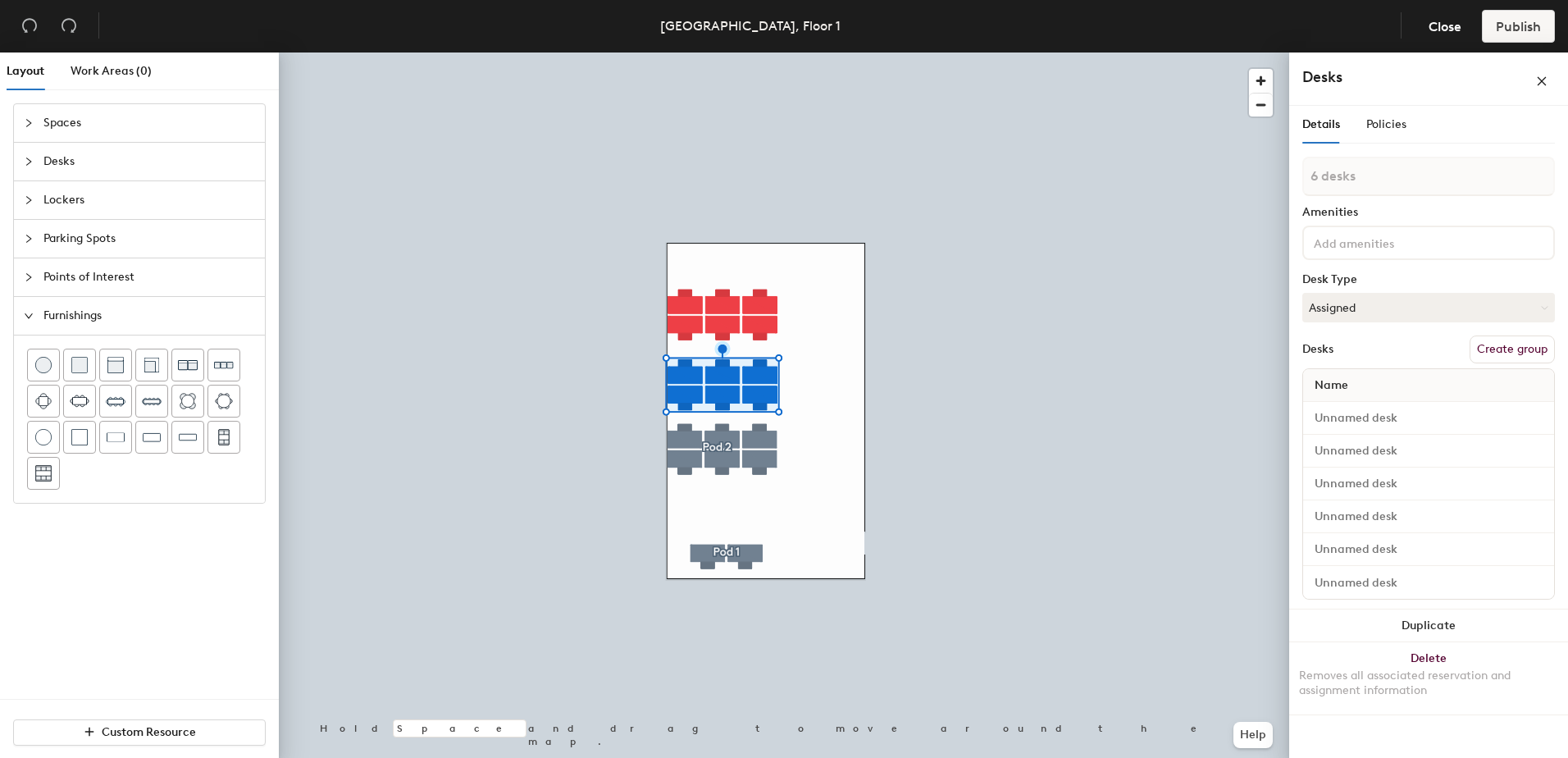
drag, startPoint x: 1516, startPoint y: 346, endPoint x: 1301, endPoint y: 286, distance: 223.2
click at [1251, 344] on button "Create group" at bounding box center [1513, 349] width 86 height 28
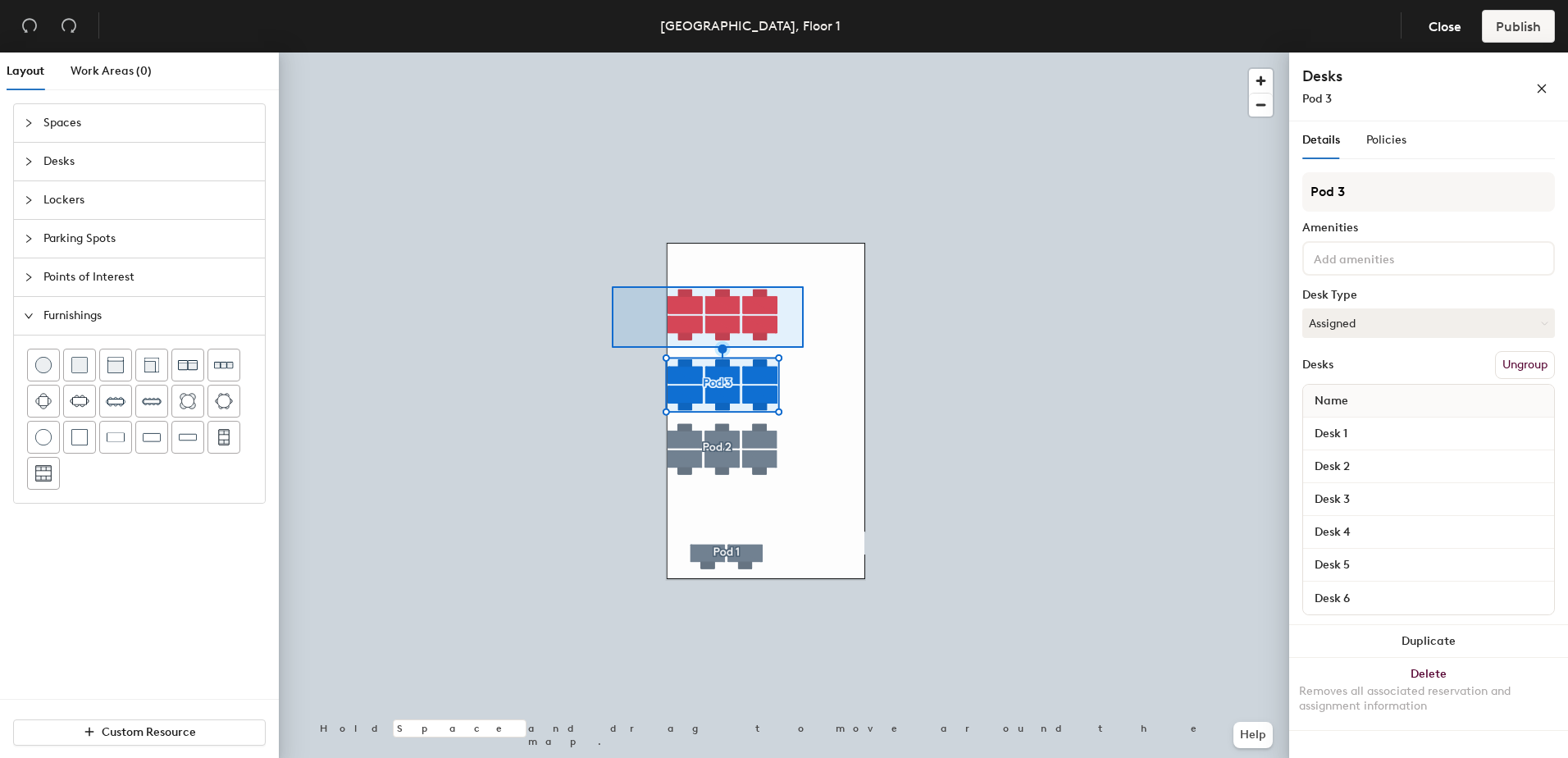
click at [612, 53] on div at bounding box center [783, 53] width 1010 height 0
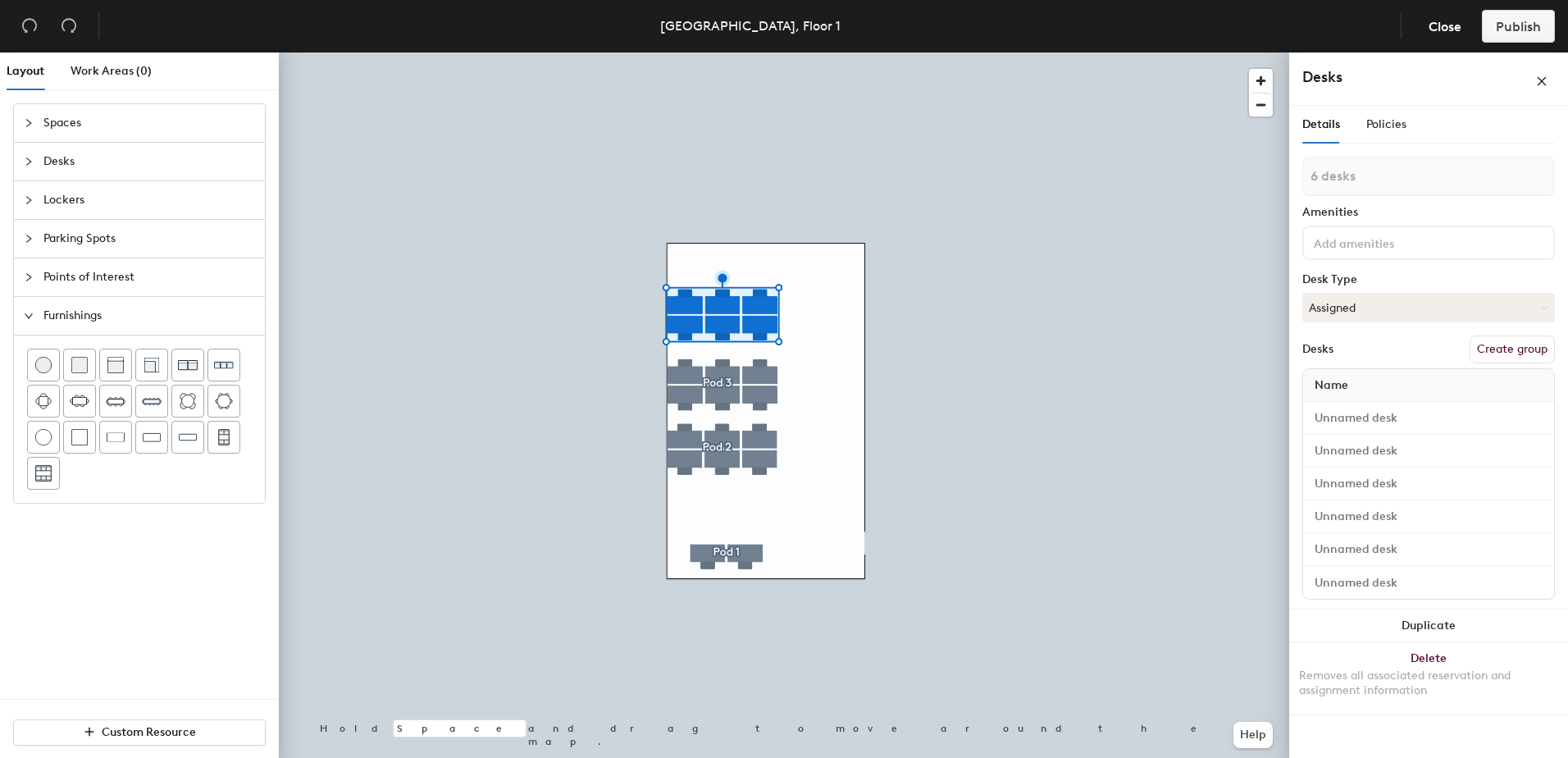
click at [1251, 354] on button "Create group" at bounding box center [1513, 349] width 86 height 28
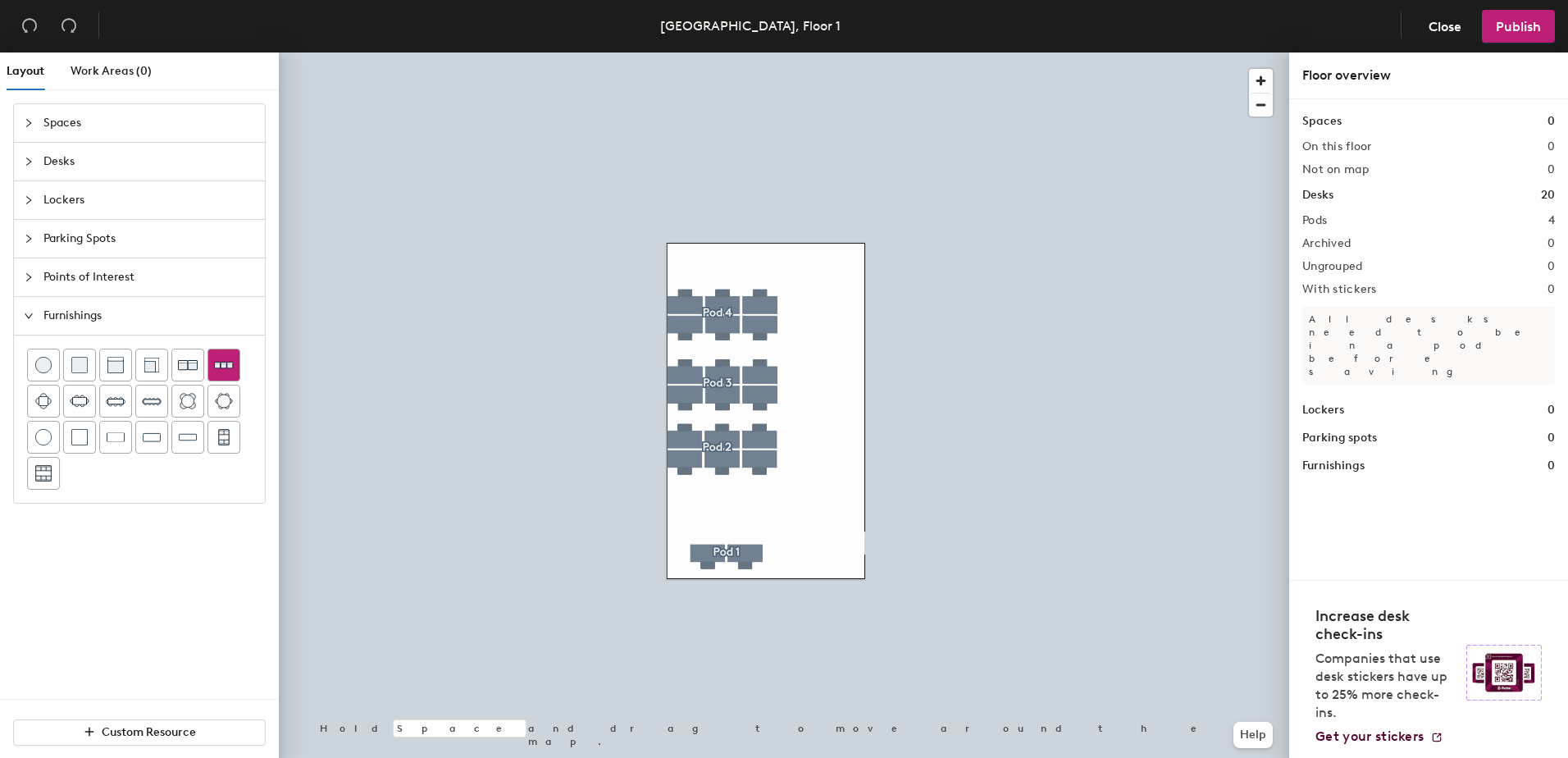
click at [229, 371] on img at bounding box center [224, 364] width 20 height 19
click at [672, 53] on div at bounding box center [783, 53] width 1010 height 0
click at [750, 53] on div at bounding box center [783, 53] width 1010 height 0
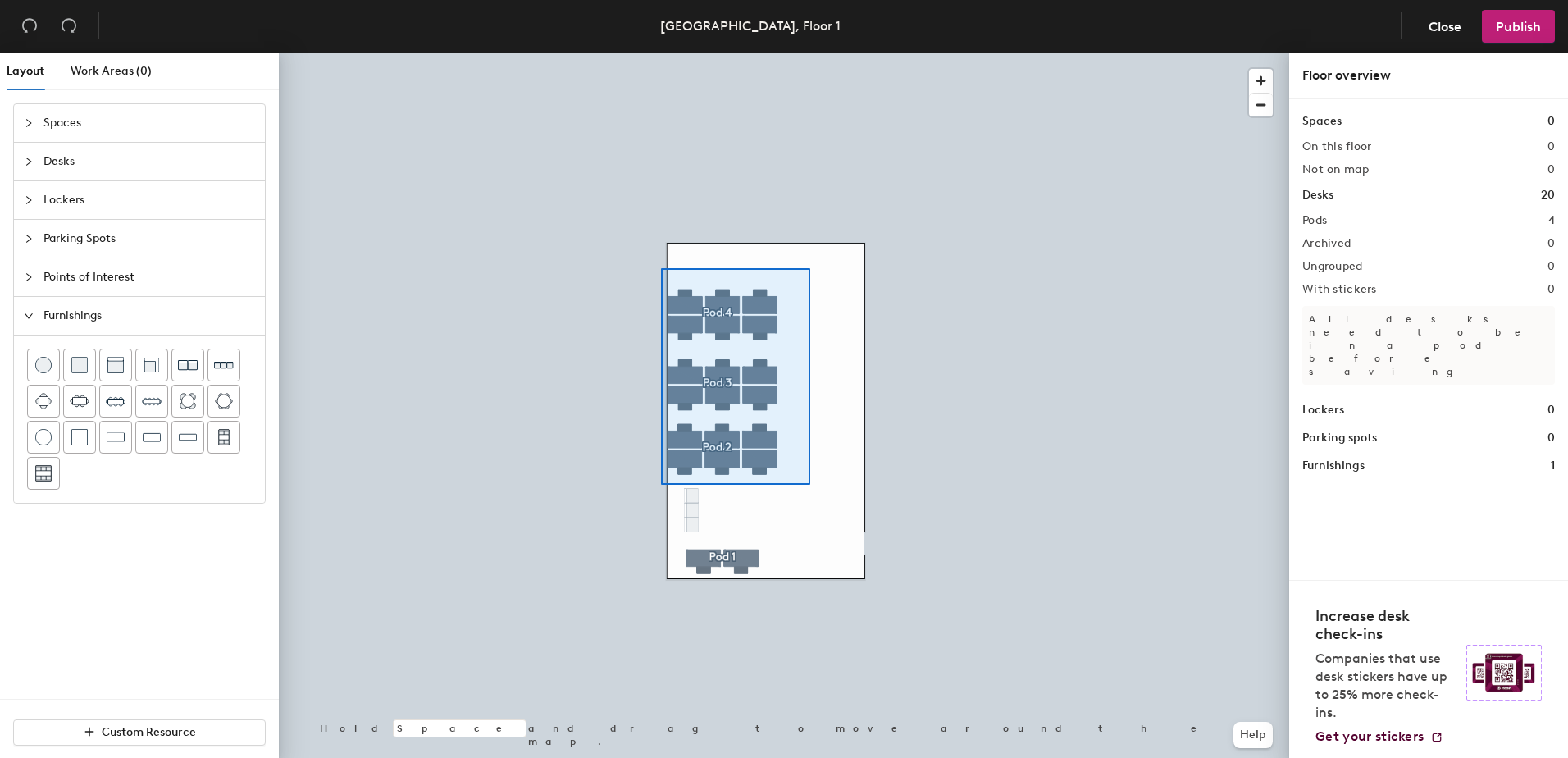
click at [661, 53] on div at bounding box center [783, 53] width 1010 height 0
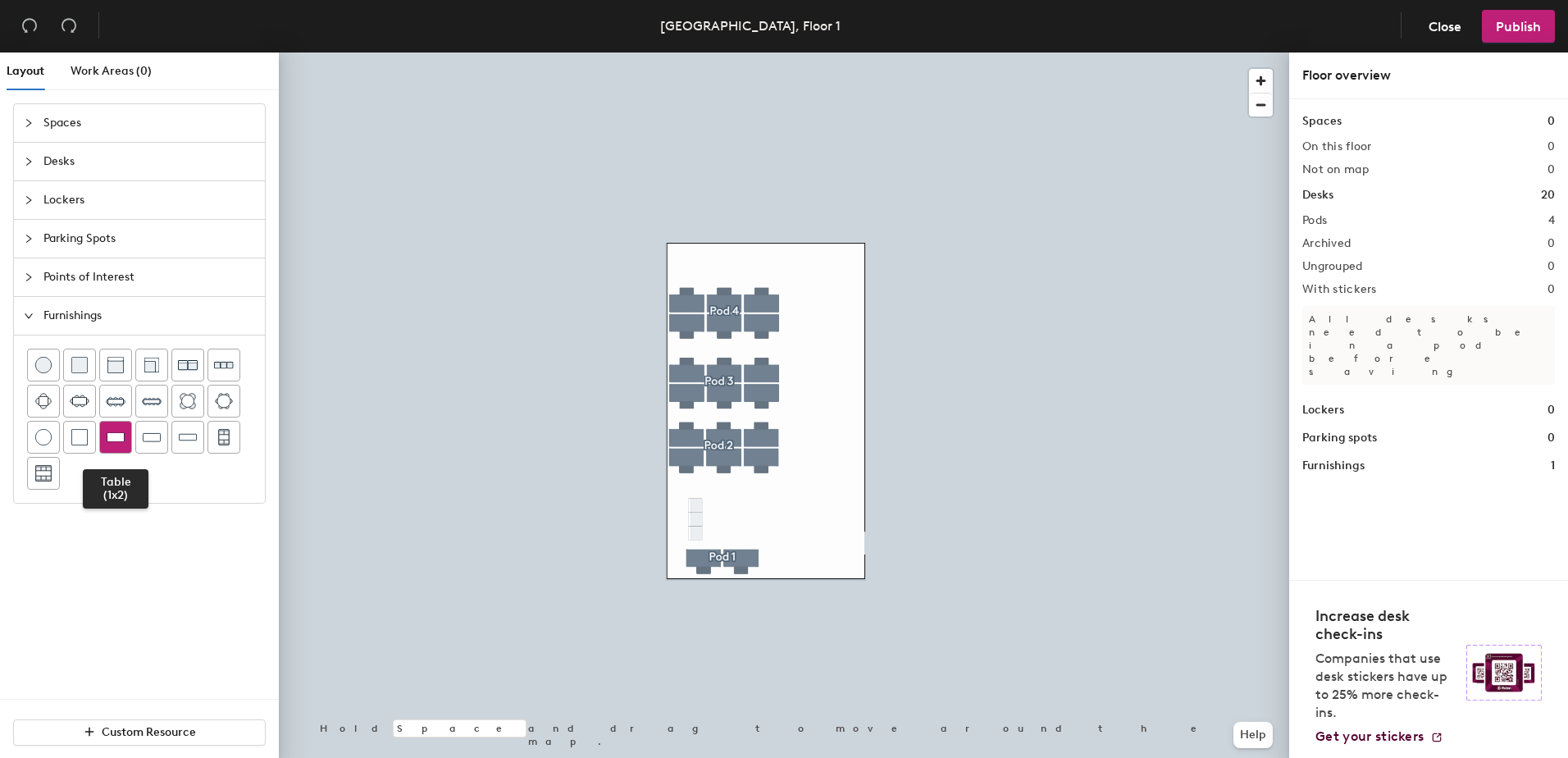
click at [124, 437] on img at bounding box center [115, 437] width 18 height 16
click at [105, 280] on span "Points of Interest" at bounding box center [149, 277] width 212 height 37
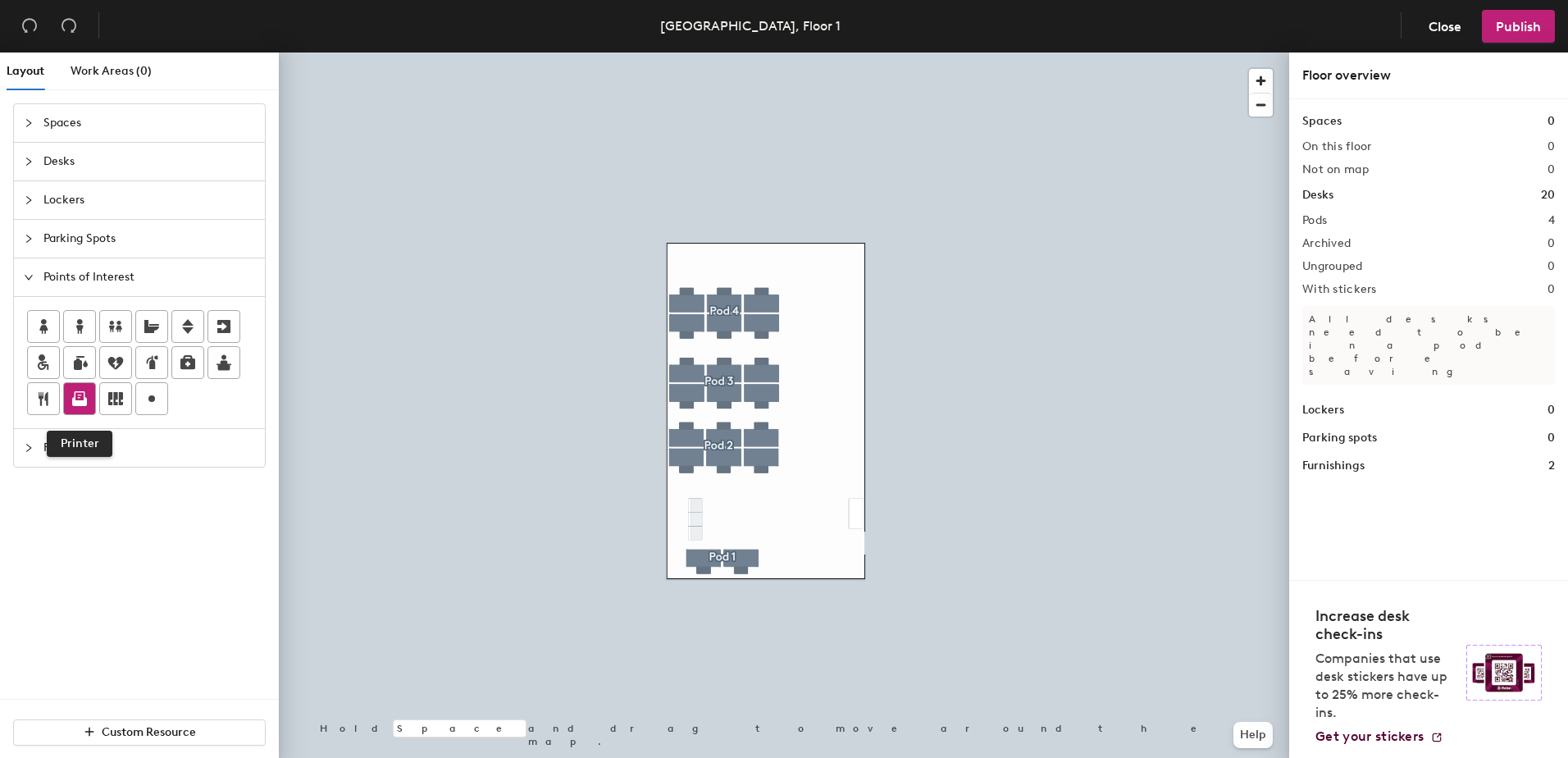
click at [88, 397] on icon at bounding box center [79, 398] width 20 height 20
click at [896, 456] on span "Done" at bounding box center [884, 458] width 48 height 28
click at [29, 426] on div at bounding box center [139, 362] width 251 height 131
click at [30, 439] on div at bounding box center [34, 447] width 20 height 18
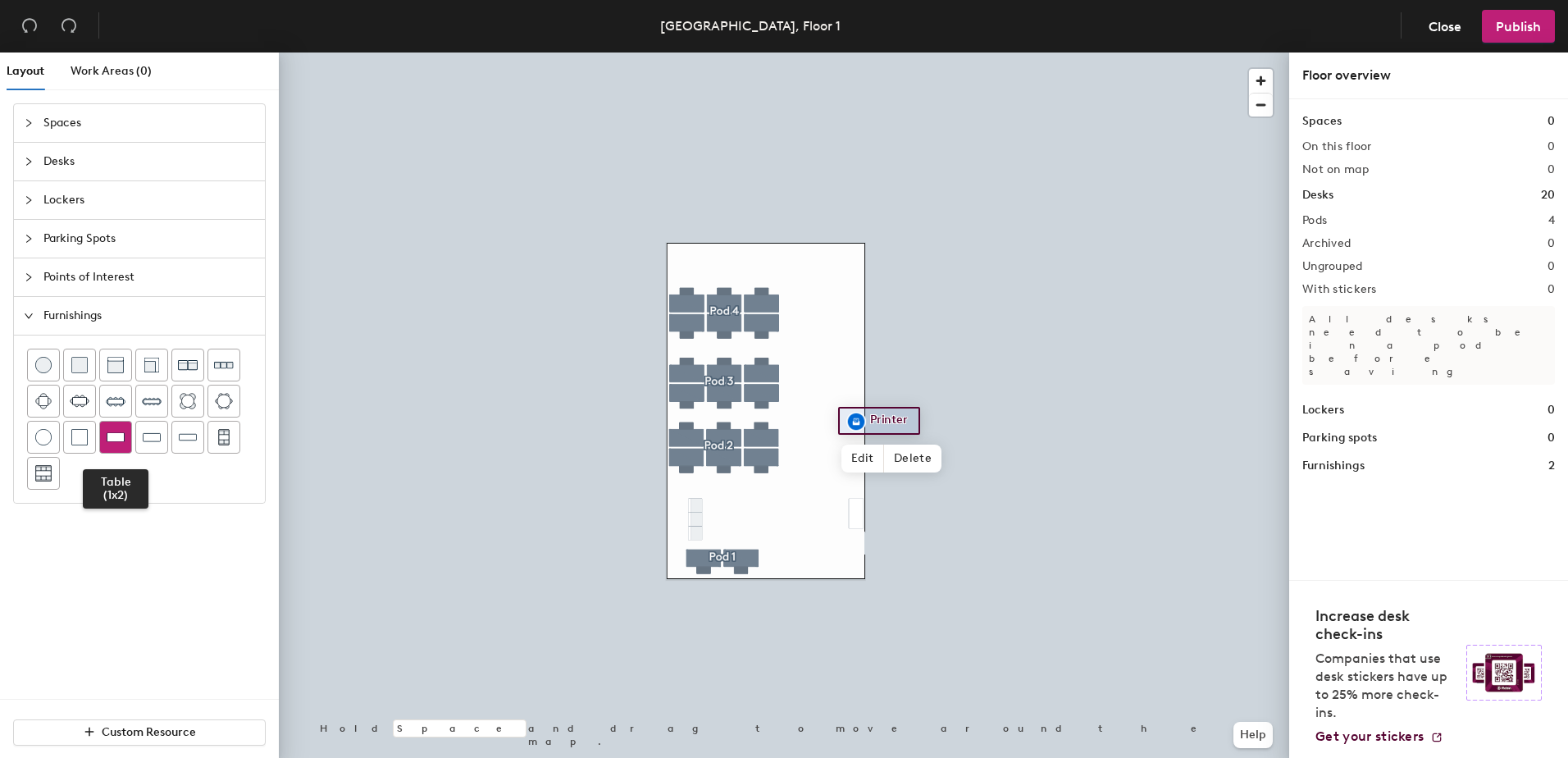
click at [112, 437] on img at bounding box center [115, 437] width 18 height 16
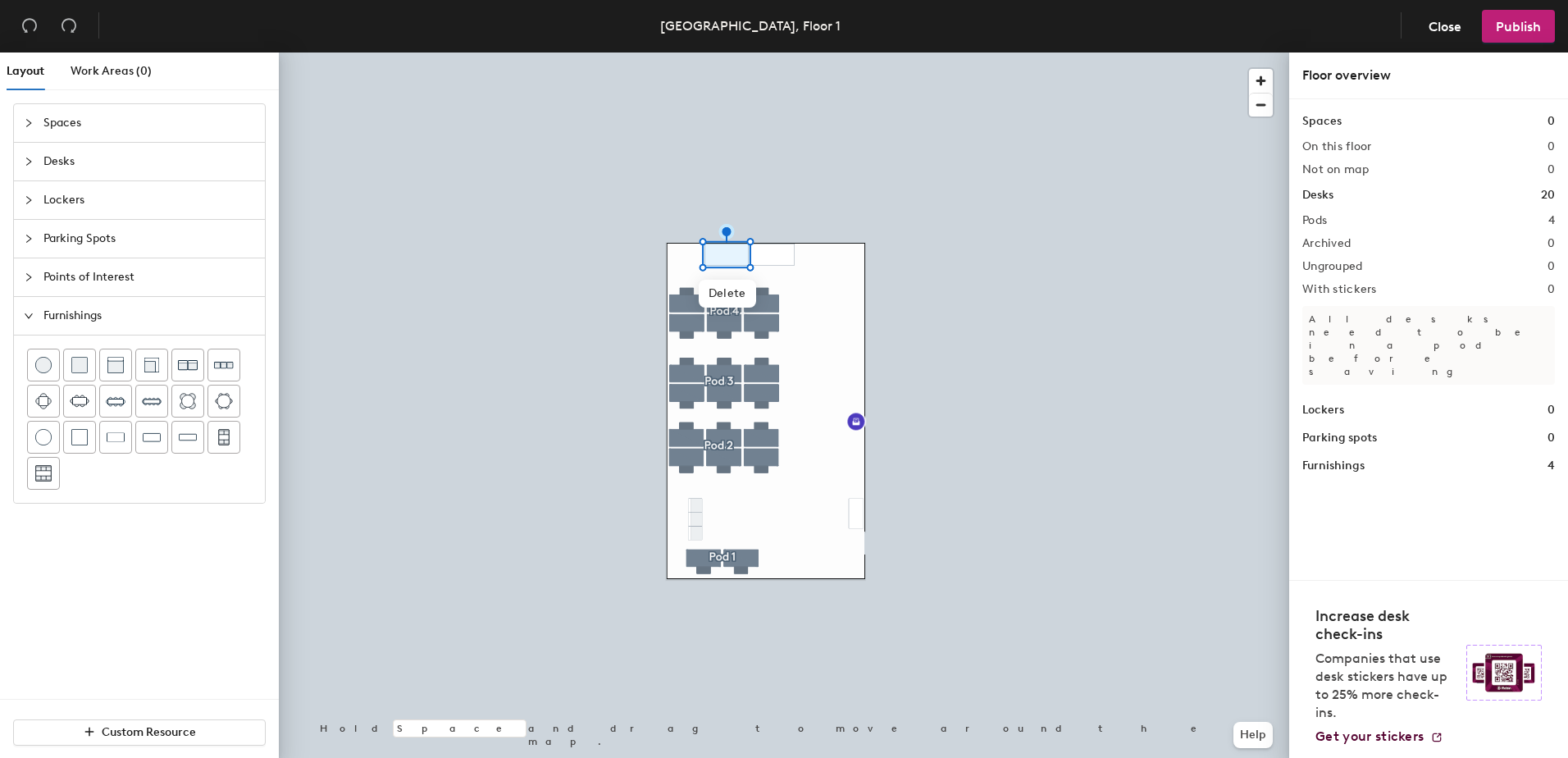
click at [838, 53] on div at bounding box center [783, 53] width 1010 height 0
click at [669, 53] on div at bounding box center [783, 53] width 1010 height 0
click at [1251, 35] on button "Publish" at bounding box center [1519, 26] width 73 height 33
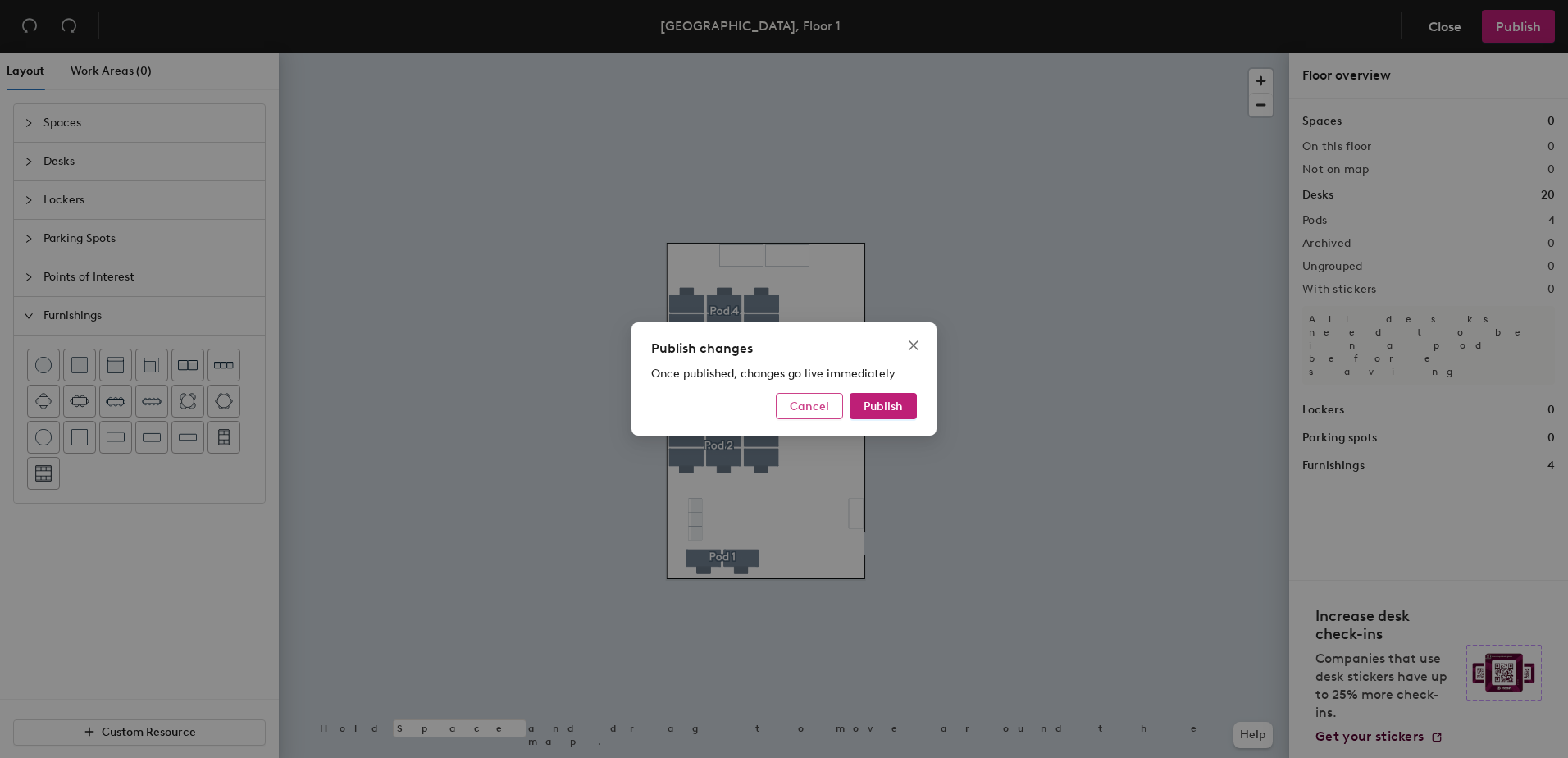
click at [809, 415] on button "Cancel" at bounding box center [809, 405] width 67 height 26
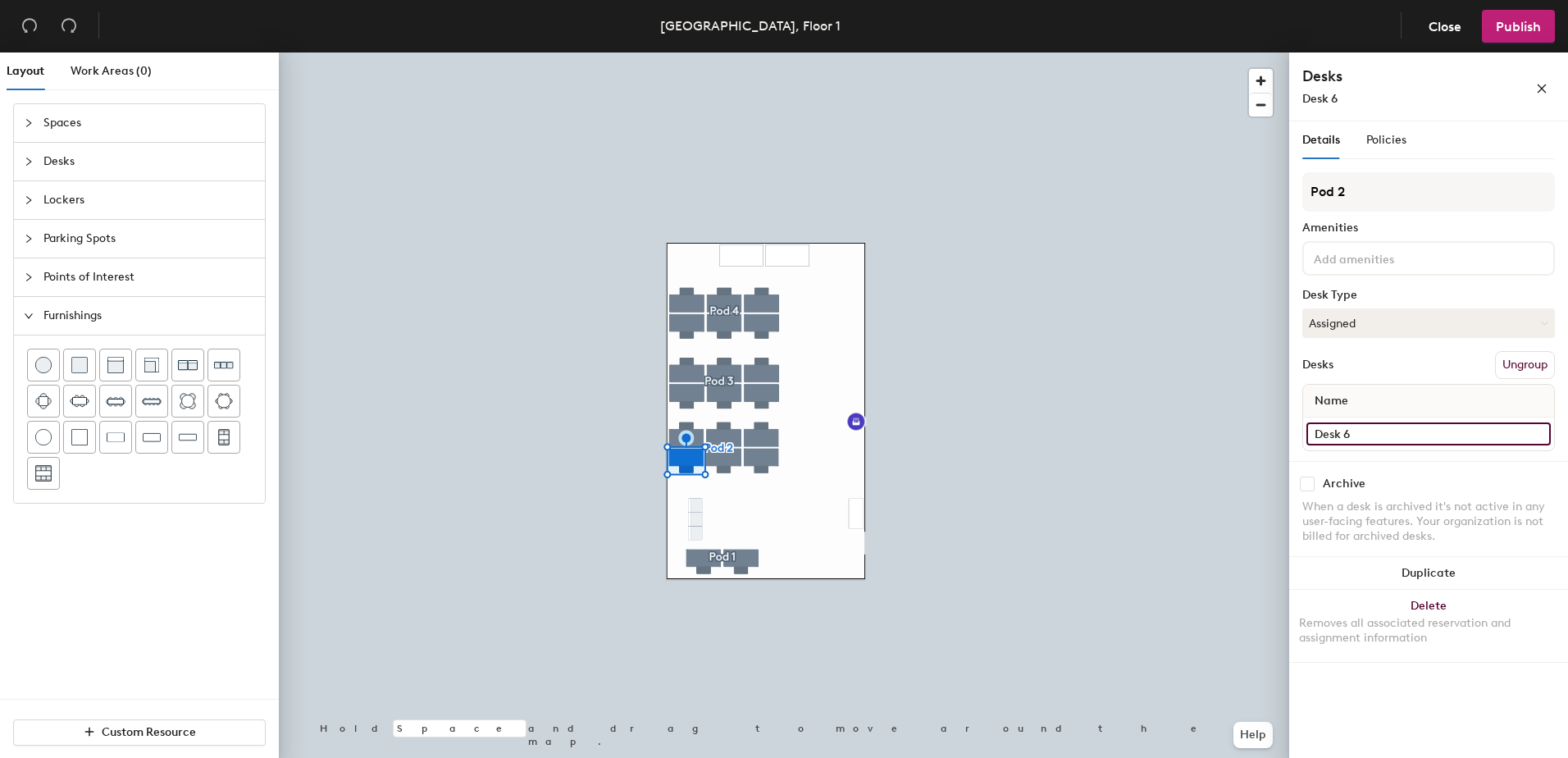
click at [1251, 437] on input "Desk 6" at bounding box center [1429, 434] width 245 height 23
click at [1251, 429] on input "Desk 6" at bounding box center [1429, 434] width 245 height 23
type input "Desk 3"
click at [730, 53] on div at bounding box center [783, 53] width 1010 height 0
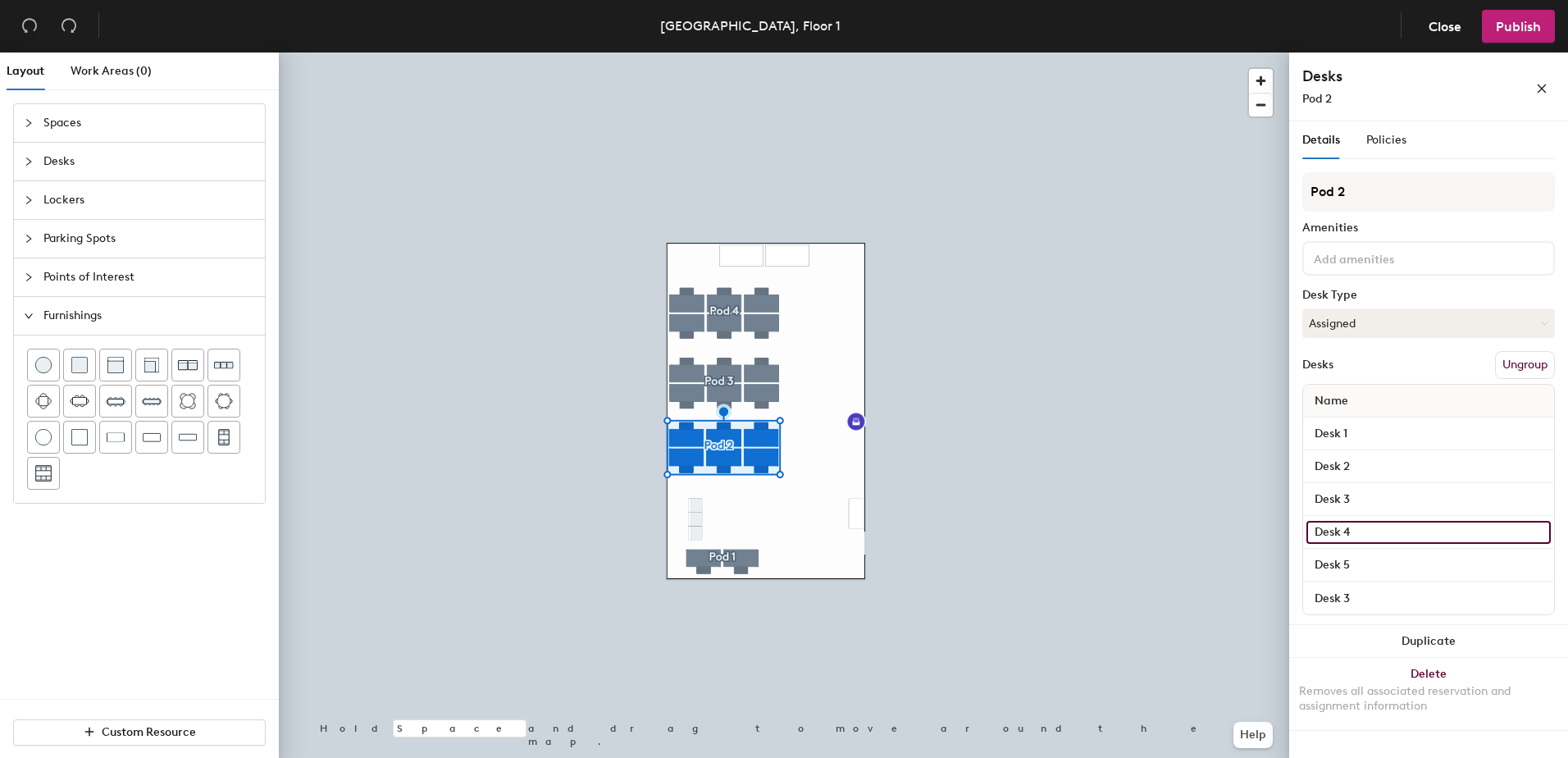
click at [1251, 531] on input "Desk 4" at bounding box center [1429, 532] width 245 height 23
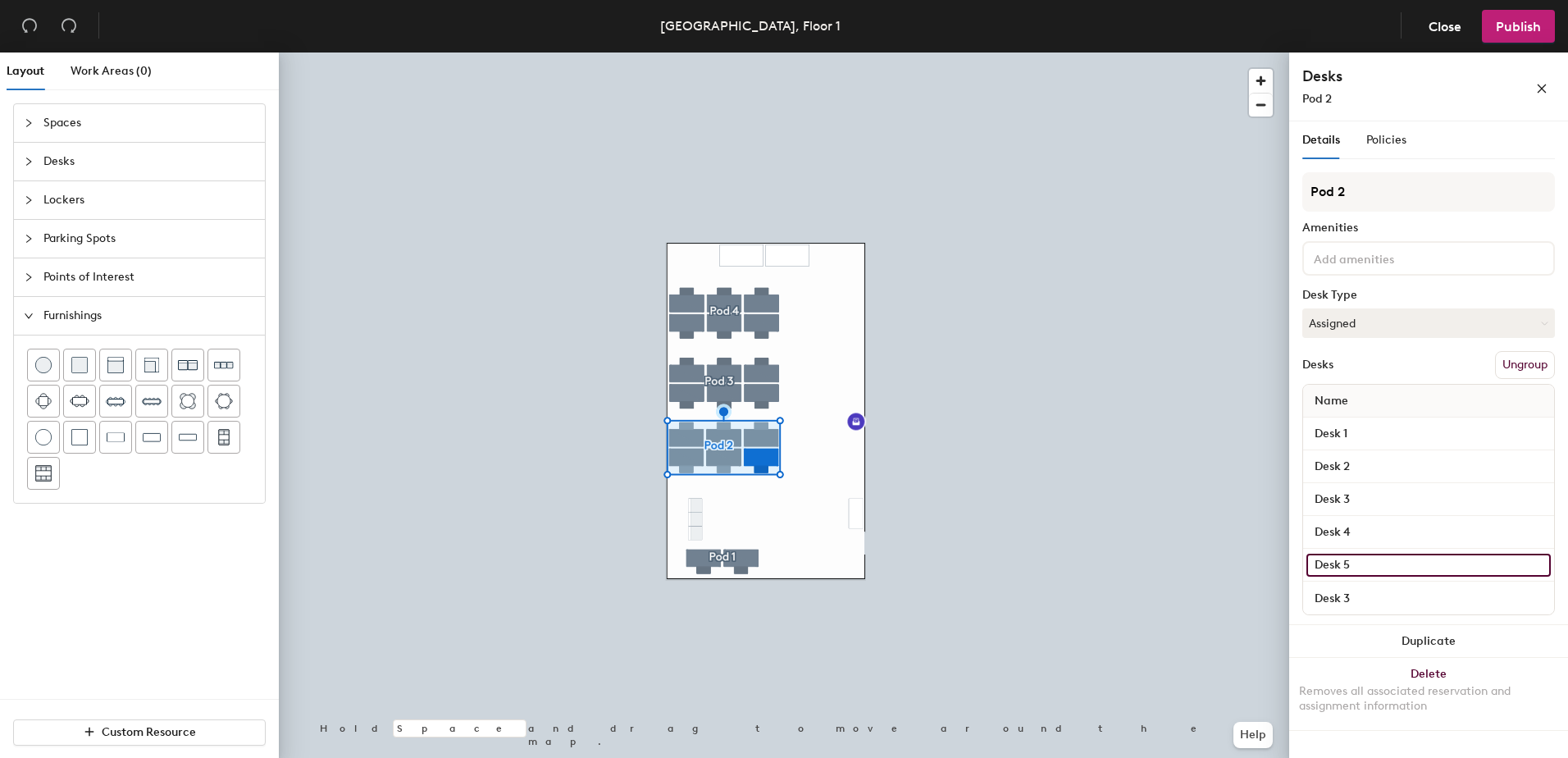
click at [1251, 566] on input "Desk 5" at bounding box center [1429, 565] width 245 height 23
click at [1251, 564] on input "Desk 5" at bounding box center [1429, 565] width 245 height 23
type input "Desk 4"
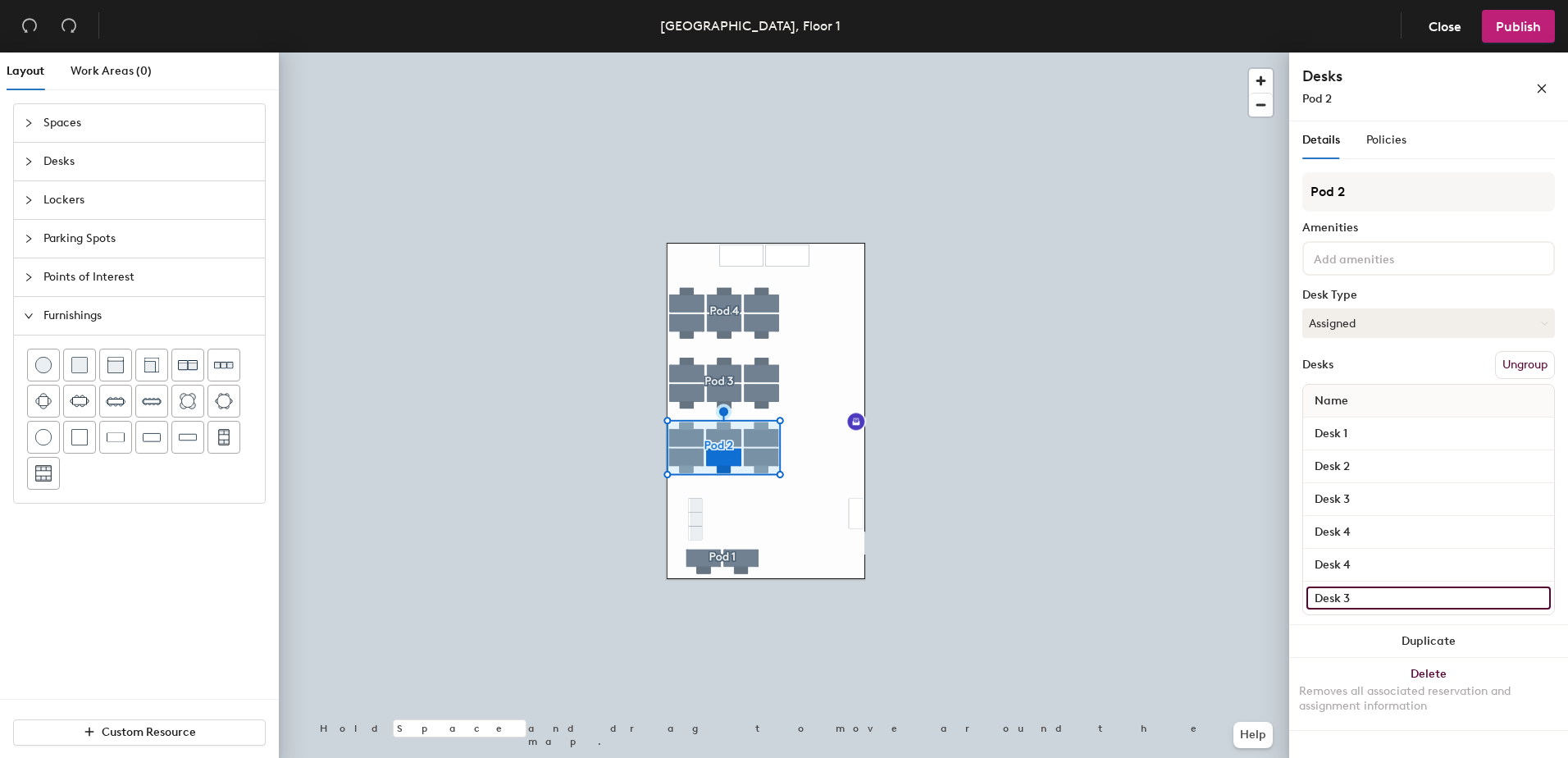
click at [1251, 592] on input "Desk 3" at bounding box center [1429, 598] width 245 height 23
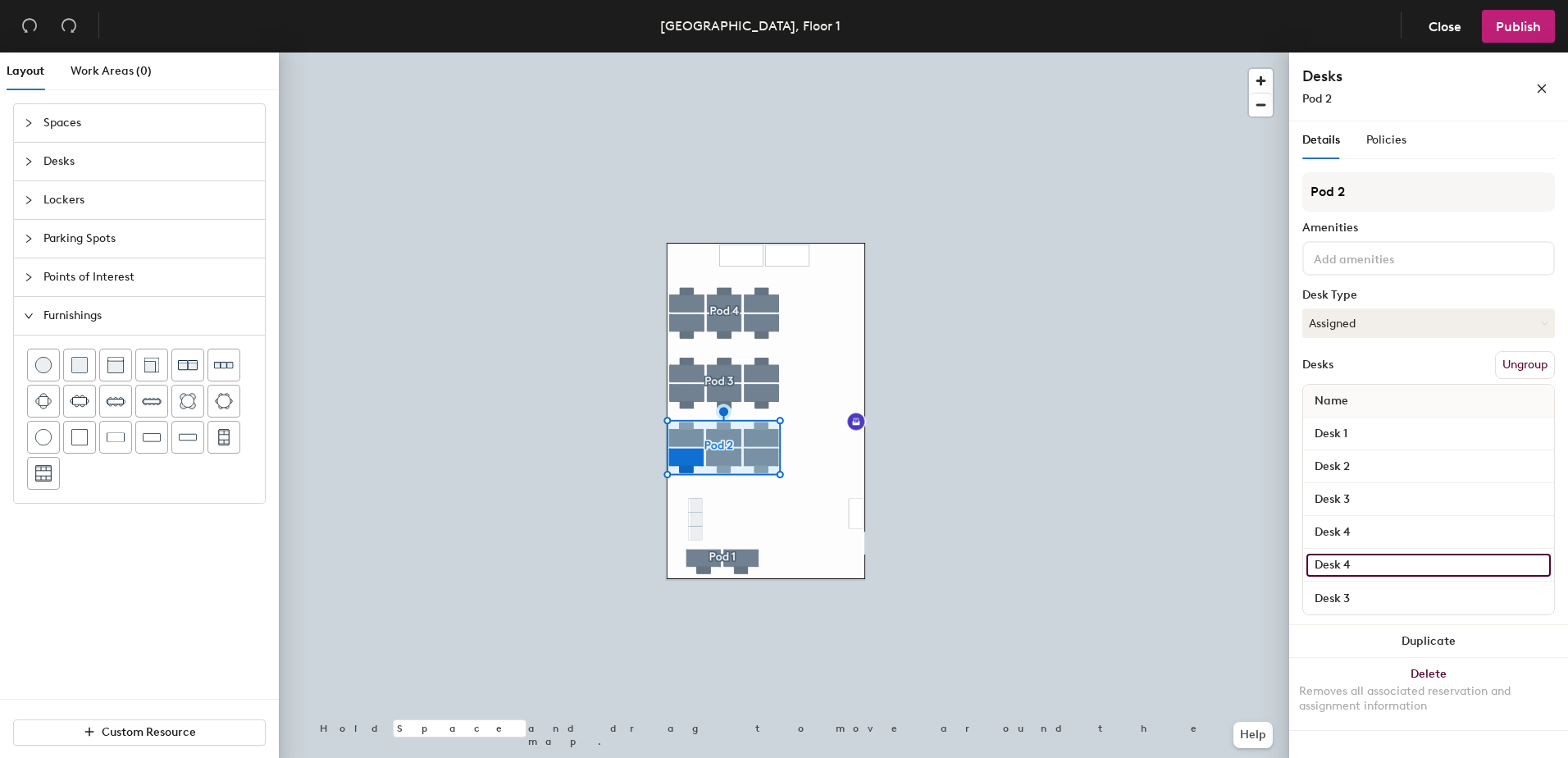
click at [1251, 568] on input "Desk 4" at bounding box center [1429, 565] width 245 height 23
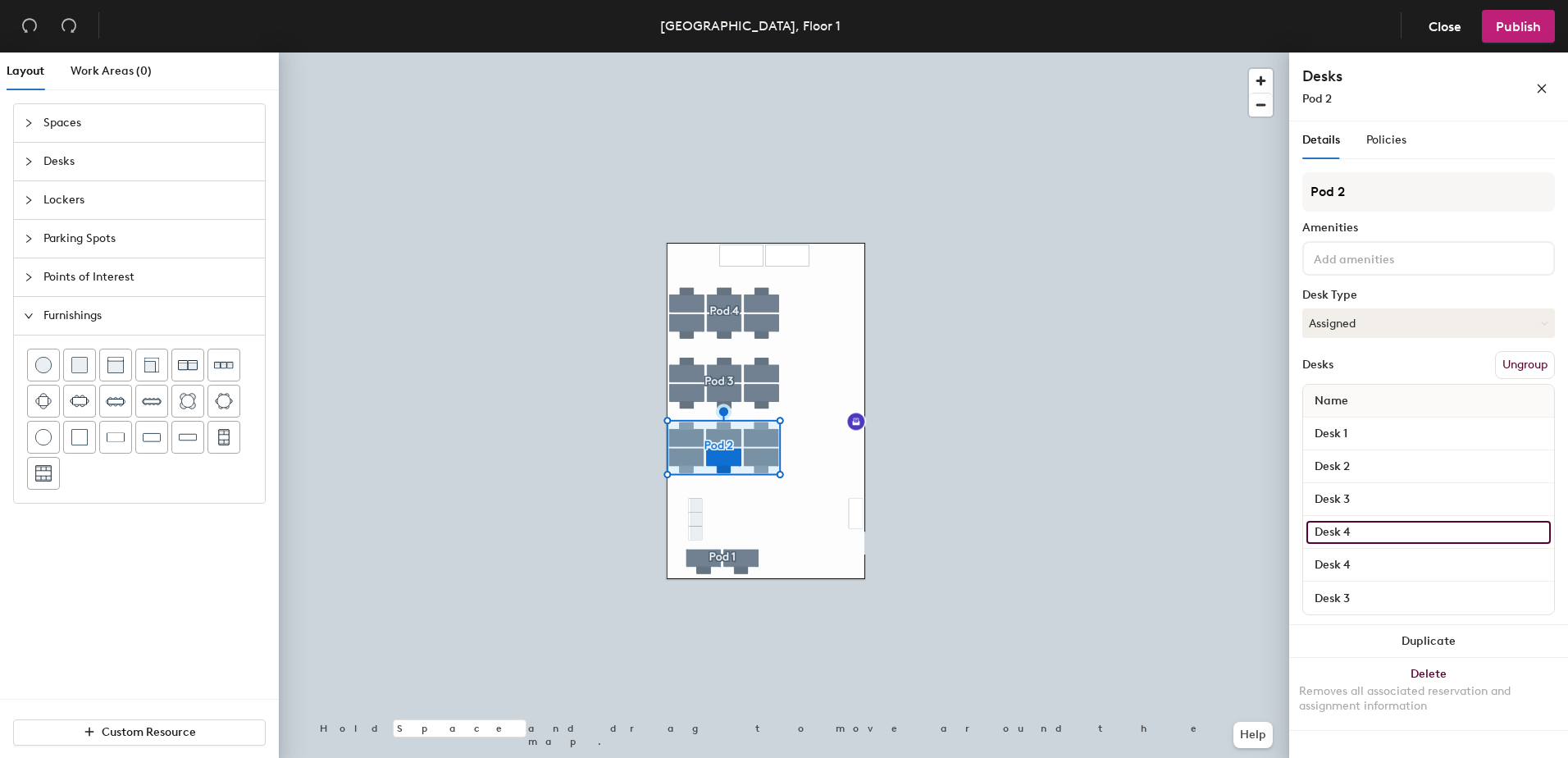
click at [1251, 534] on input "Desk 4" at bounding box center [1429, 532] width 245 height 23
type input "No IT"
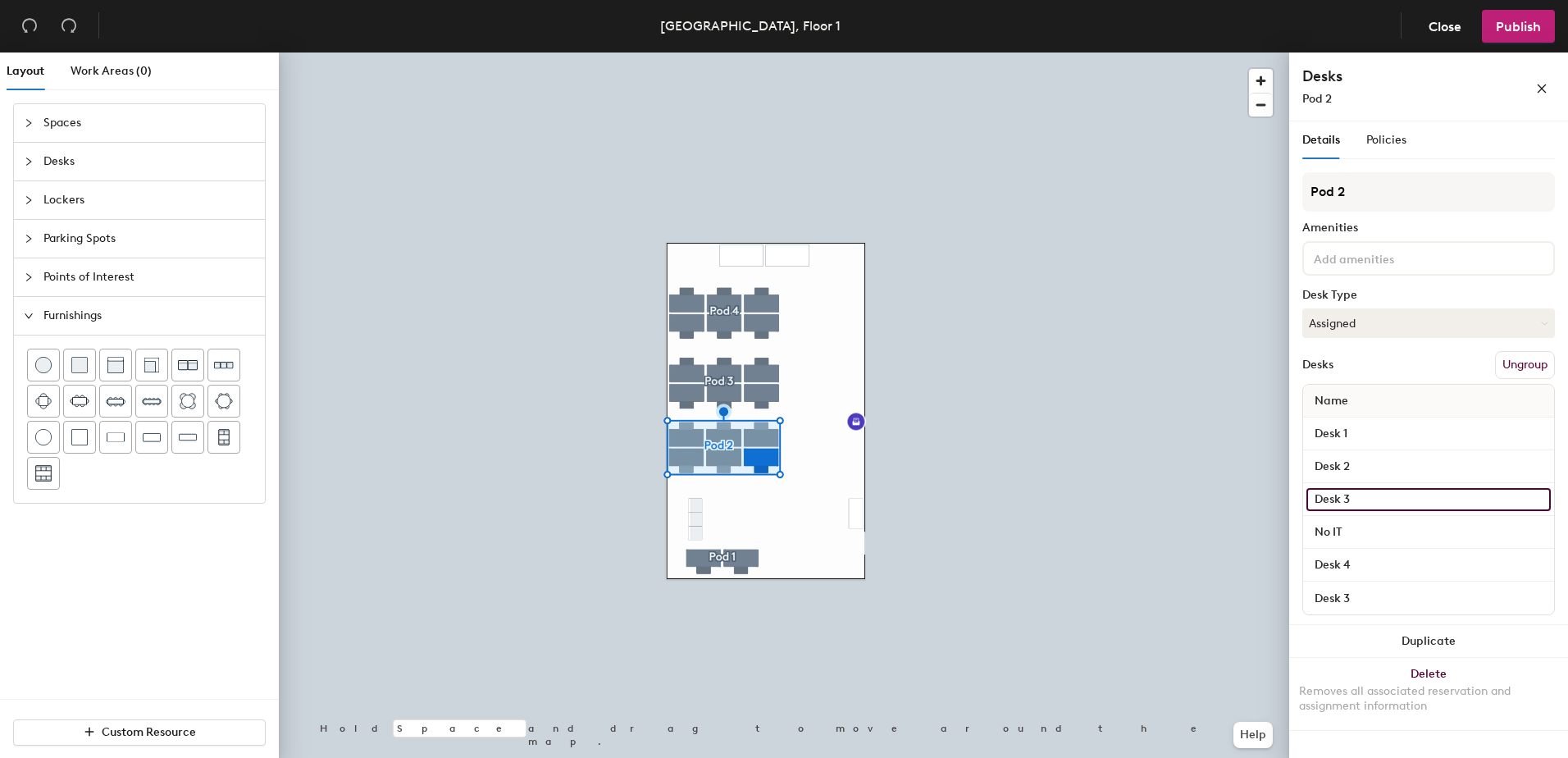
click at [1251, 501] on input "Desk 3" at bounding box center [1429, 499] width 245 height 23
type input "No IT"
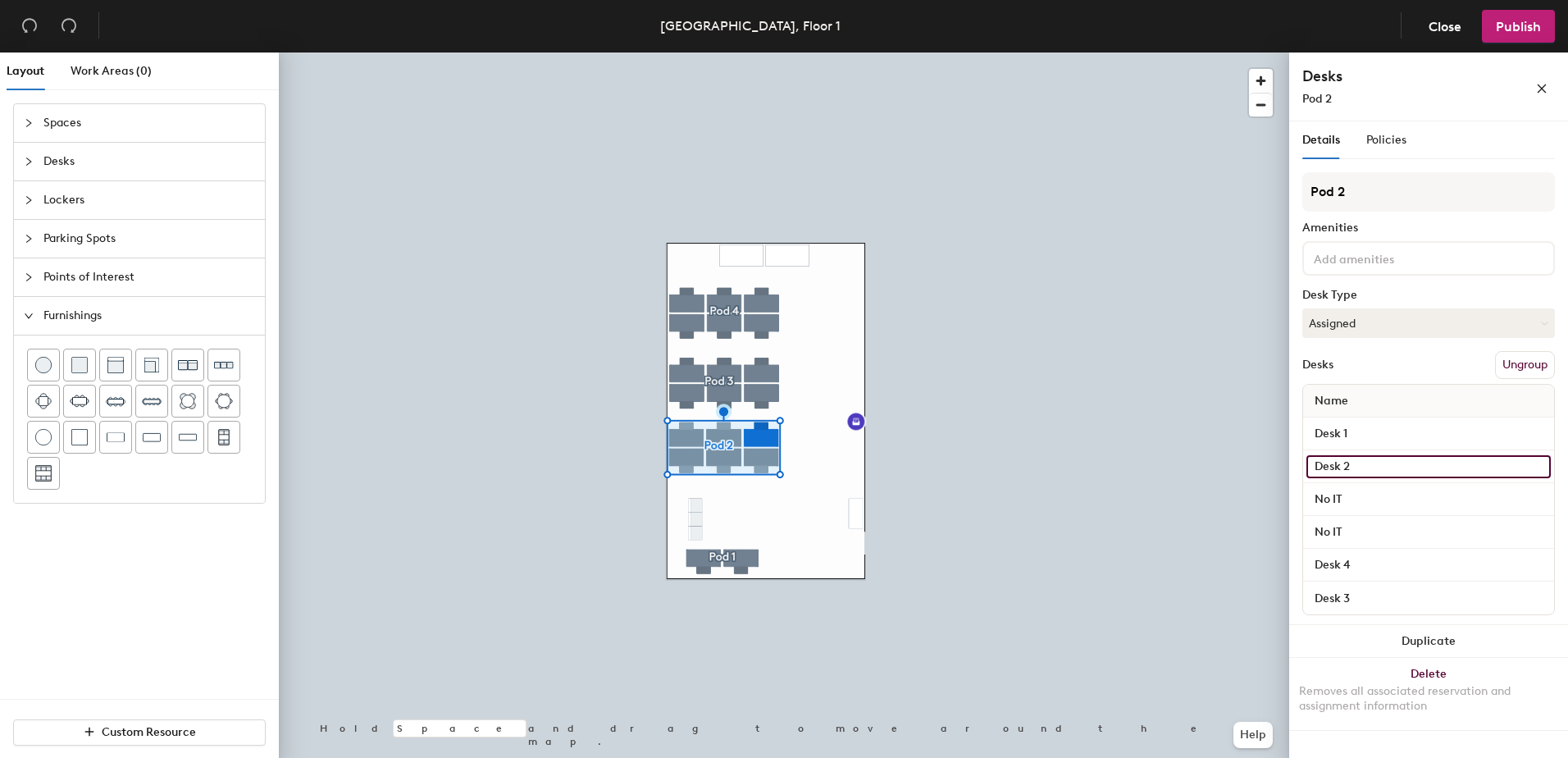
click at [1251, 461] on input "Desk 2" at bounding box center [1429, 467] width 245 height 23
click at [1251, 463] on input "Desk 2" at bounding box center [1429, 467] width 245 height 23
type input "Desk 5"
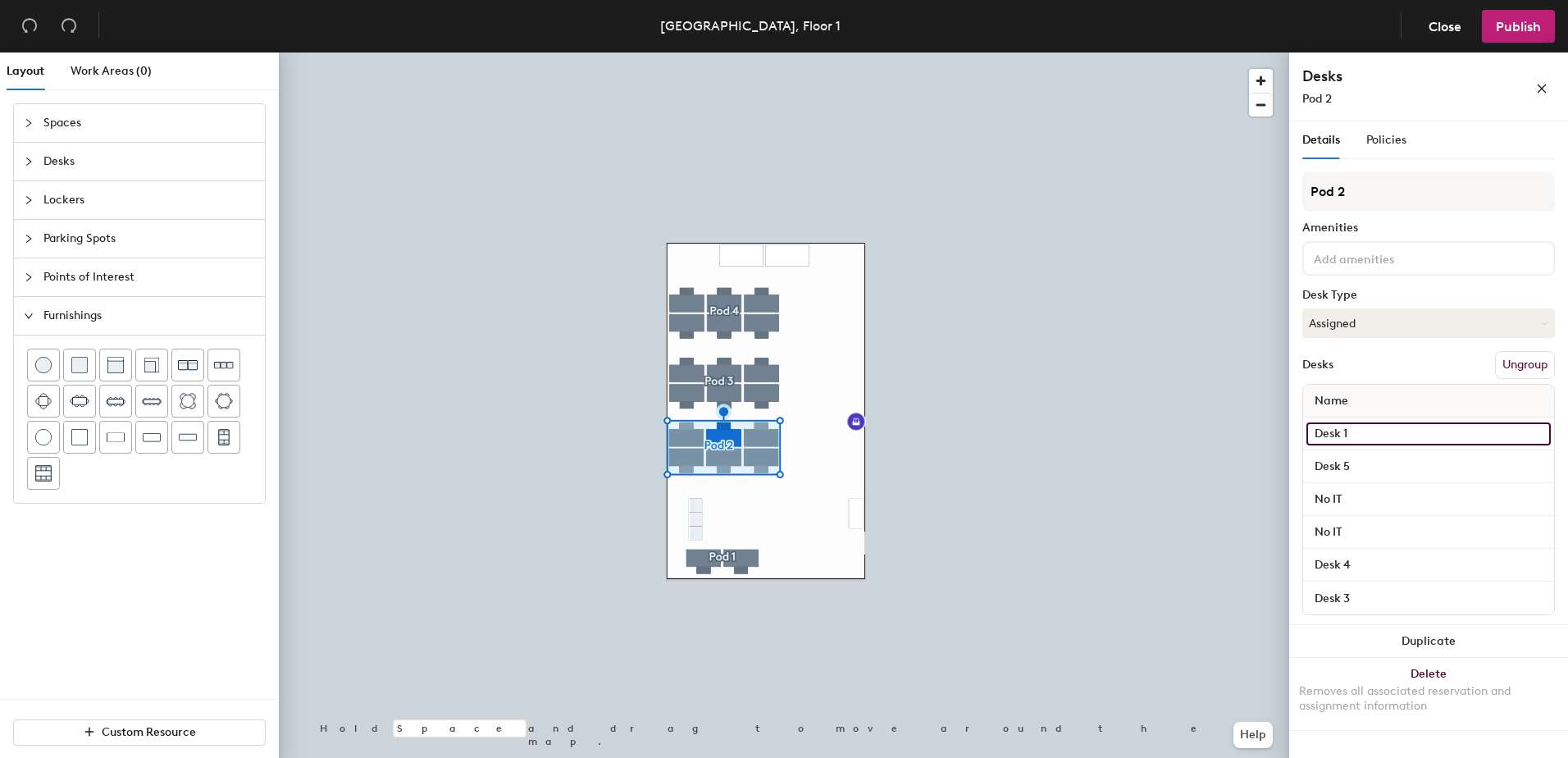
click at [1251, 440] on input "Desk 1" at bounding box center [1429, 434] width 245 height 23
type input "Desk 6"
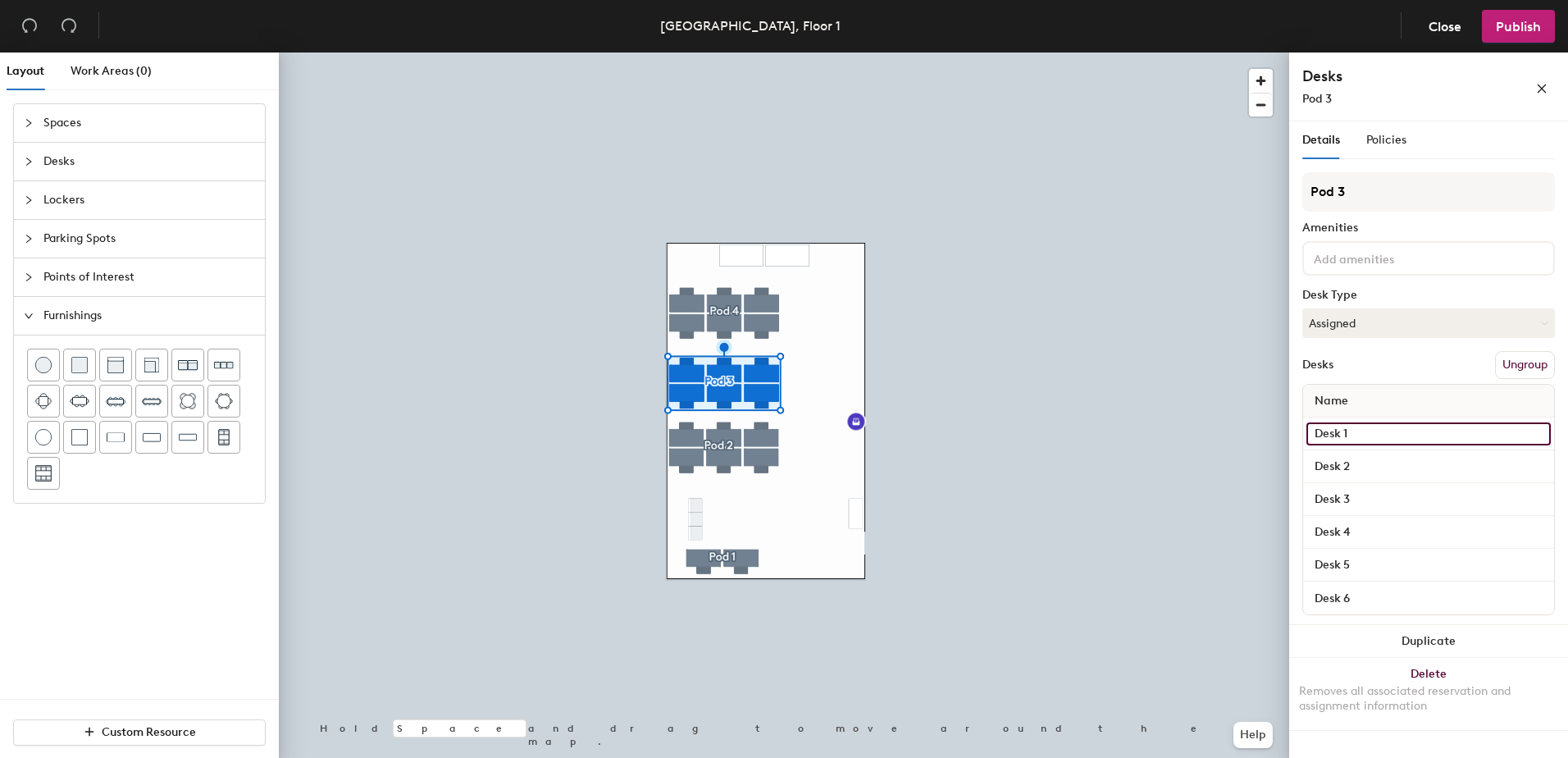
click at [1251, 437] on input "Desk 1" at bounding box center [1429, 434] width 245 height 23
click at [1251, 436] on input "Desk 1" at bounding box center [1429, 434] width 245 height 23
type input "Desk 10"
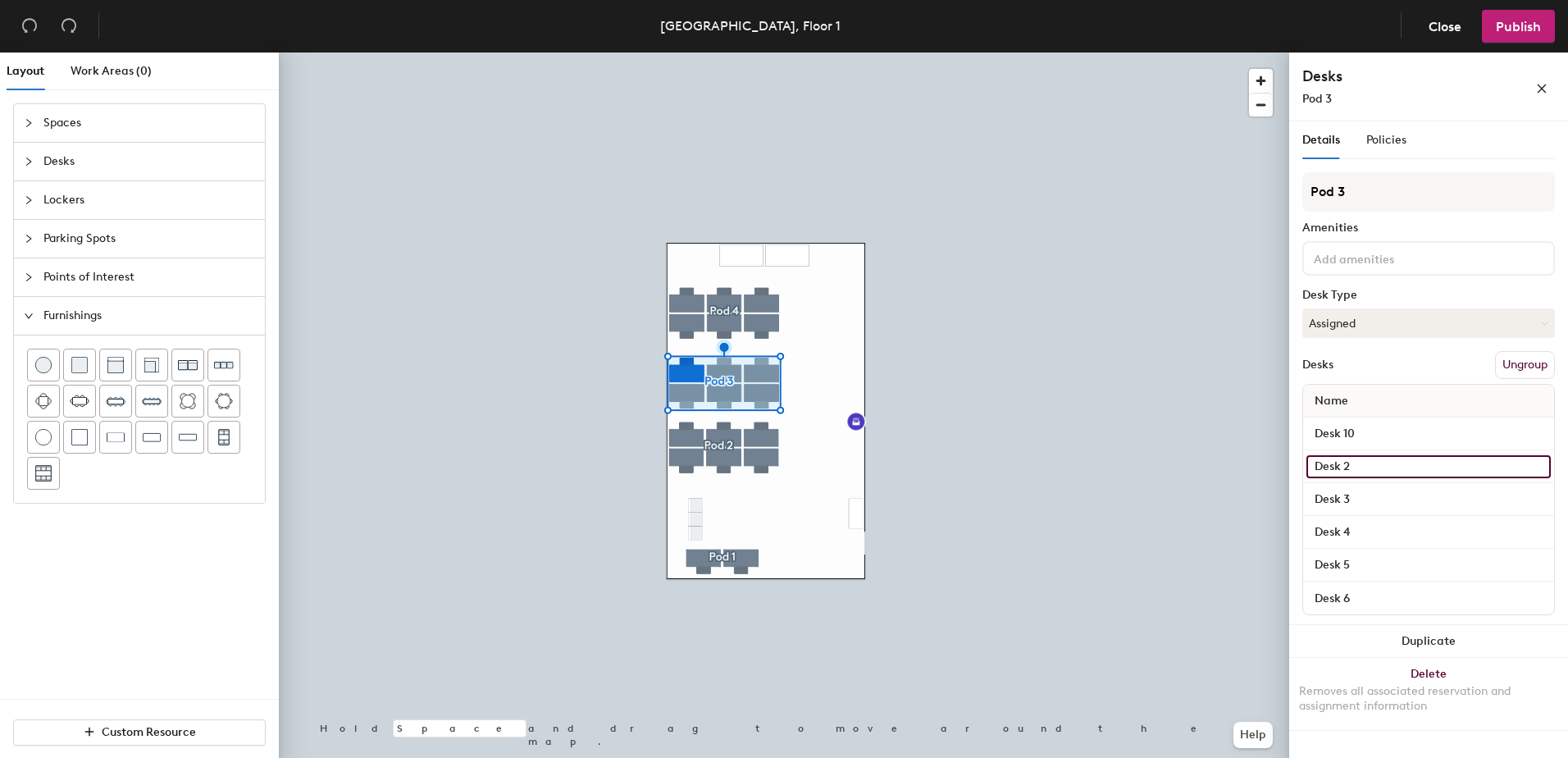
click at [1251, 459] on input "Desk 2" at bounding box center [1429, 467] width 245 height 23
click at [1251, 464] on input "Desk 2" at bounding box center [1429, 467] width 245 height 23
type input "Desk 9"
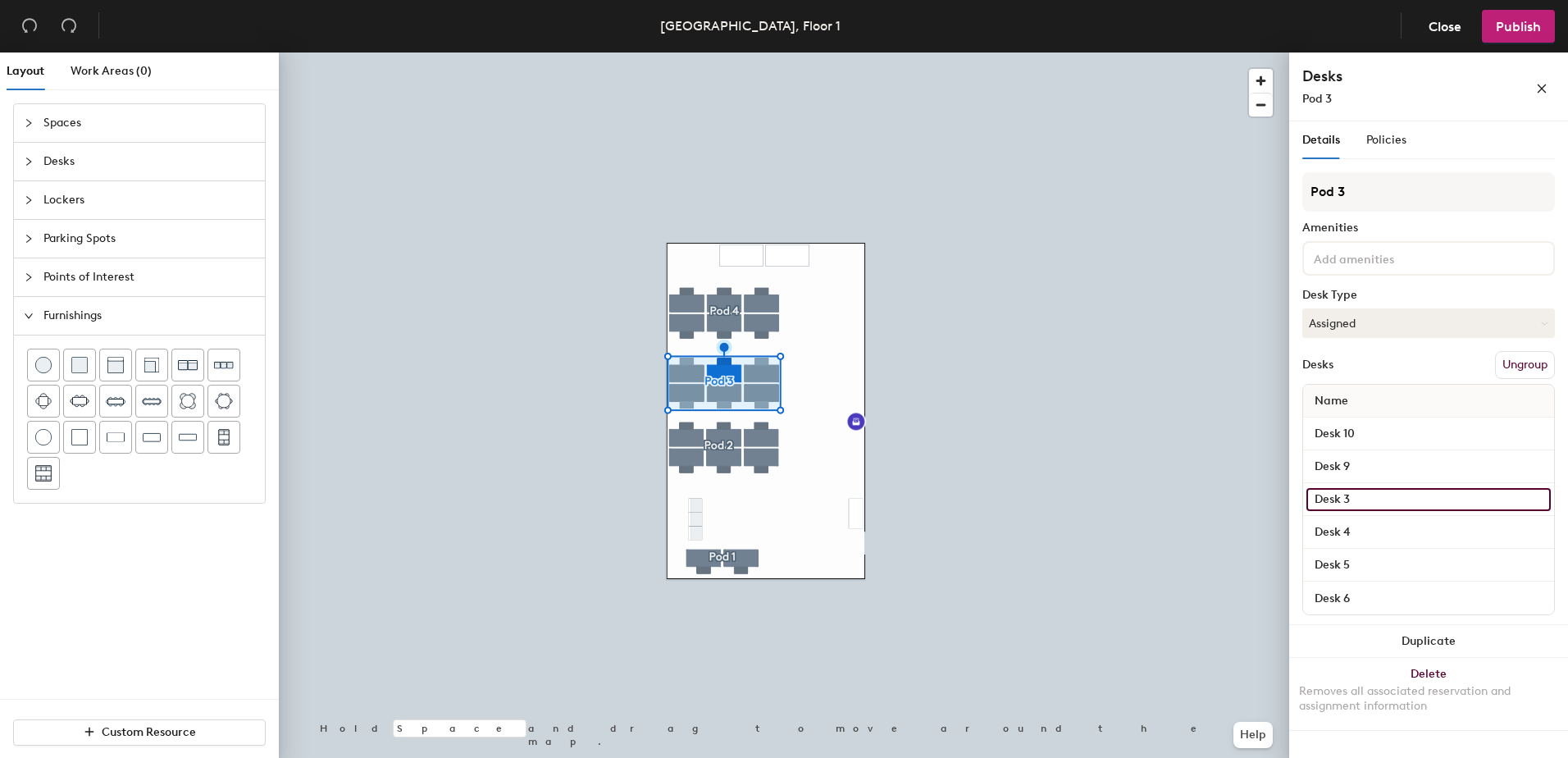
click at [1251, 490] on input "Desk 3" at bounding box center [1429, 499] width 245 height 23
drag, startPoint x: 1374, startPoint y: 501, endPoint x: 1290, endPoint y: 493, distance: 84.4
click at [1251, 493] on div "Details Policies Pod 3 Amenities Desk Type Assigned Desks Ungroup Name Desk 10 …" at bounding box center [1429, 443] width 279 height 643
type input "No IT"
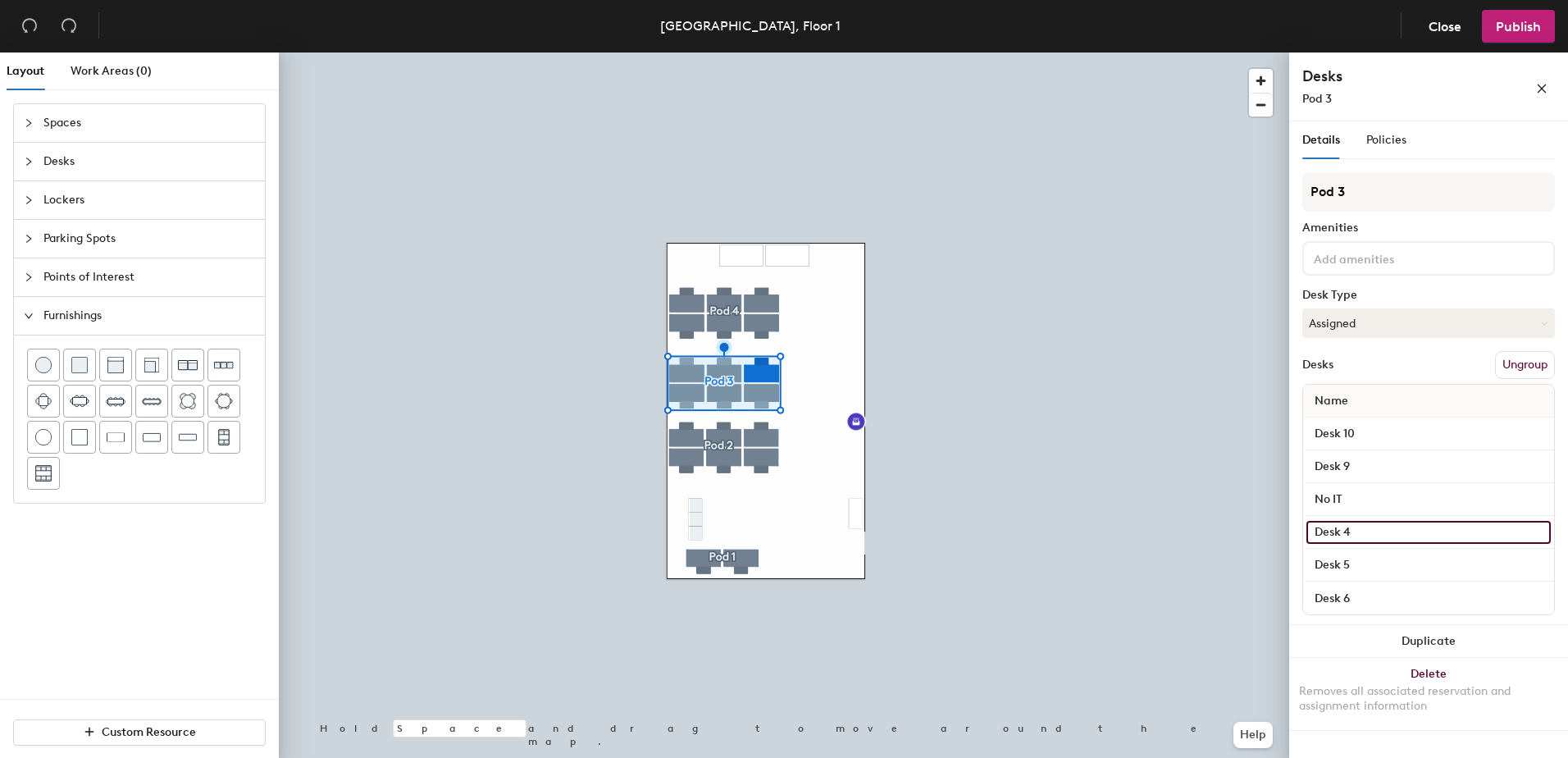
click at [1251, 527] on input "Desk 4" at bounding box center [1429, 532] width 245 height 23
paste input "No IT"
type input "No IT"
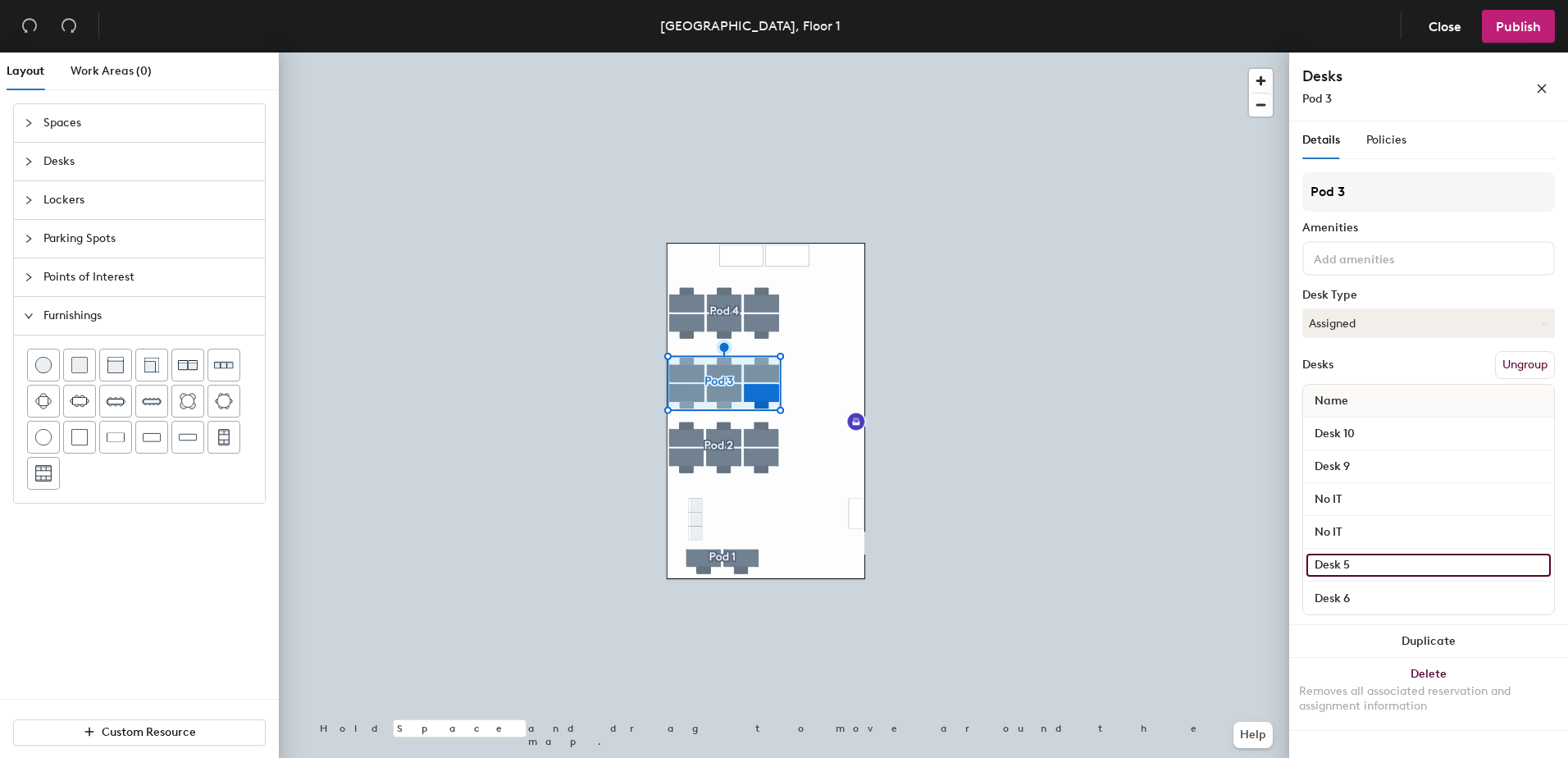
click at [1251, 562] on input "Desk 5" at bounding box center [1429, 565] width 245 height 23
type input "Desk 8"
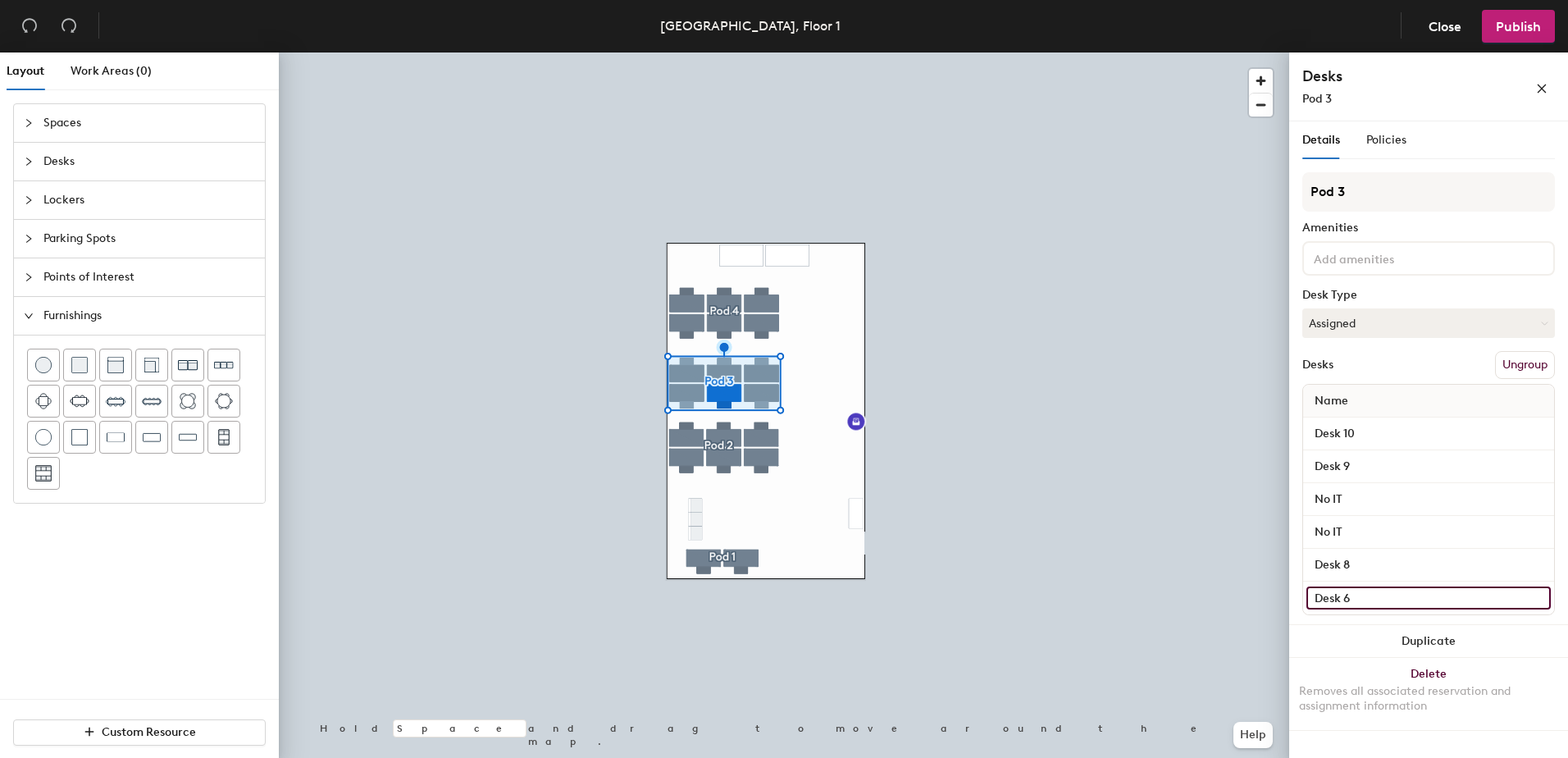
click at [1251, 597] on input "Desk 6" at bounding box center [1429, 598] width 245 height 23
type input "7"
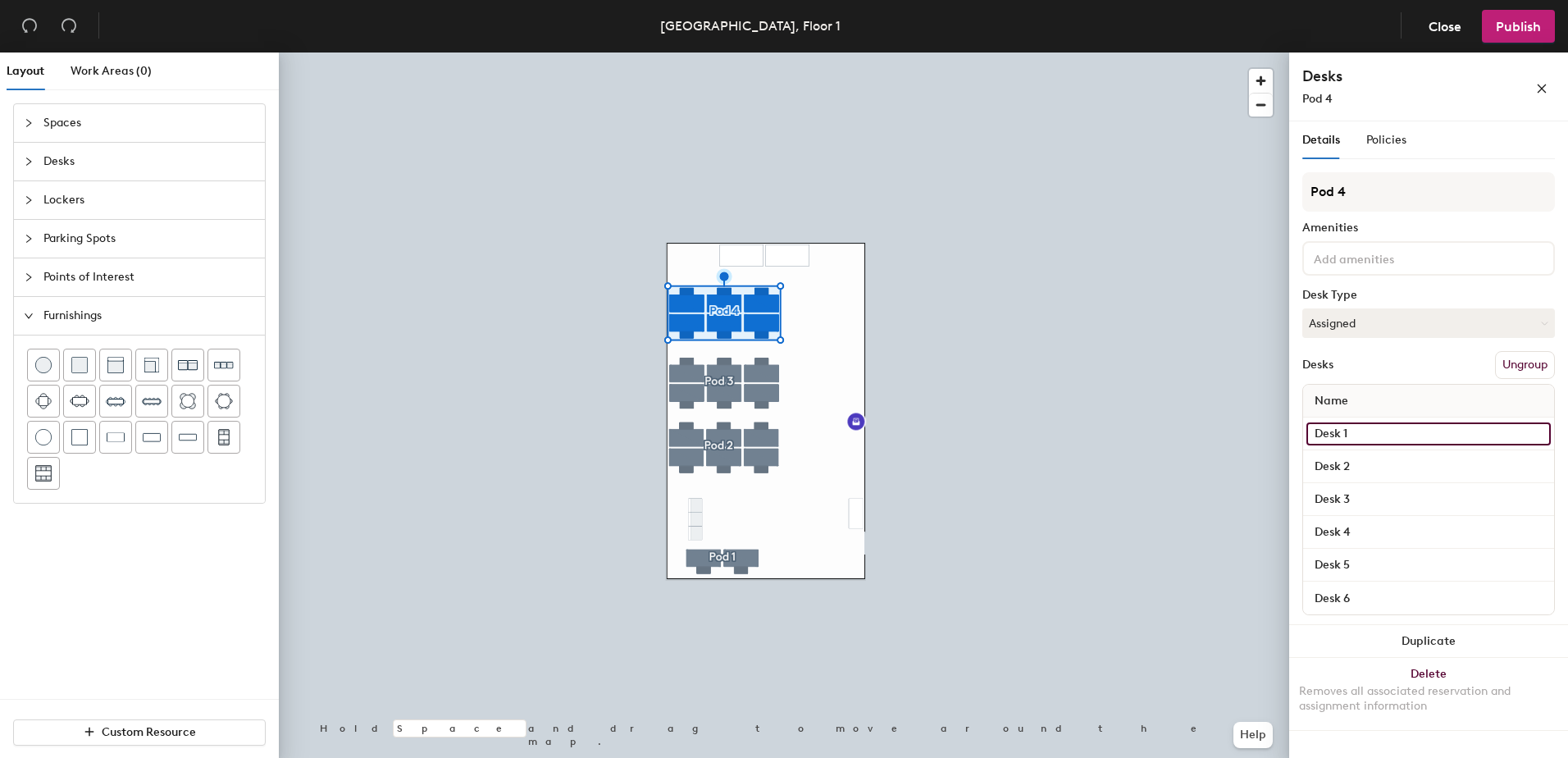
click at [1251, 430] on input "Desk 1" at bounding box center [1429, 434] width 245 height 23
click at [1251, 431] on input "Desk 1" at bounding box center [1429, 434] width 245 height 23
type input "Desk 14"
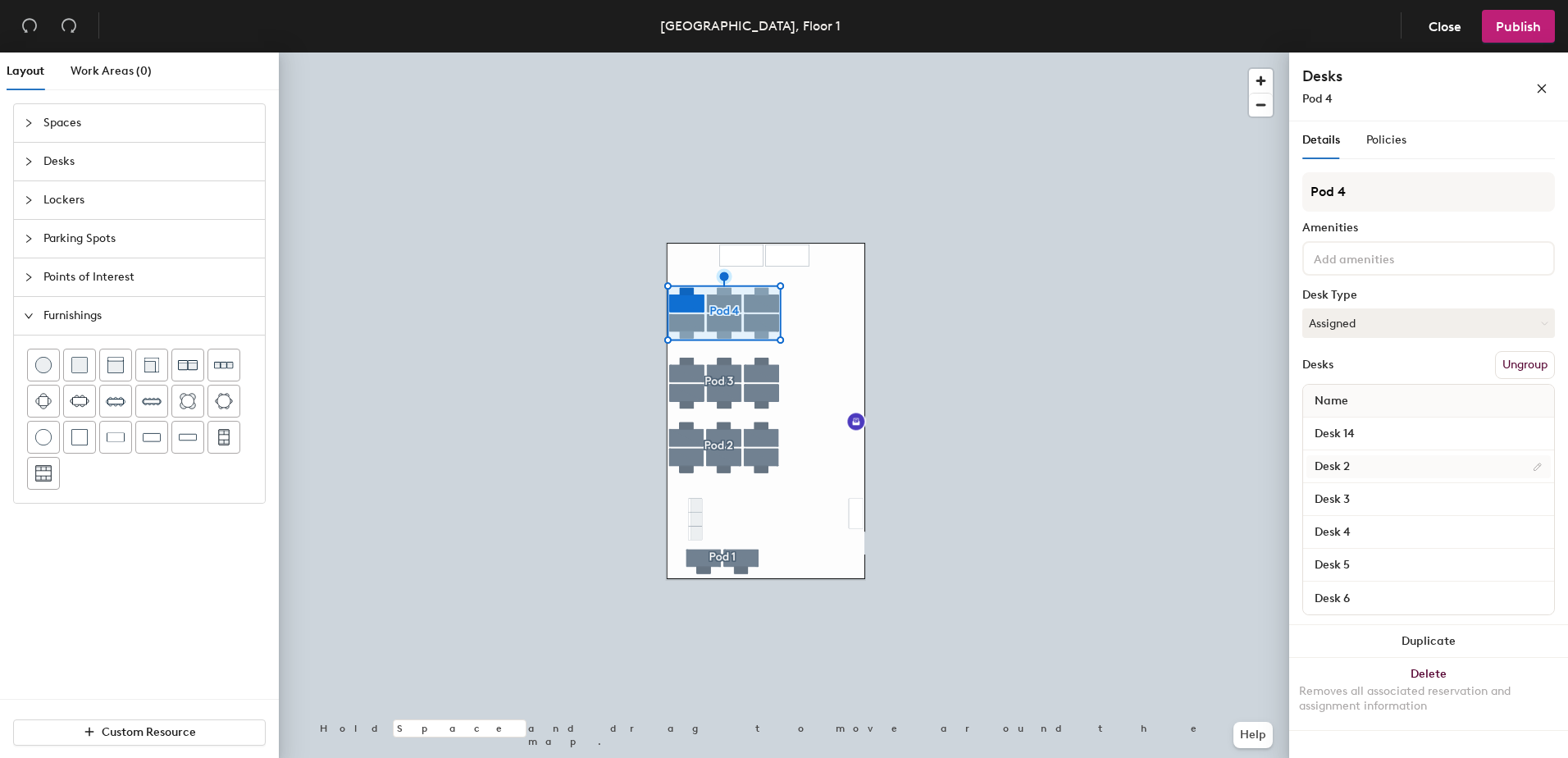
drag, startPoint x: 1377, startPoint y: 452, endPoint x: 1386, endPoint y: 470, distance: 20.1
click at [1251, 460] on div "Desk 2" at bounding box center [1428, 466] width 251 height 33
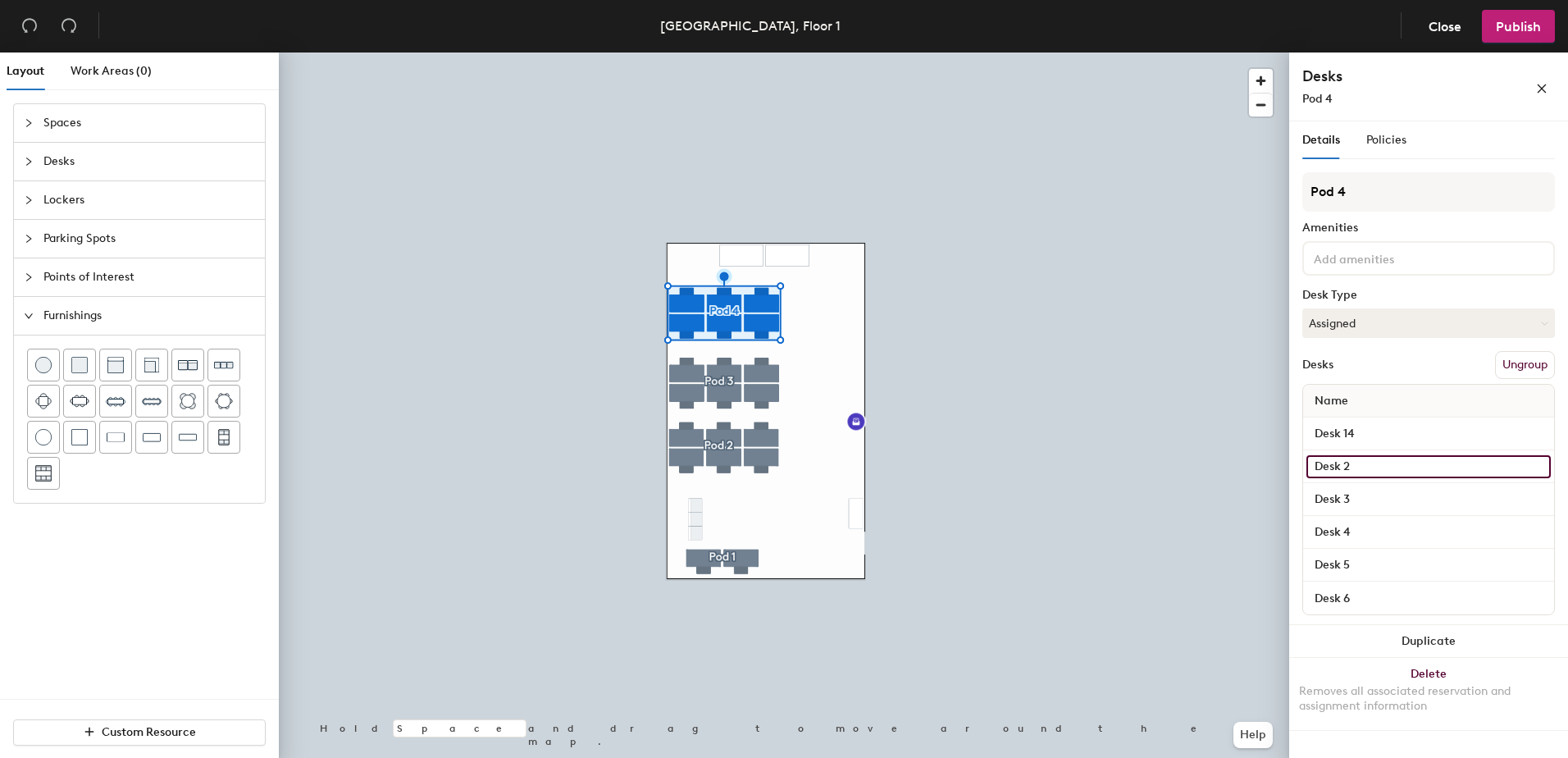
click at [1251, 470] on input "Desk 2" at bounding box center [1429, 467] width 245 height 23
type input "Desk 13"
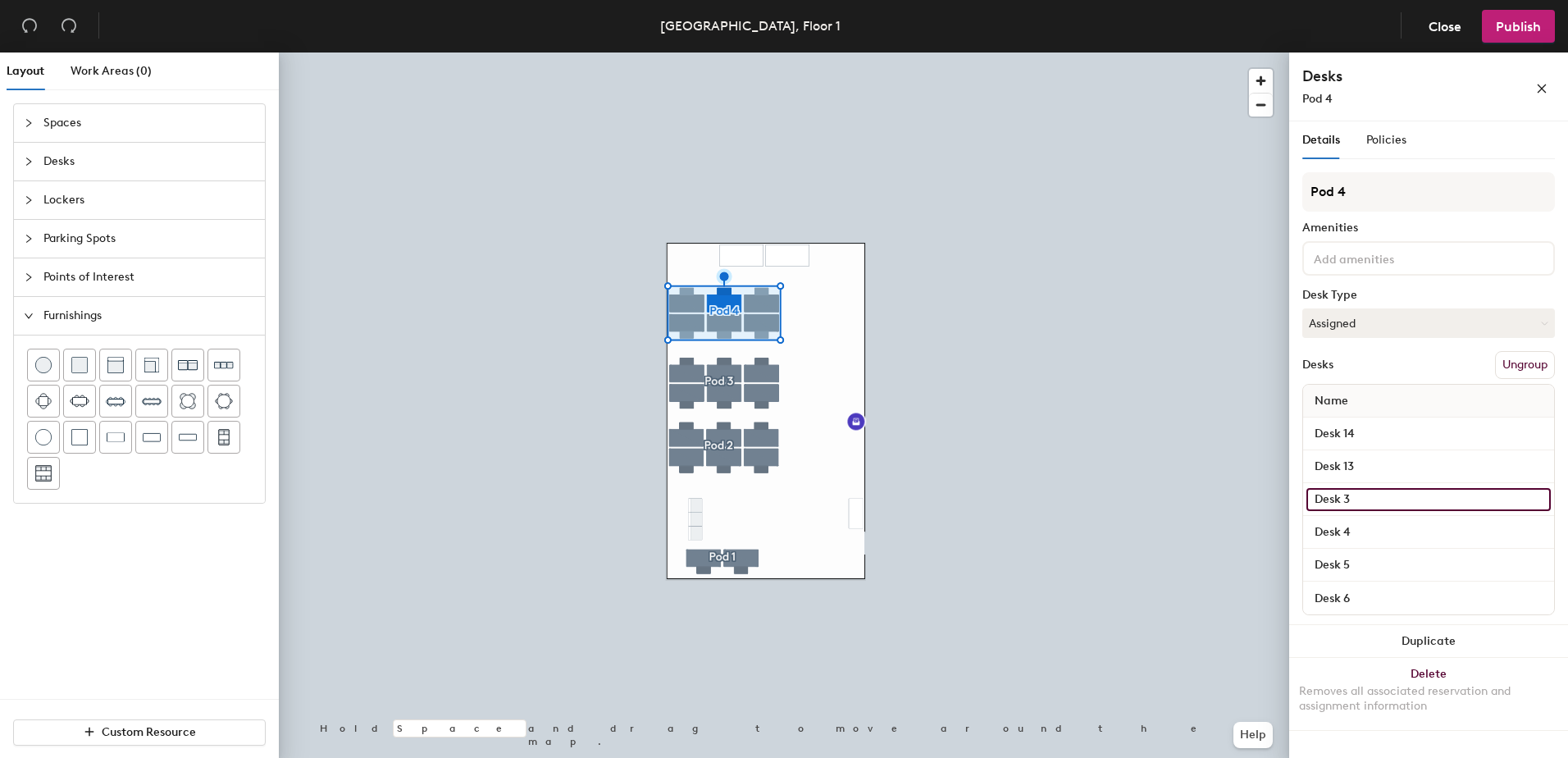
click at [1251, 488] on input "Desk 3" at bounding box center [1429, 499] width 245 height 23
type input "No IT"
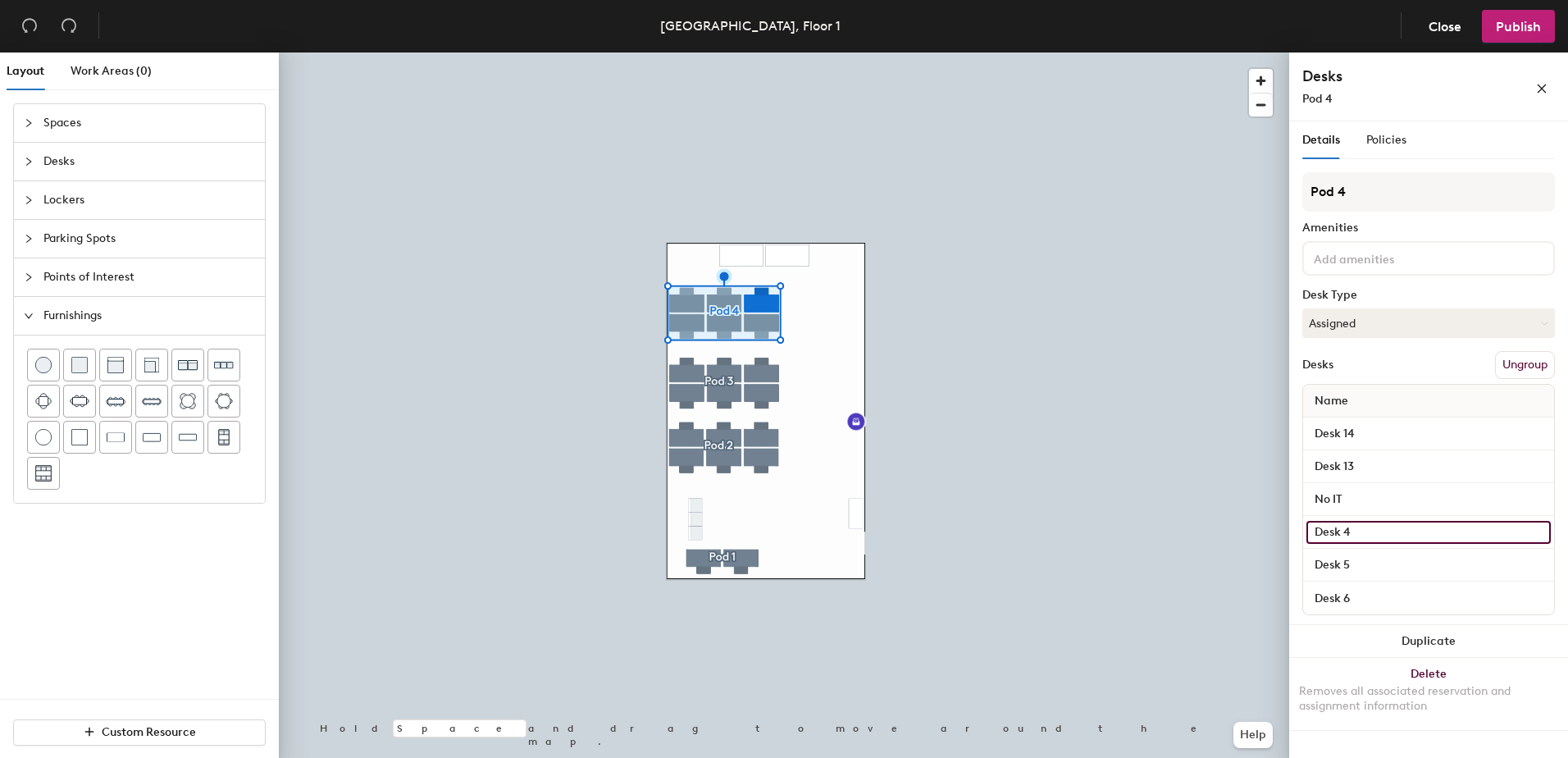
click at [1251, 525] on input "Desk 4" at bounding box center [1429, 532] width 245 height 23
type input "No IT"
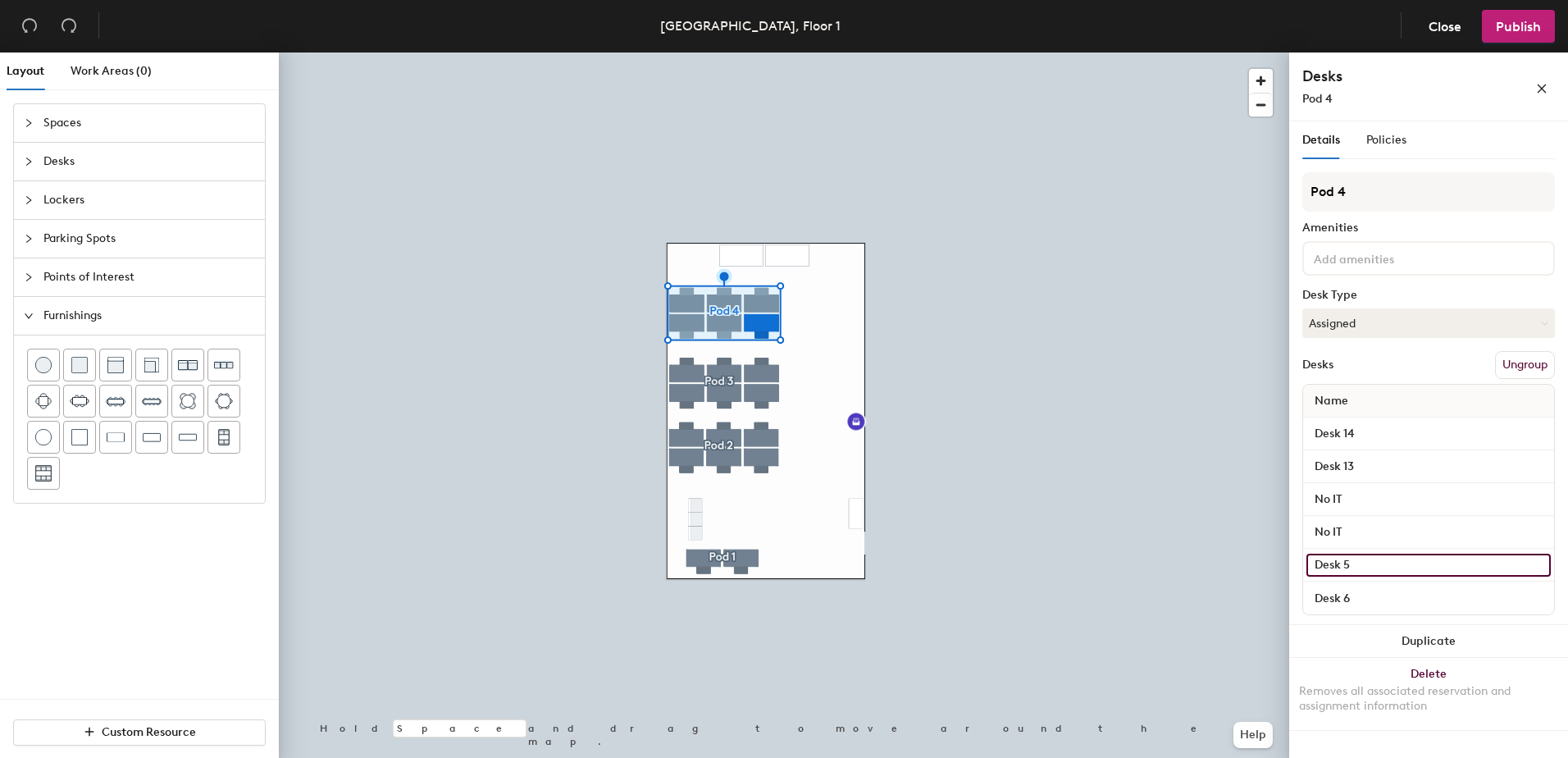
click at [1251, 569] on input "Desk 5" at bounding box center [1429, 565] width 245 height 23
type input "Desk 12"
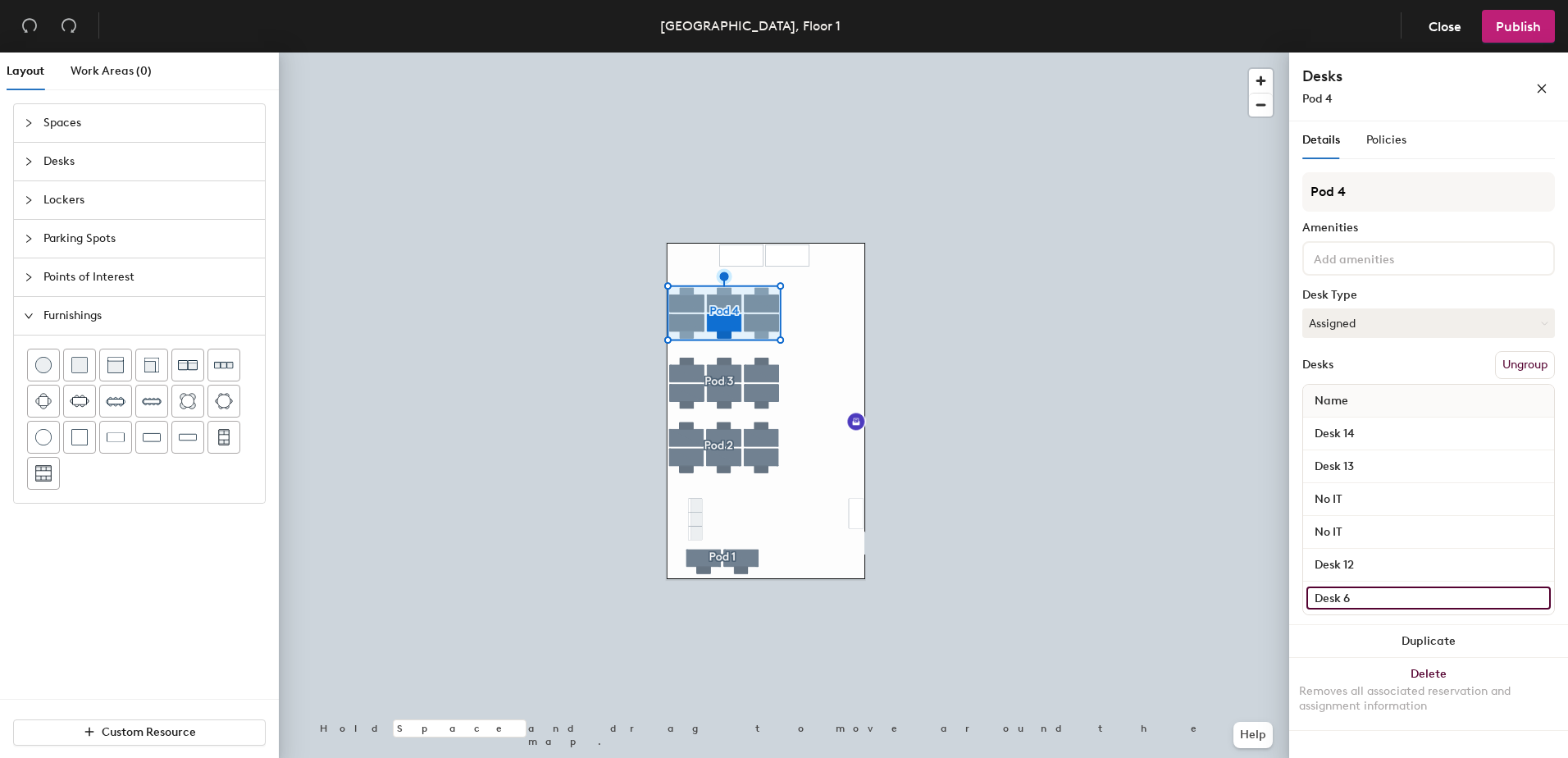
click at [1251, 592] on input "Desk 6" at bounding box center [1429, 598] width 245 height 23
click at [1251, 596] on input "Desk 6" at bounding box center [1429, 598] width 245 height 23
type input "Desk 11"
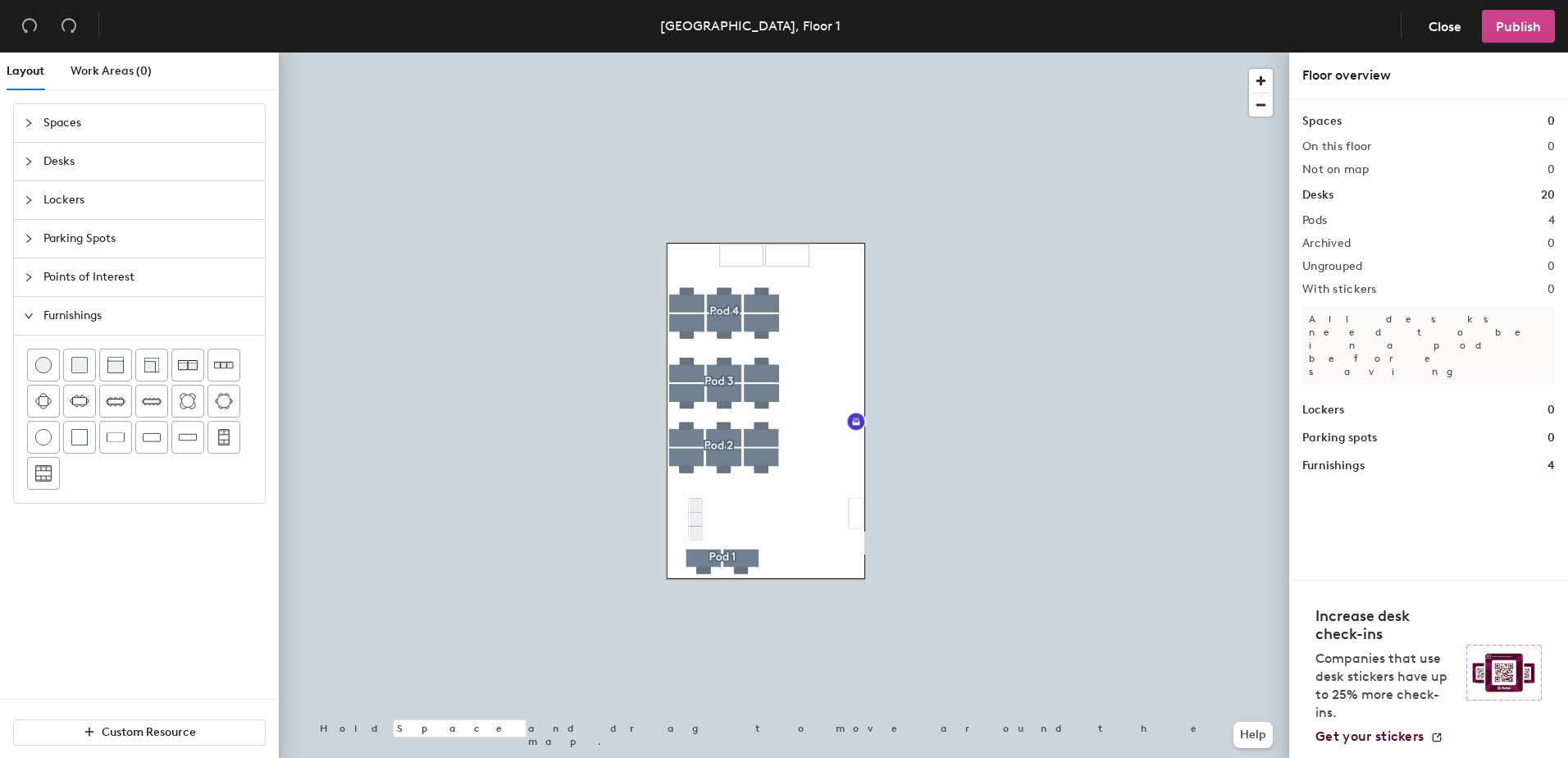
click at [1251, 29] on span "Publish" at bounding box center [1518, 26] width 46 height 15
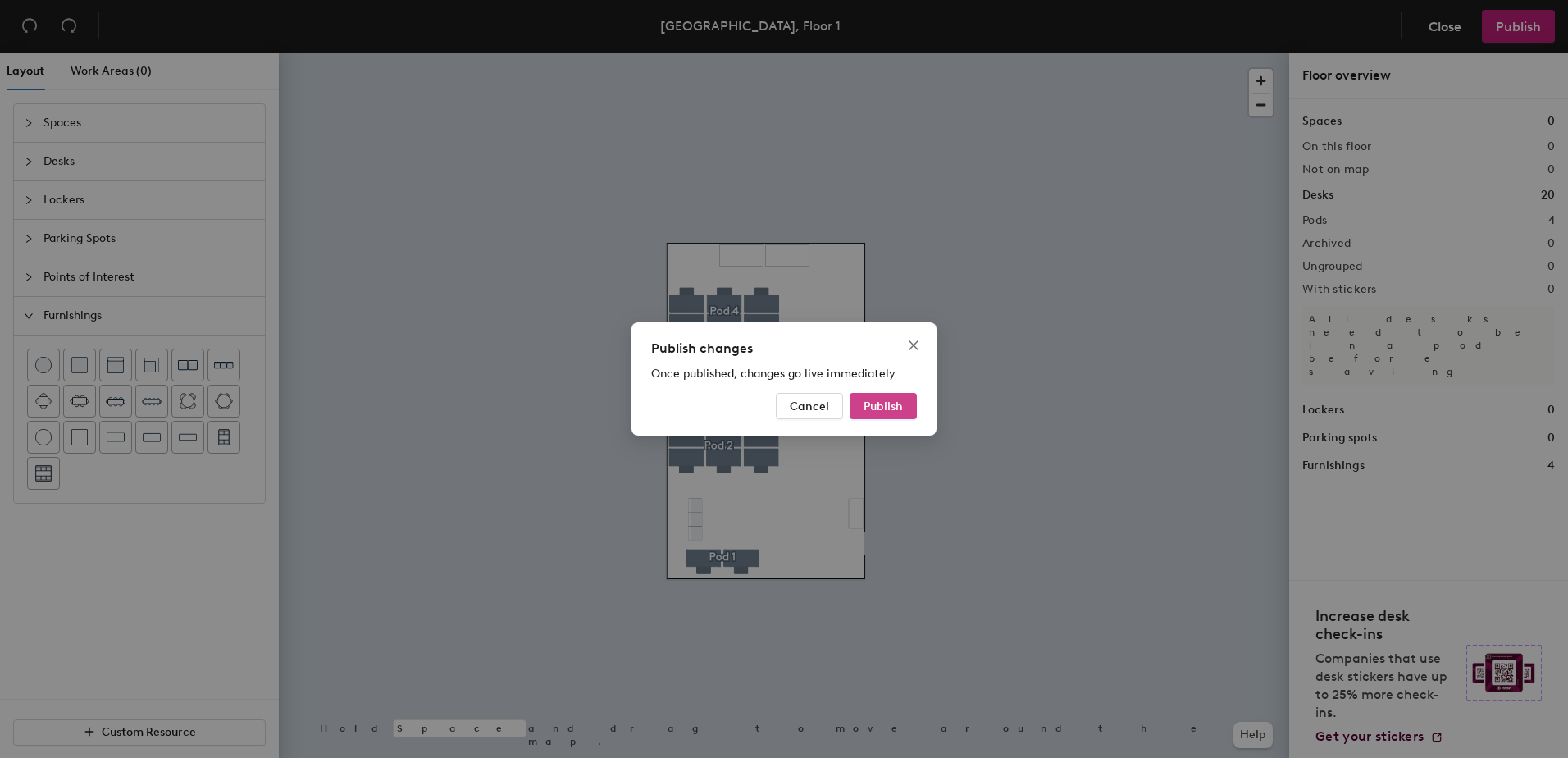
click at [895, 404] on span "Publish" at bounding box center [883, 406] width 39 height 14
